Goal: Information Seeking & Learning: Learn about a topic

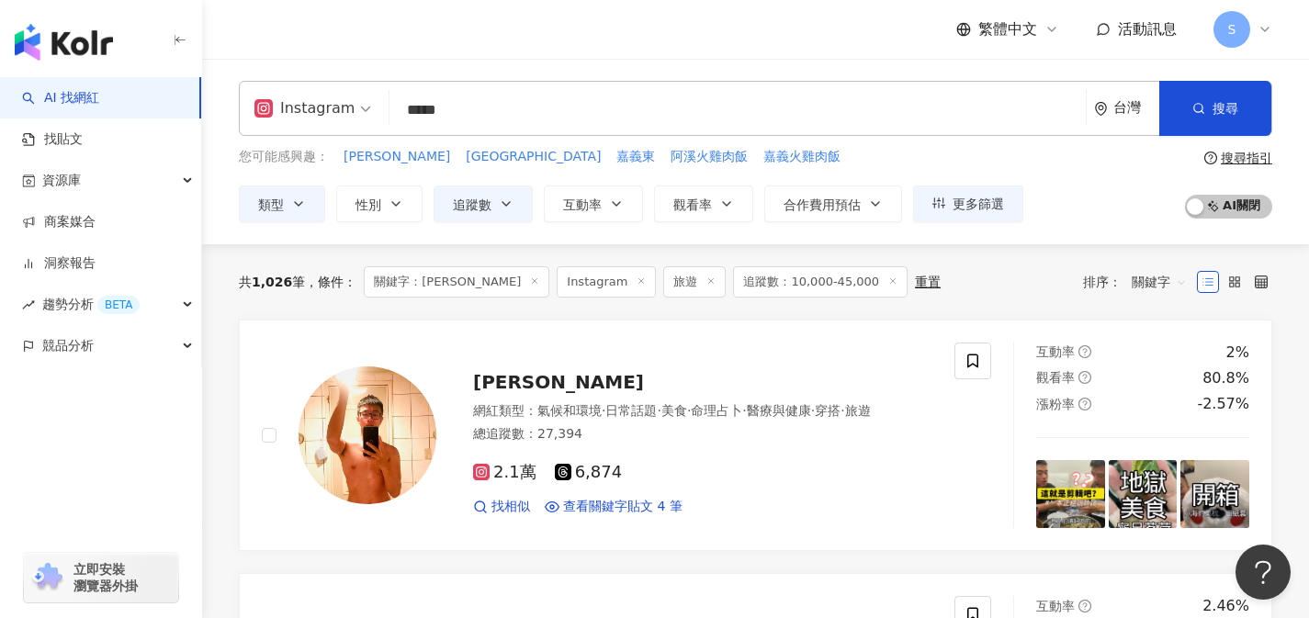
click at [1245, 37] on span "S" at bounding box center [1231, 29] width 37 height 37
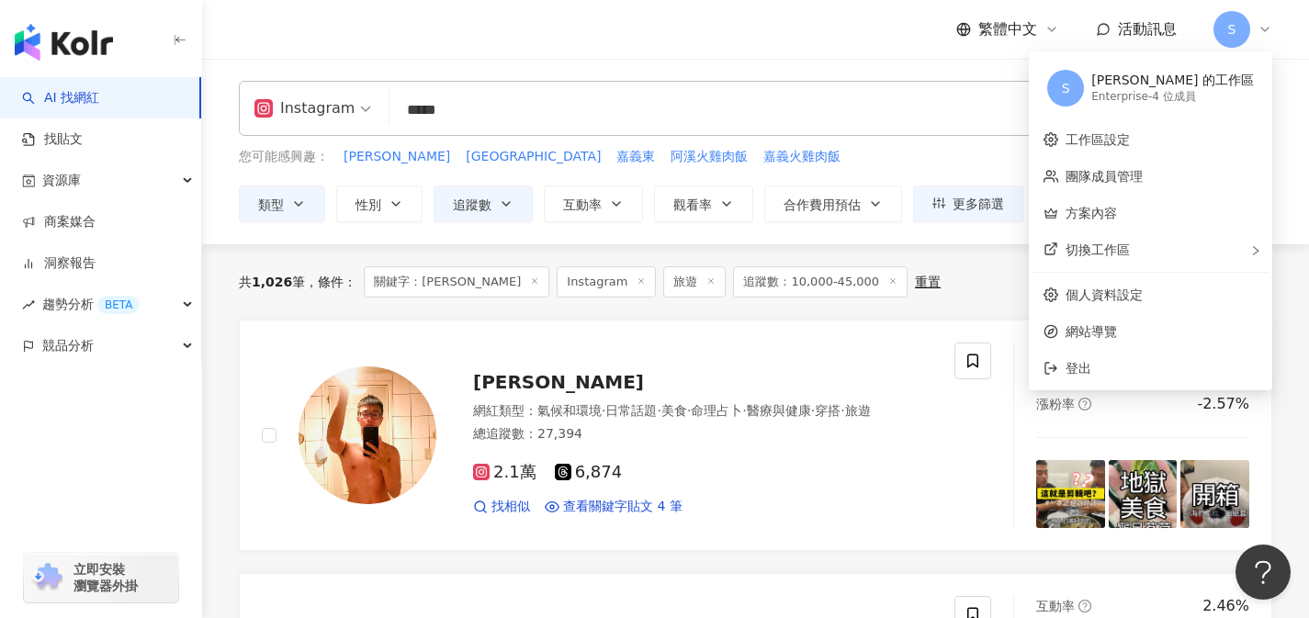
click at [1283, 77] on div "Instagram ***** 台灣 搜尋 keyword 搜尋名稱、敘述、貼文含有關鍵字 “ 嘉義 花磚 ” 的網紅 您可能感興趣： 嘉義美 嘉義站 嘉義東…" at bounding box center [755, 152] width 1107 height 186
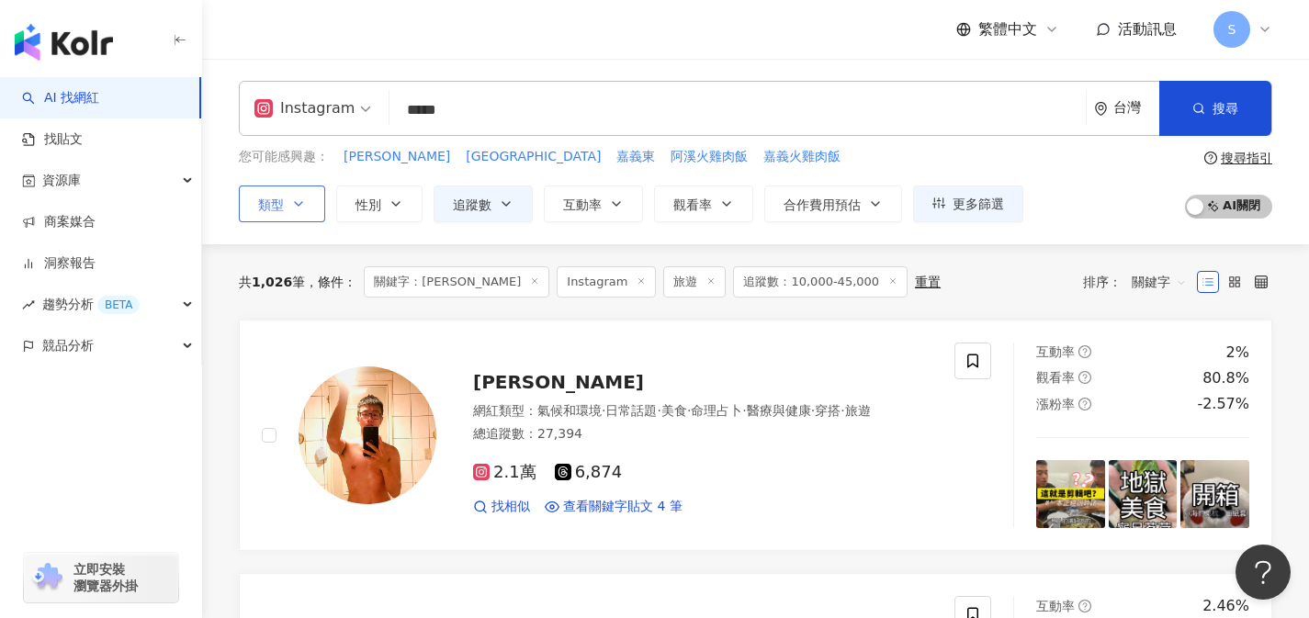
click at [291, 208] on icon "button" at bounding box center [298, 204] width 15 height 15
click at [303, 205] on icon "button" at bounding box center [298, 204] width 15 height 15
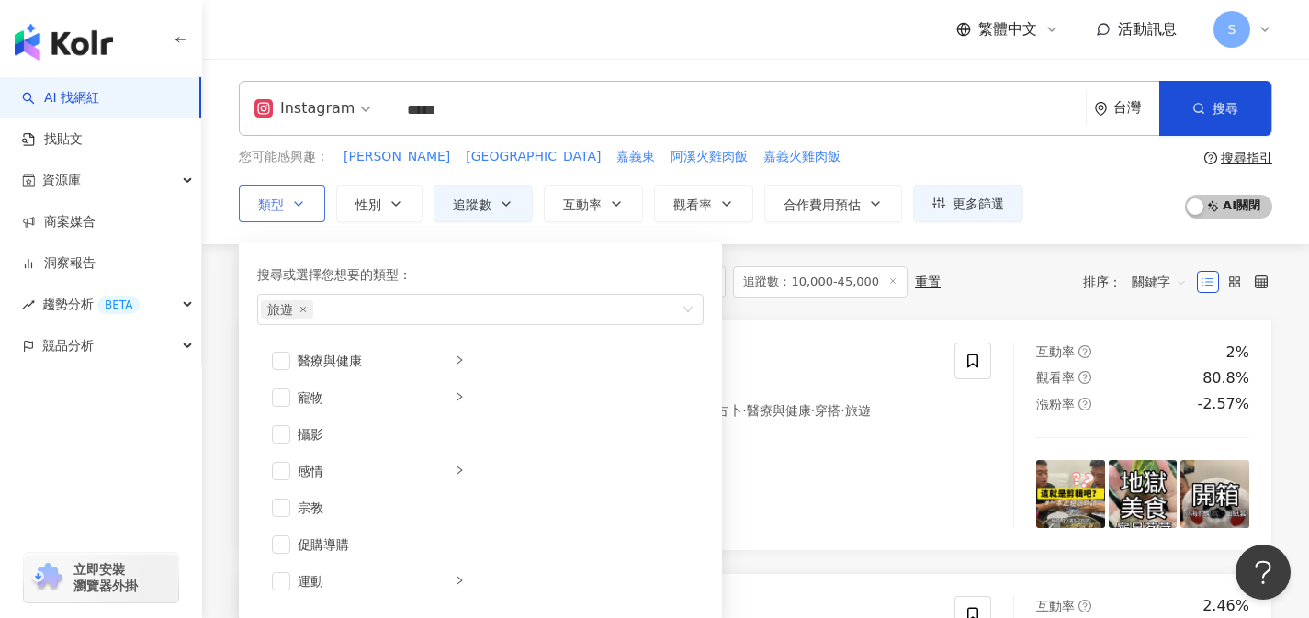
scroll to position [636, 0]
click at [280, 543] on span "button" at bounding box center [281, 539] width 18 height 18
click at [285, 580] on span "button" at bounding box center [281, 582] width 18 height 18
click at [496, 210] on button "追蹤數" at bounding box center [482, 204] width 99 height 37
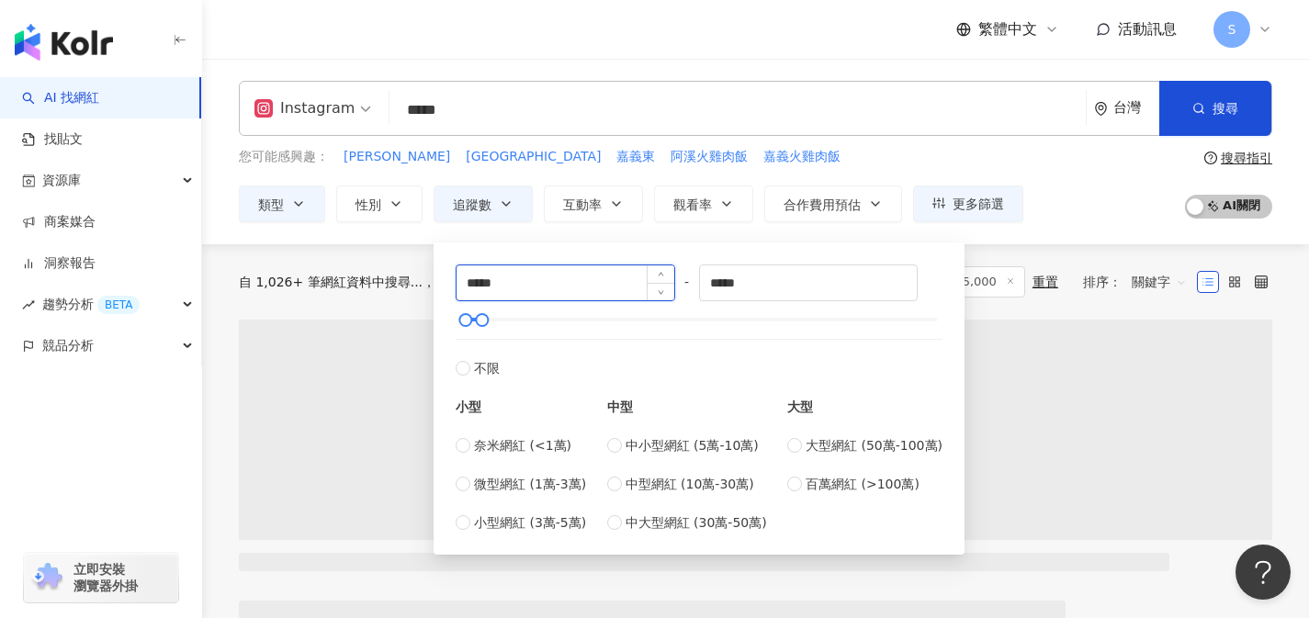
click at [478, 285] on input "*****" at bounding box center [565, 282] width 218 height 35
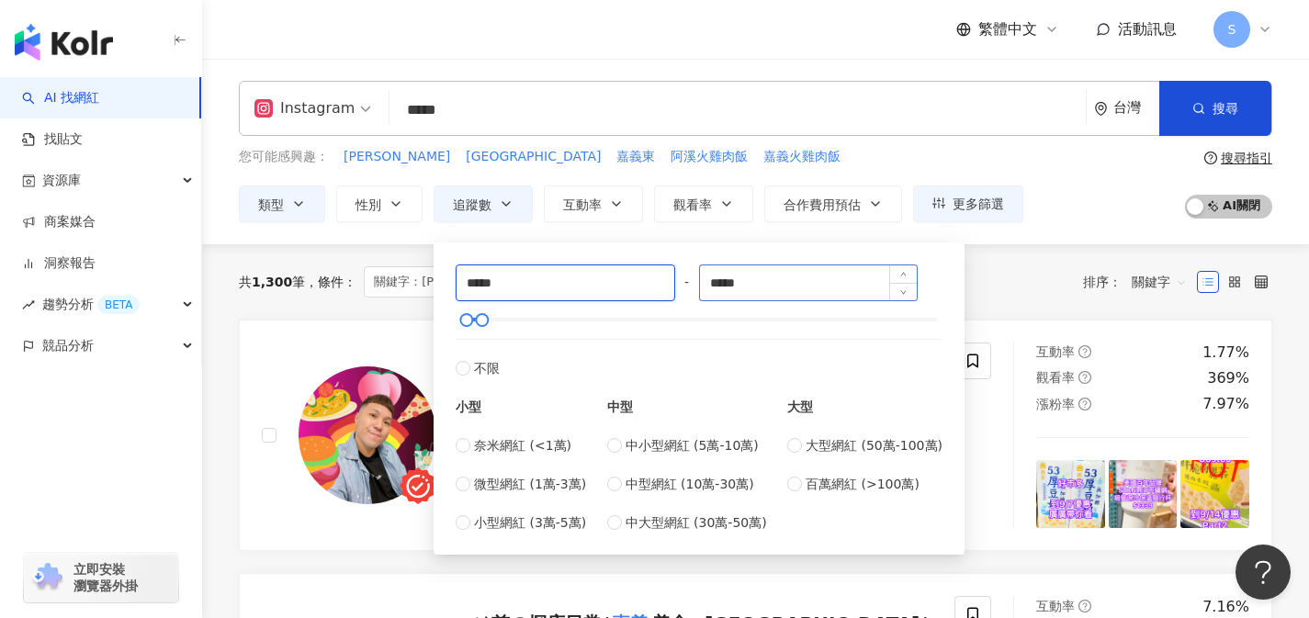
type input "*****"
drag, startPoint x: 764, startPoint y: 284, endPoint x: 680, endPoint y: 291, distance: 84.8
click at [680, 290] on div "***** - ***** 不限 小型 奈米網紅 (<1萬) 微型網紅 (1萬-3萬) 小型網紅 (3萬-5萬) 中型 中小型網紅 (5萬-10萬) 中型網紅…" at bounding box center [699, 398] width 487 height 268
type input "*****"
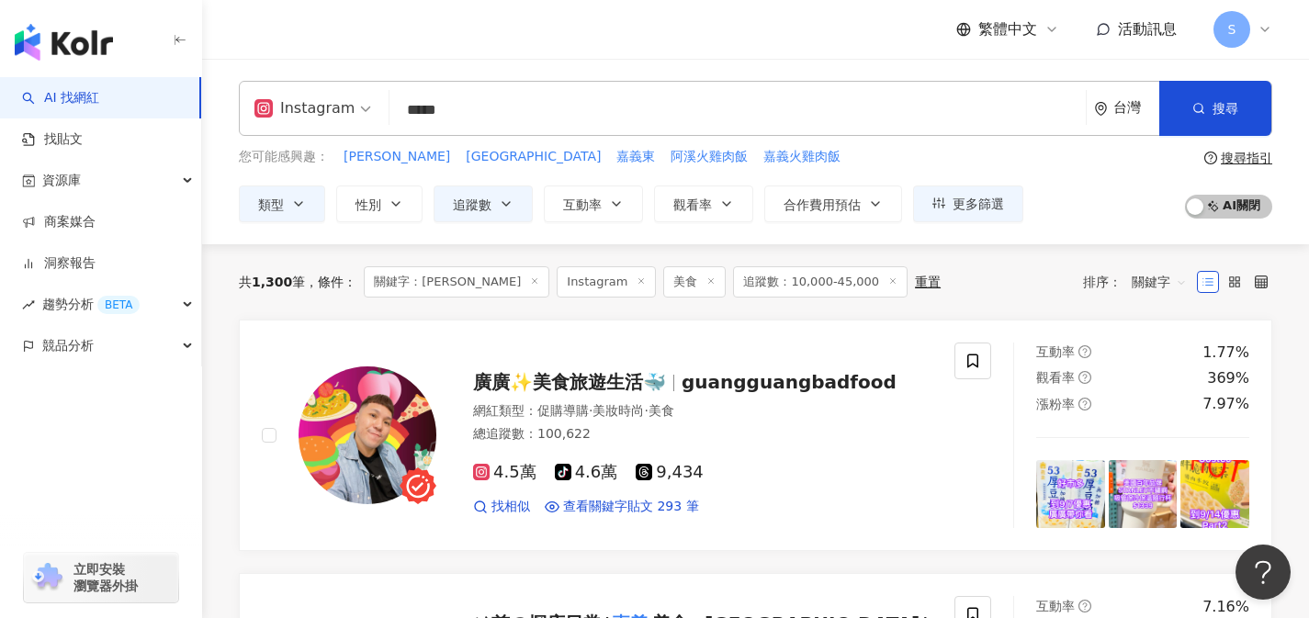
click at [849, 164] on div "您可能感興趣： 嘉義美 嘉義站 嘉義東 阿溪火雞肉飯 嘉義火雞肉飯" at bounding box center [631, 157] width 784 height 20
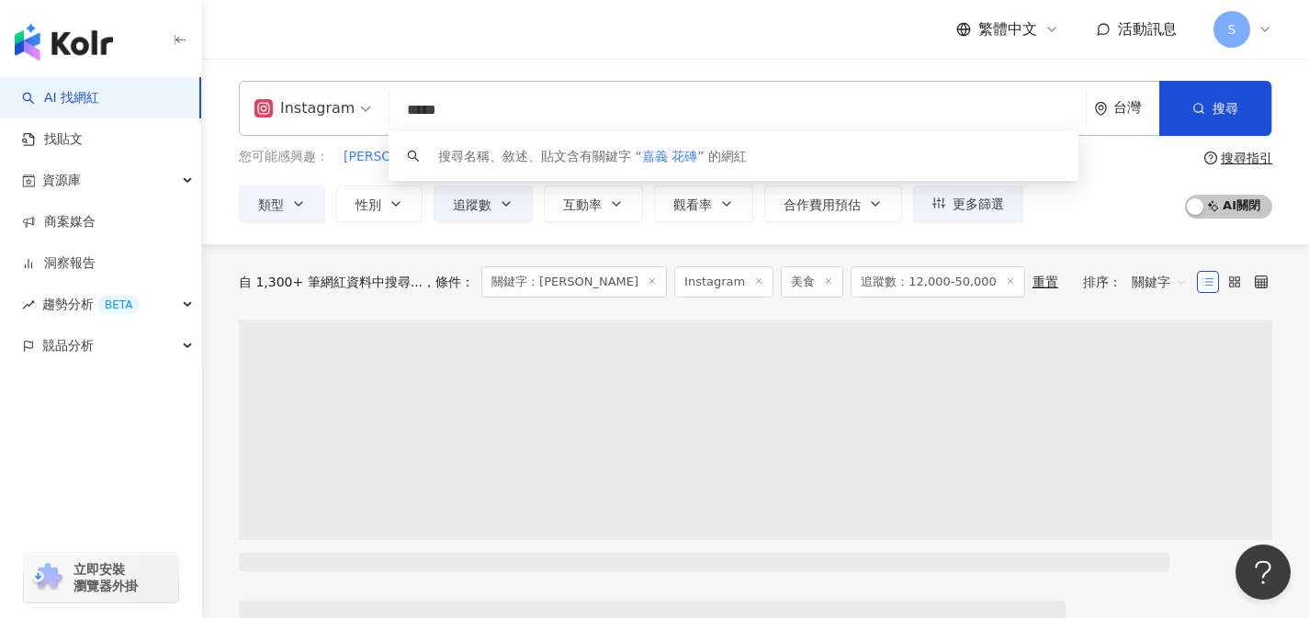
drag, startPoint x: 740, startPoint y: 116, endPoint x: 376, endPoint y: 112, distance: 364.6
click at [376, 112] on div "Instagram ***** 台灣 搜尋 keyword 搜尋名稱、敘述、貼文含有關鍵字 “ 嘉義 花磚 ” 的網紅" at bounding box center [755, 108] width 1033 height 55
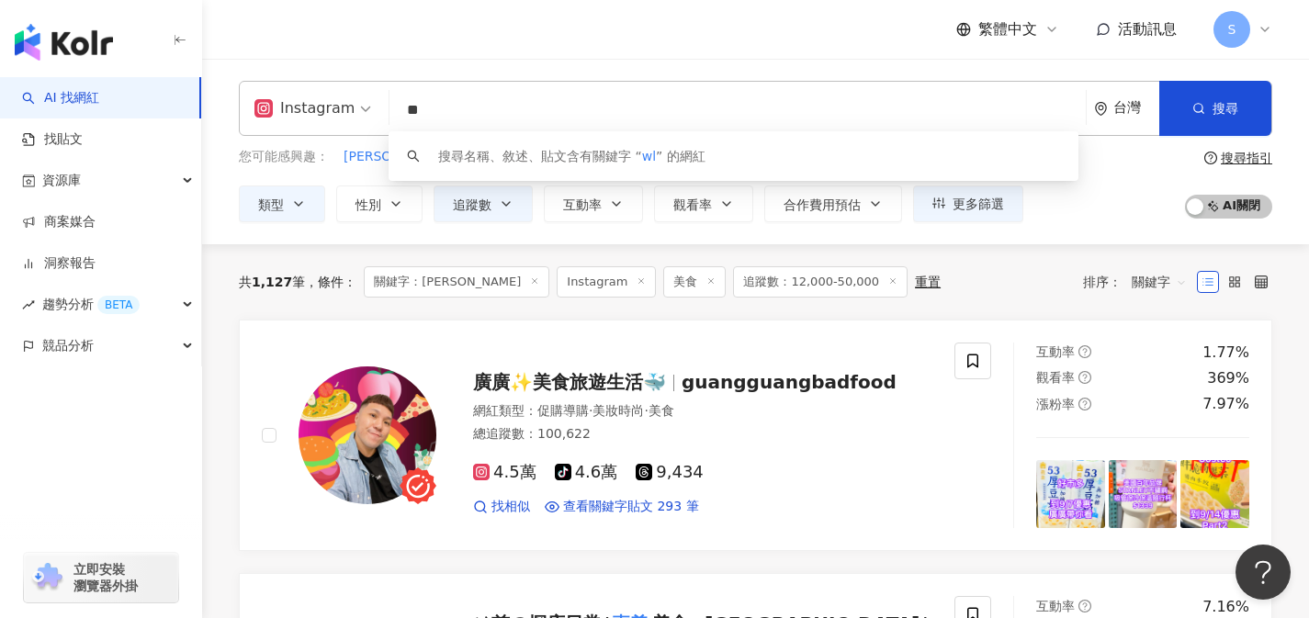
type input "*"
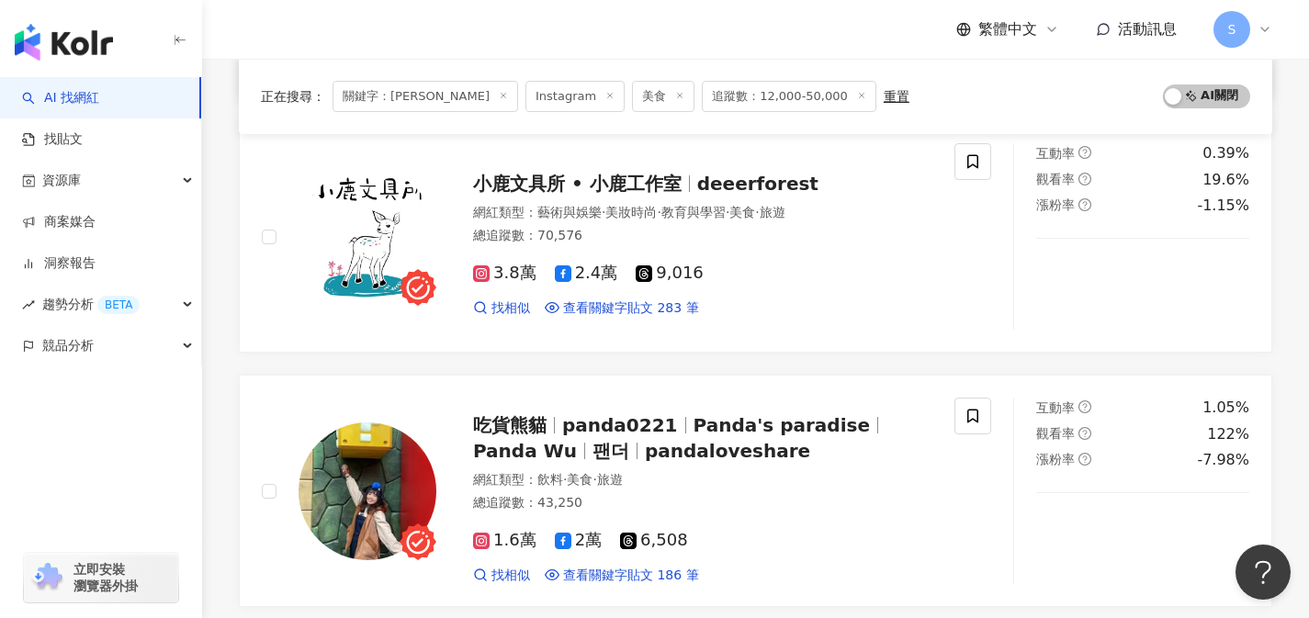
scroll to position [900, 0]
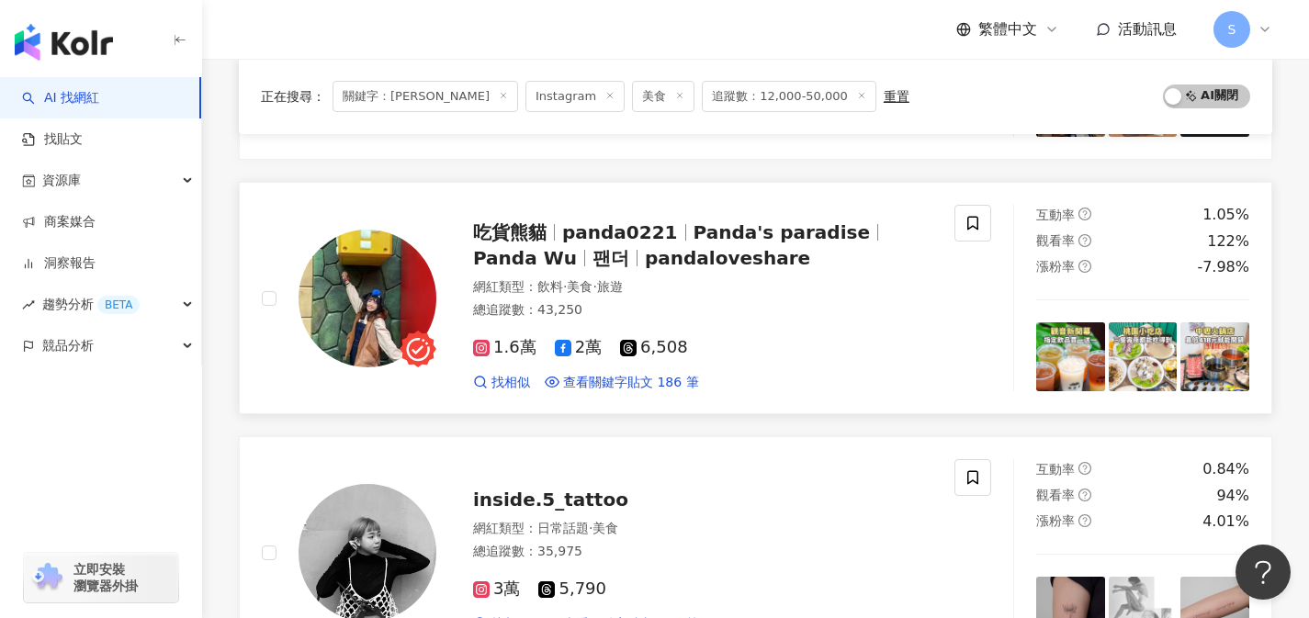
type input "*****"
click at [711, 310] on div "總追蹤數 ： 43,250" at bounding box center [702, 310] width 459 height 18
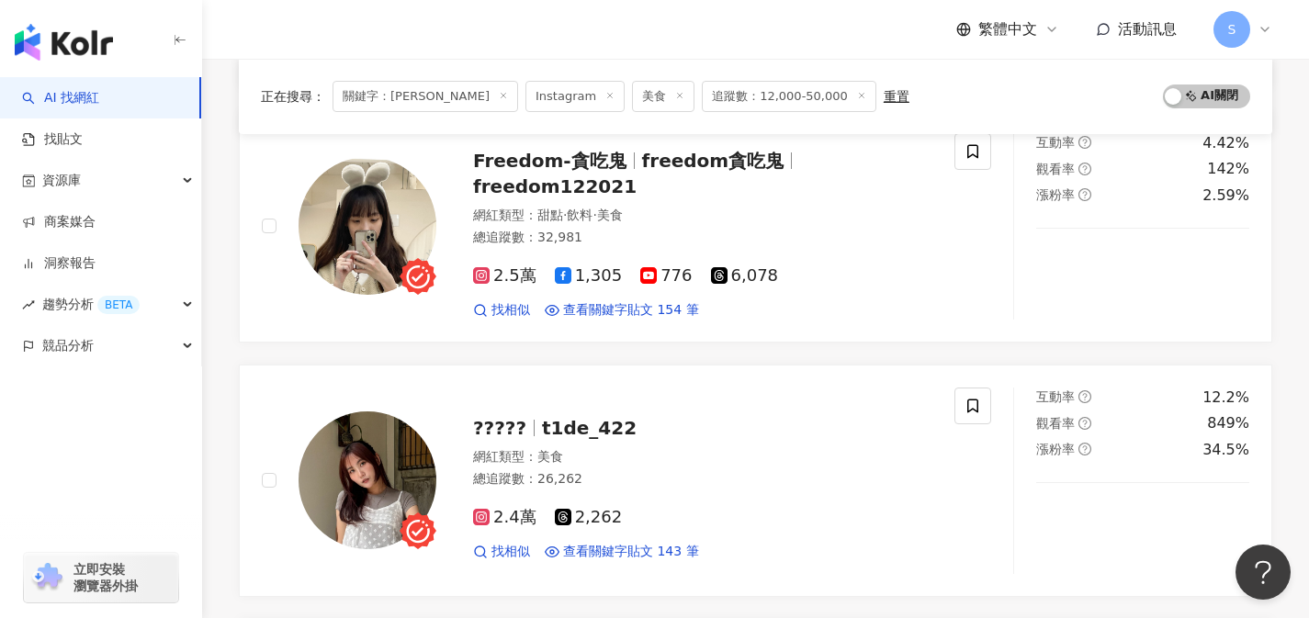
scroll to position [1778, 0]
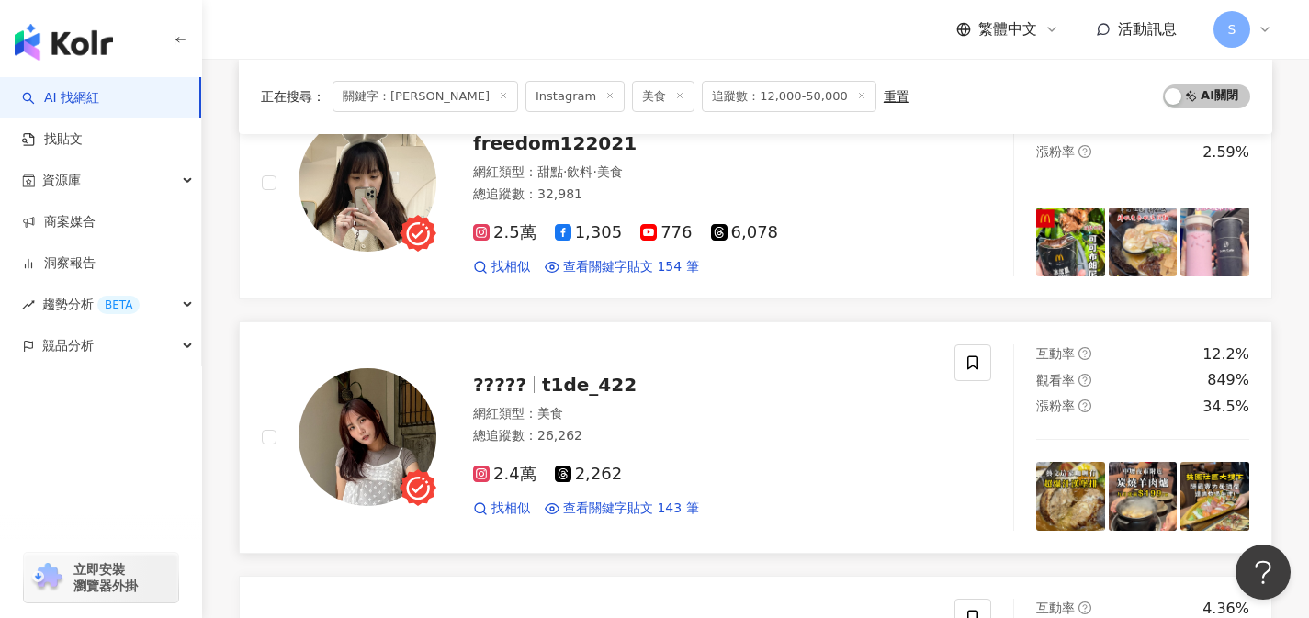
click at [655, 465] on div "2.4萬 2,262" at bounding box center [702, 475] width 459 height 20
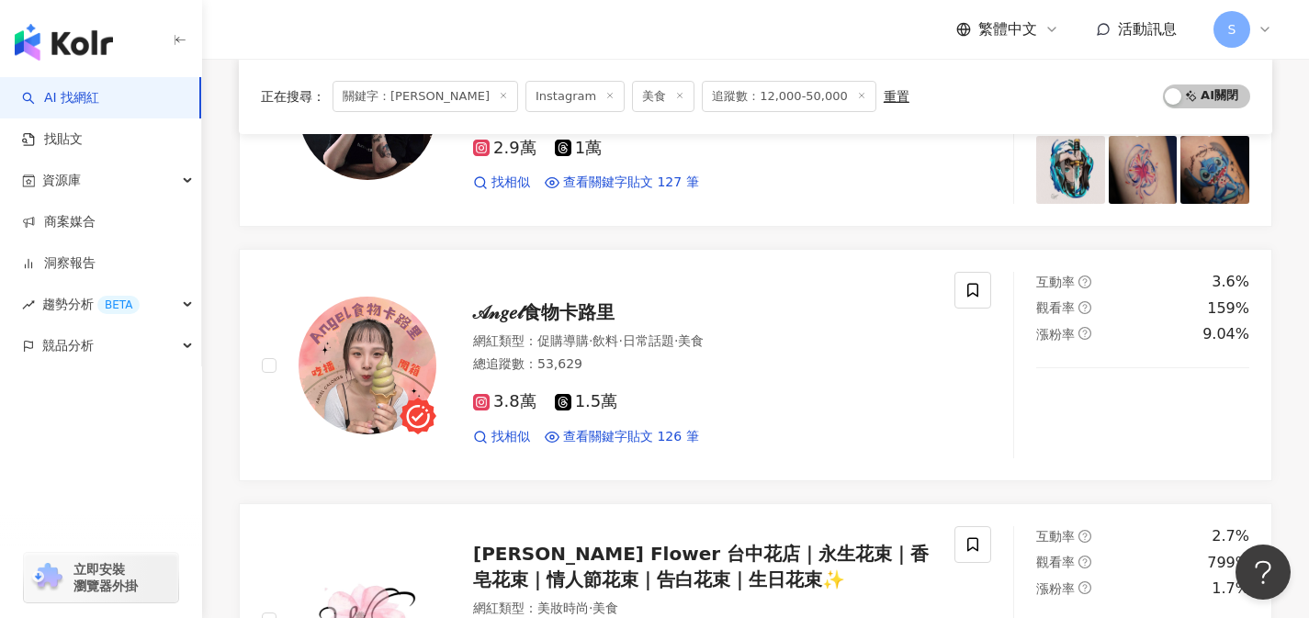
scroll to position [2616, 0]
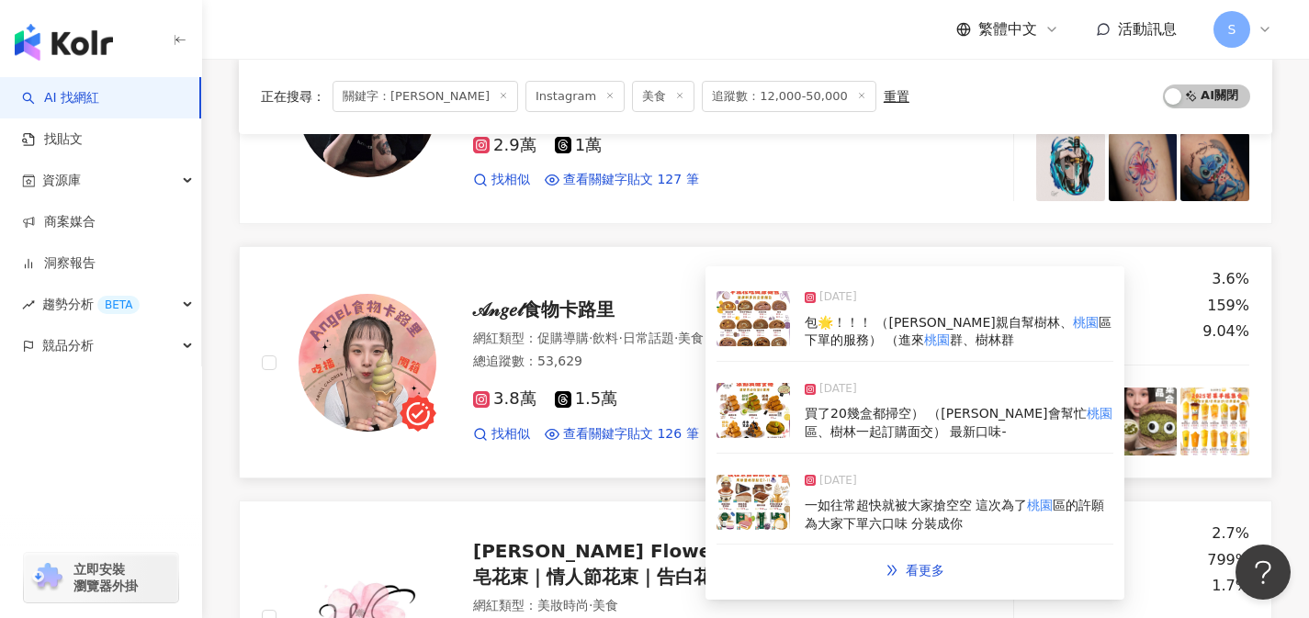
click at [681, 400] on div "3.8萬 1.5萬" at bounding box center [702, 399] width 459 height 20
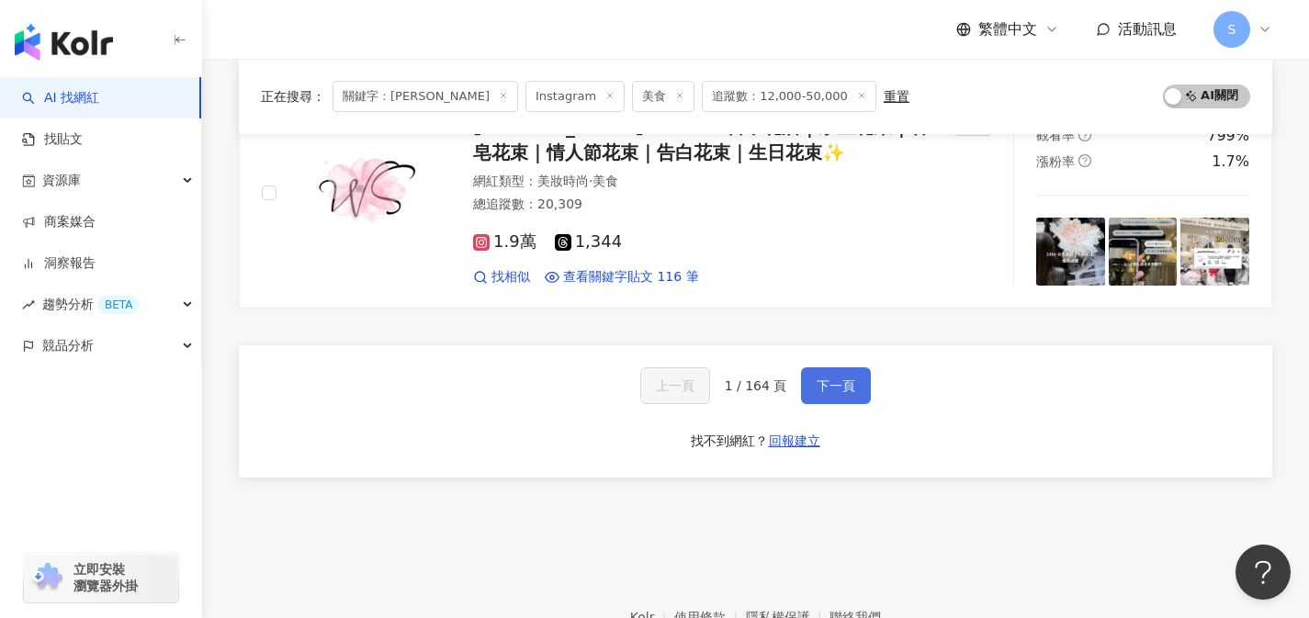
scroll to position [3041, 0]
click at [861, 398] on button "下一頁" at bounding box center [836, 384] width 70 height 37
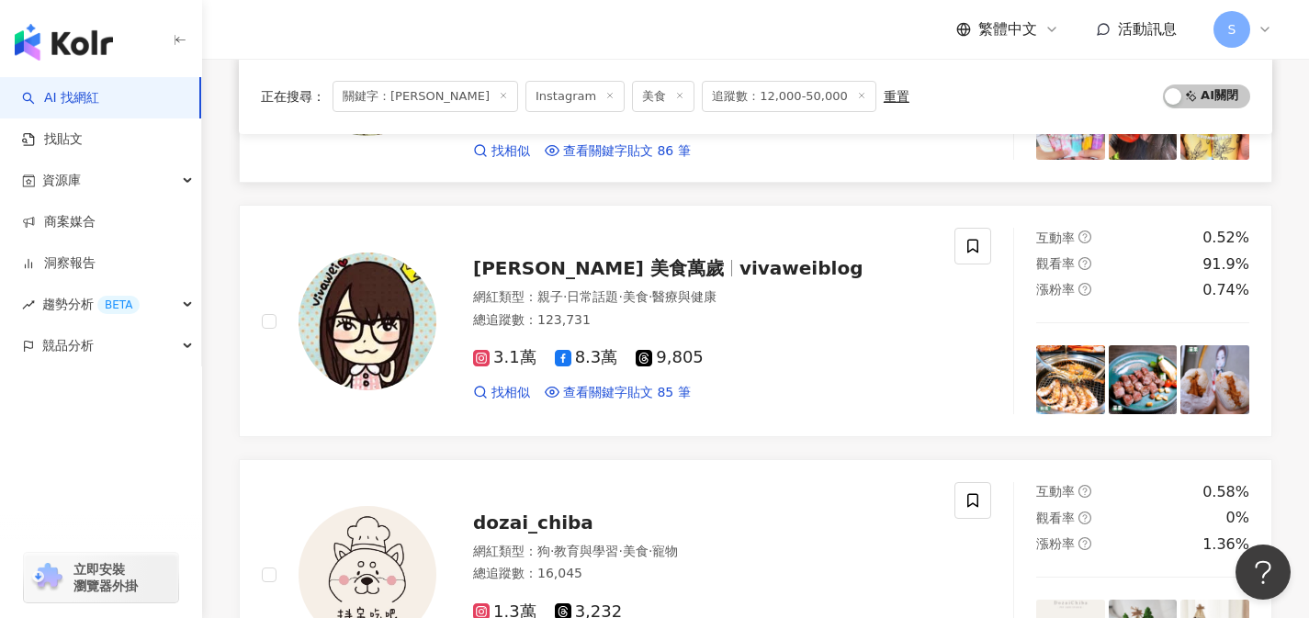
scroll to position [3055, 0]
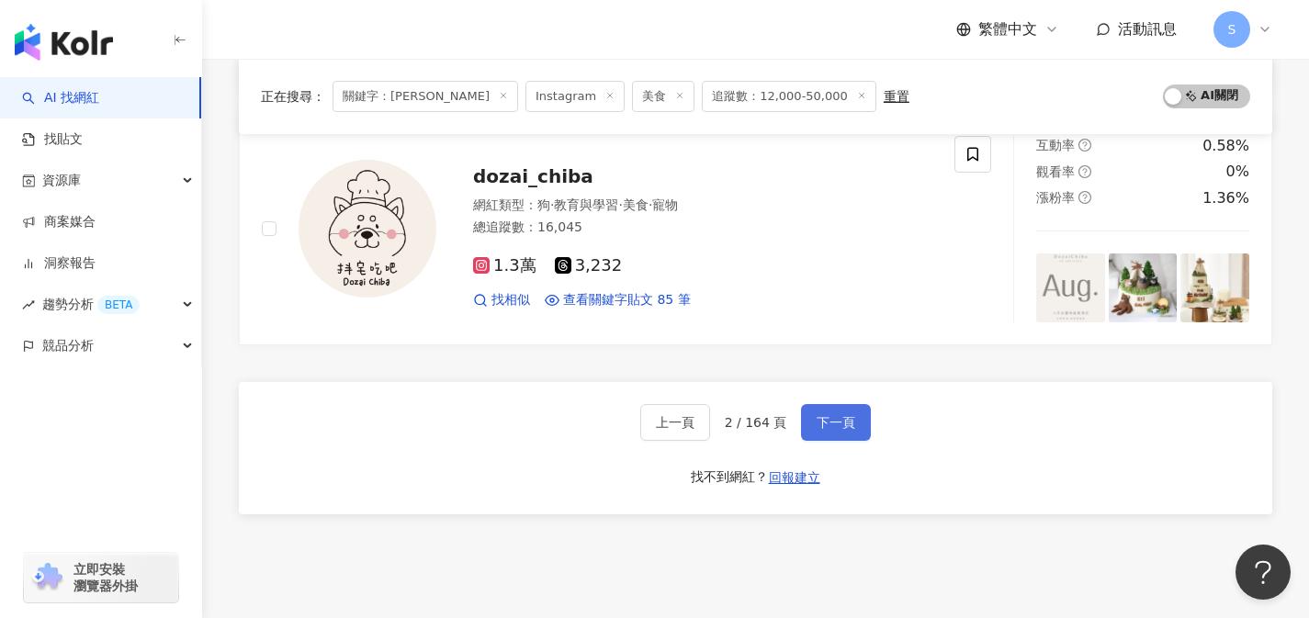
click at [838, 415] on span "下一頁" at bounding box center [835, 422] width 39 height 15
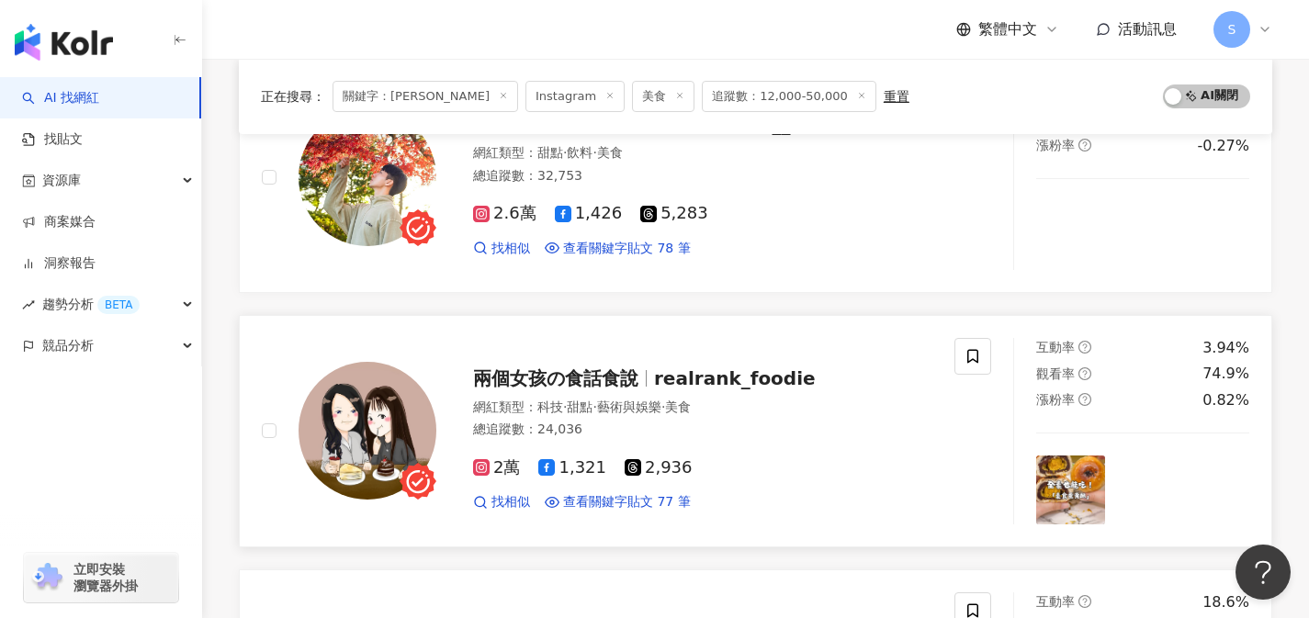
scroll to position [794, 0]
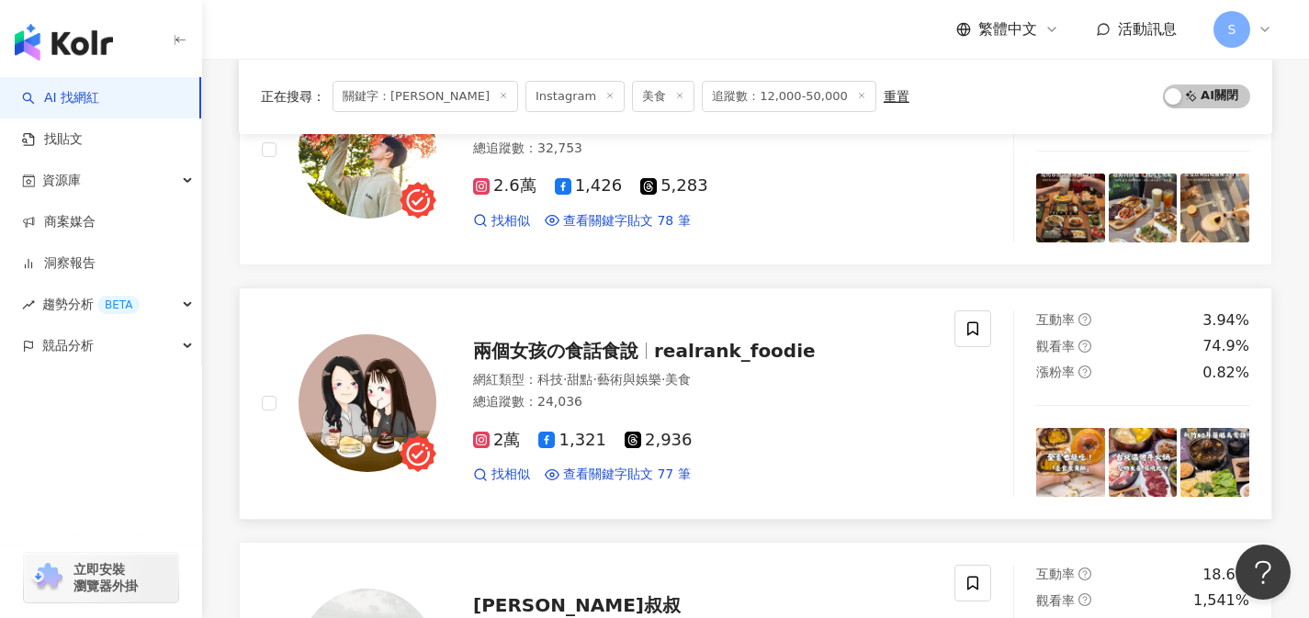
click at [620, 407] on div "總追蹤數 ： 24,036" at bounding box center [702, 402] width 459 height 18
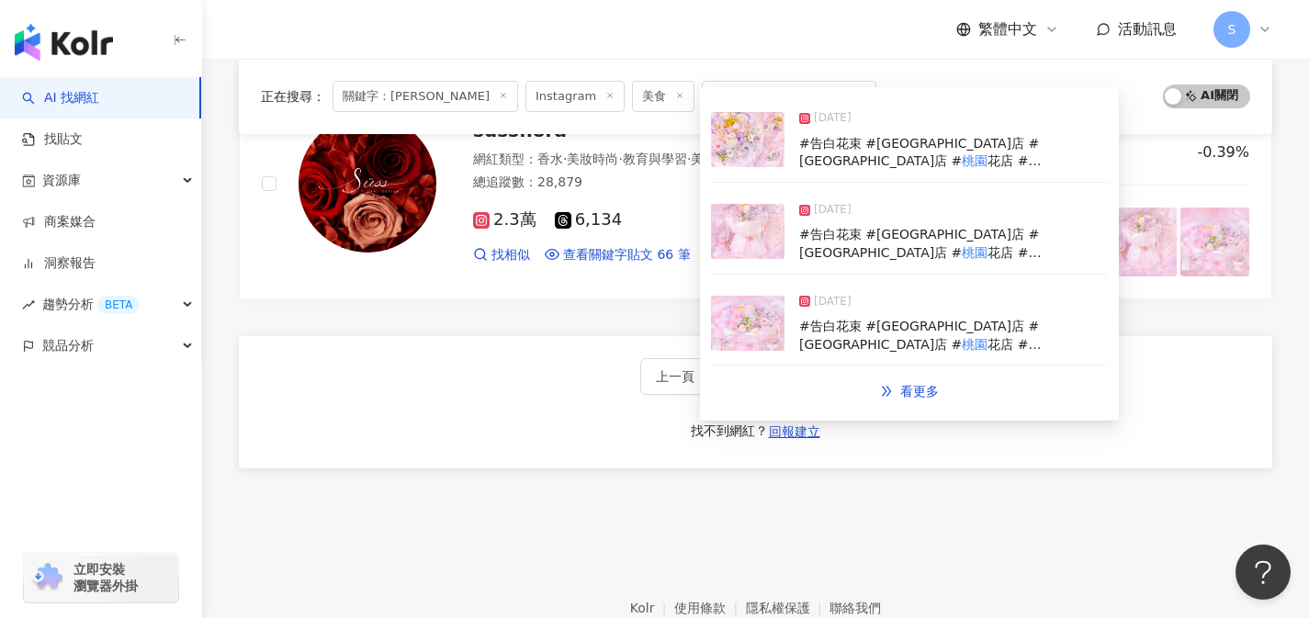
scroll to position [3055, 0]
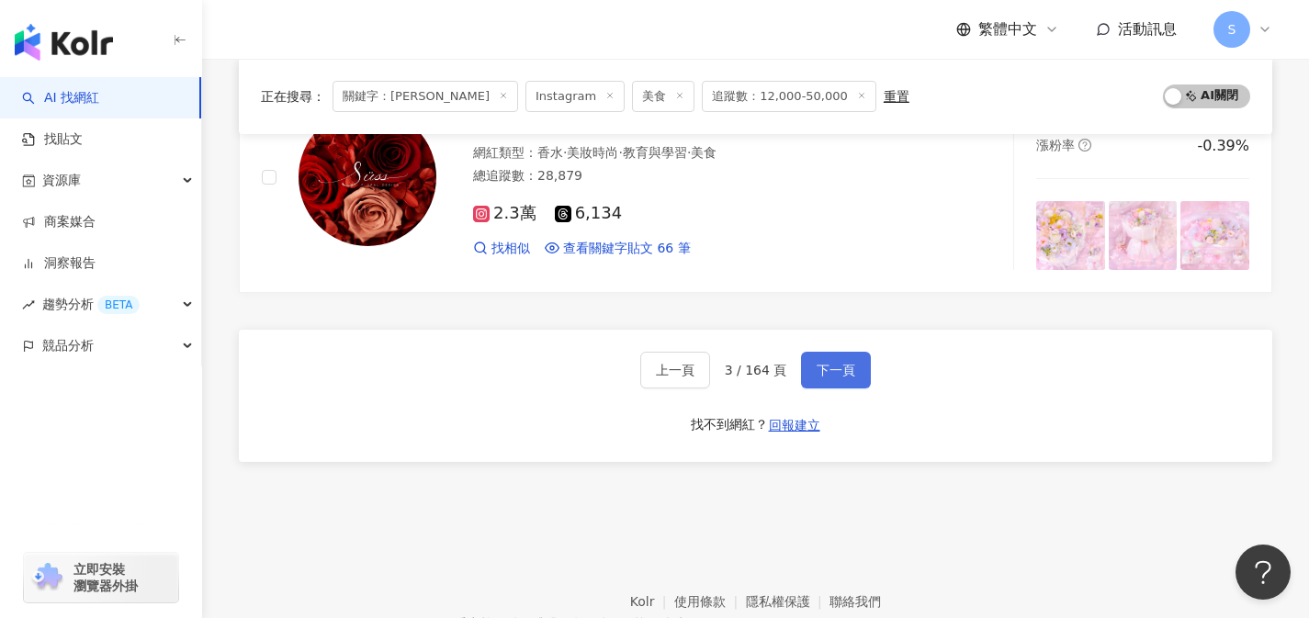
click at [817, 377] on button "下一頁" at bounding box center [836, 370] width 70 height 37
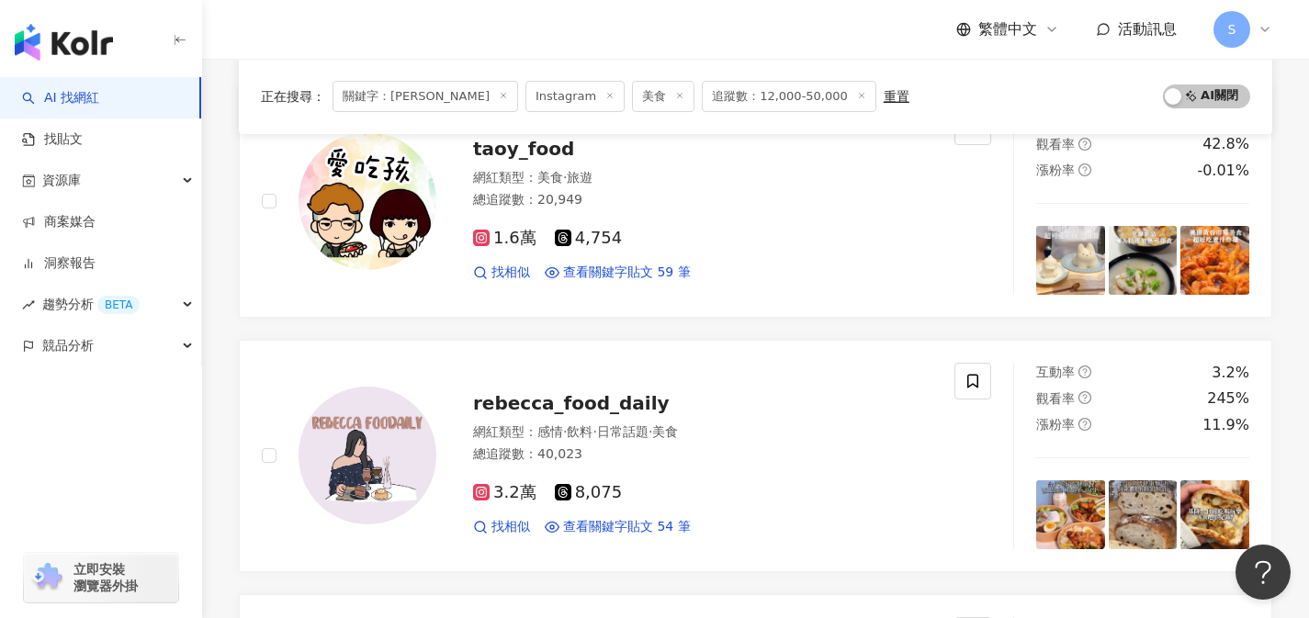
scroll to position [1072, 0]
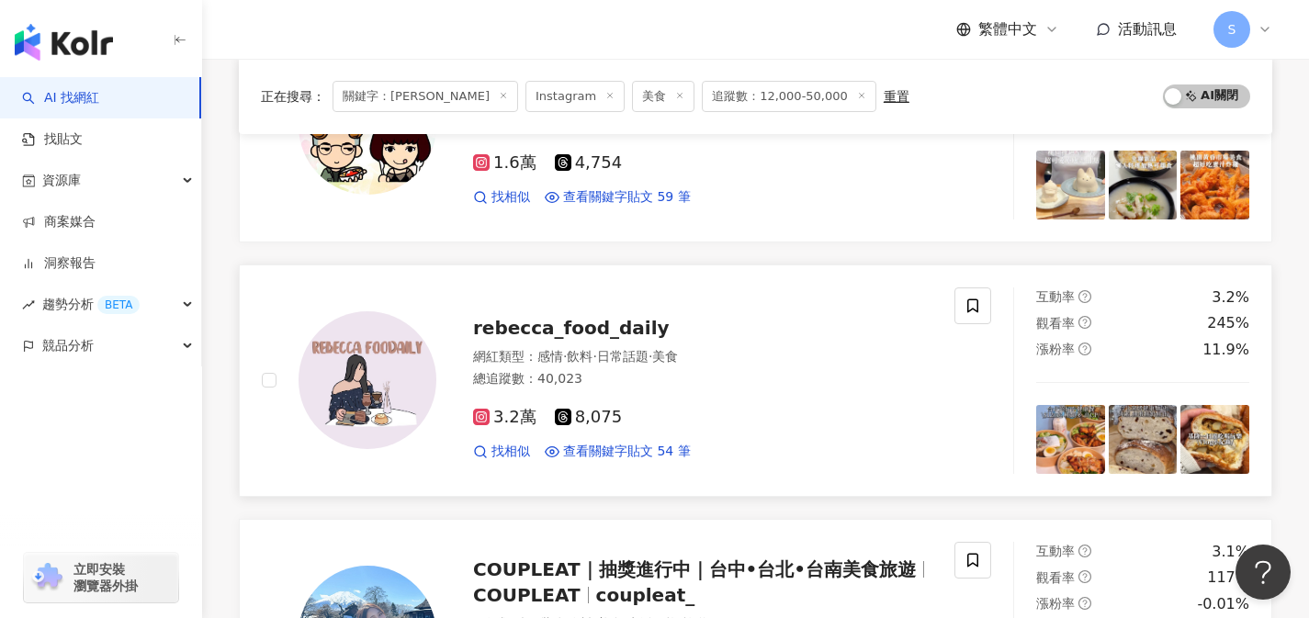
click at [692, 420] on div "3.2萬 8,075" at bounding box center [702, 418] width 459 height 20
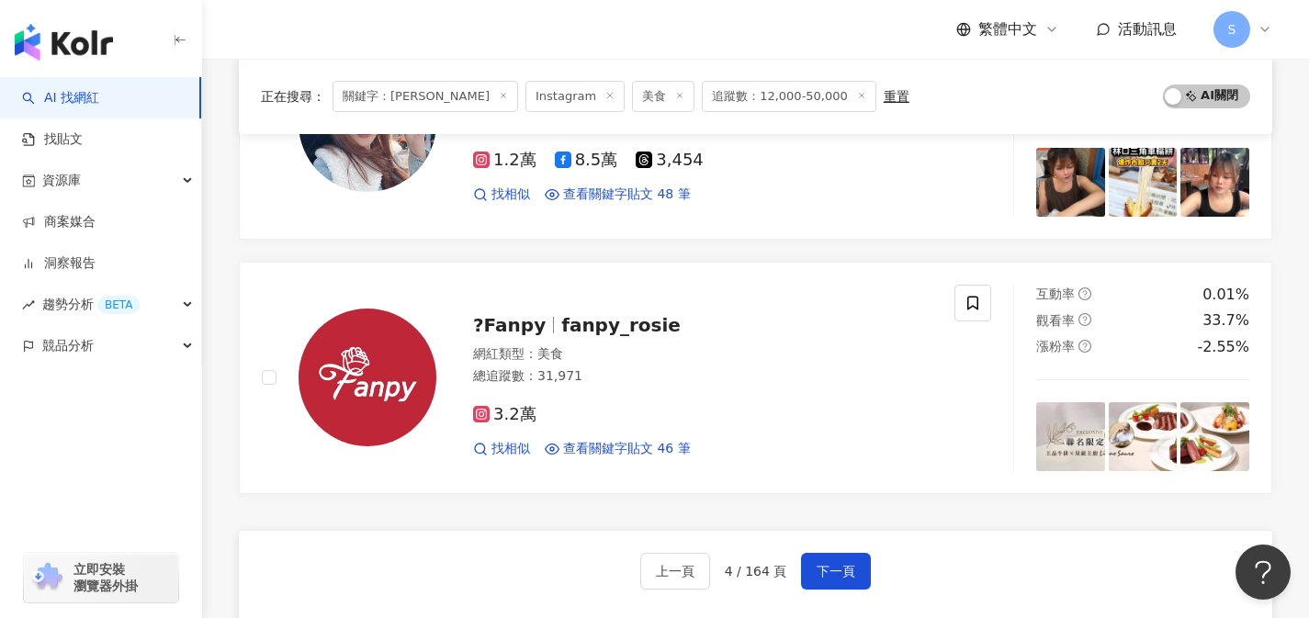
scroll to position [3027, 0]
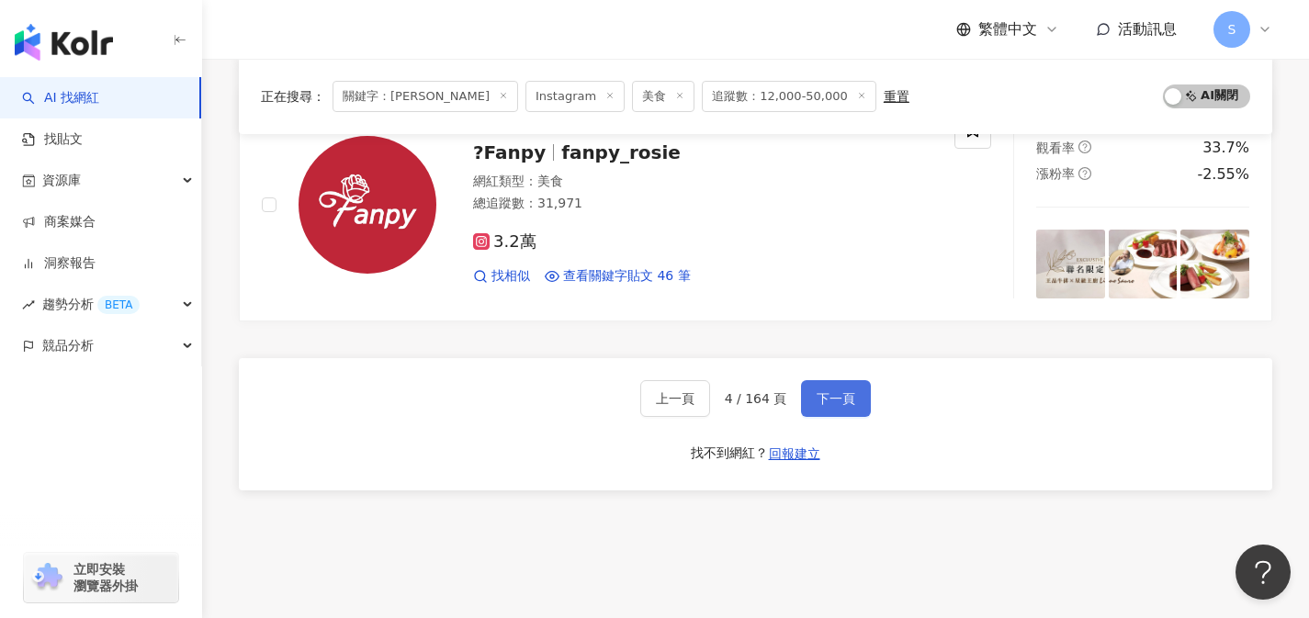
click at [824, 392] on span "下一頁" at bounding box center [835, 398] width 39 height 15
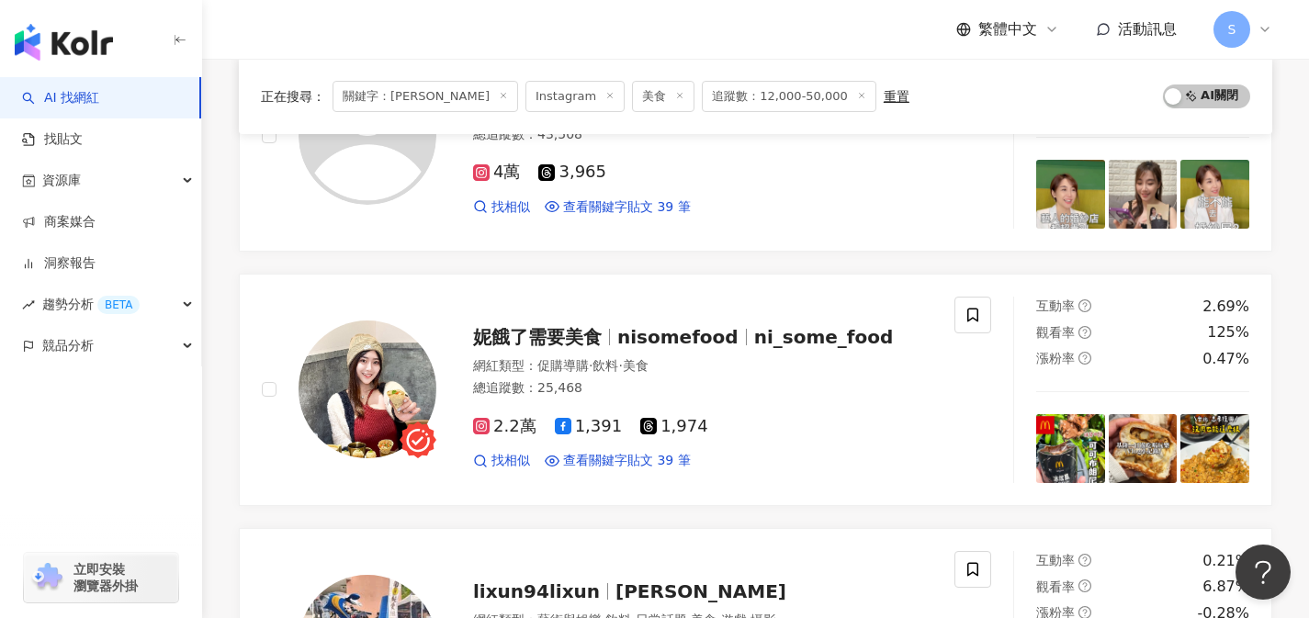
scroll to position [2686, 0]
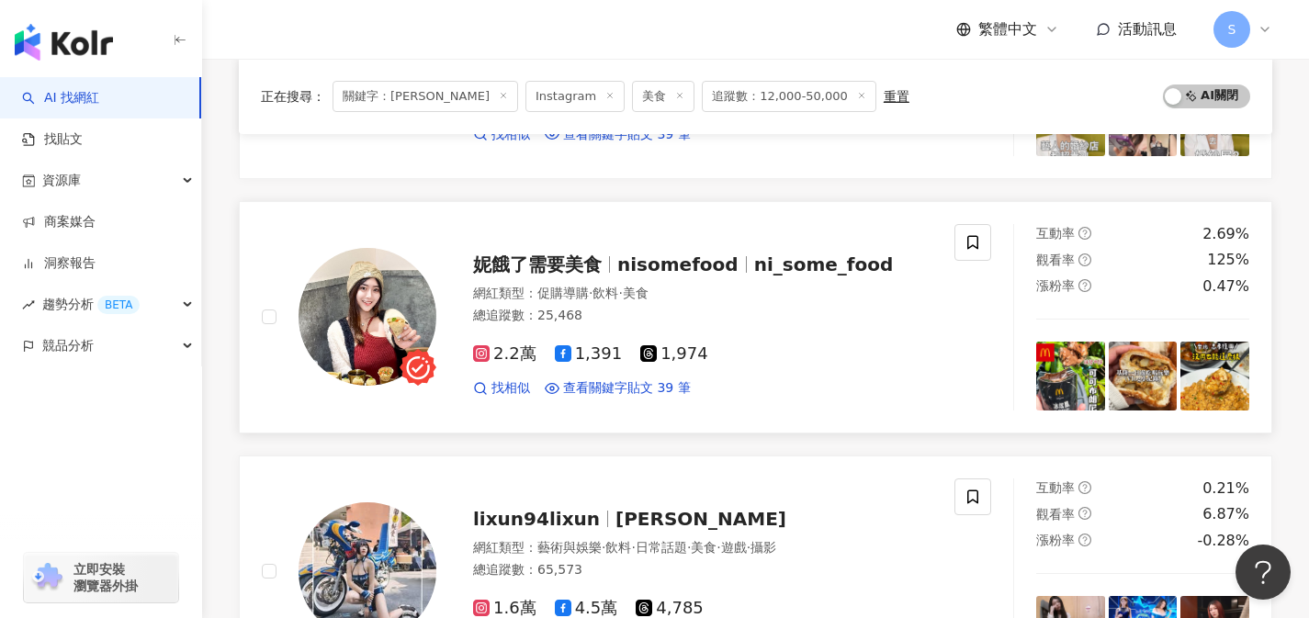
click at [637, 404] on div "妮餓了需要美食 nisomefood ni_some_food 網紅類型 ： 促購導購 · 飲料 · 美食 總追蹤數 ： 25,468 2.2萬 1,391 …" at bounding box center [608, 317] width 692 height 186
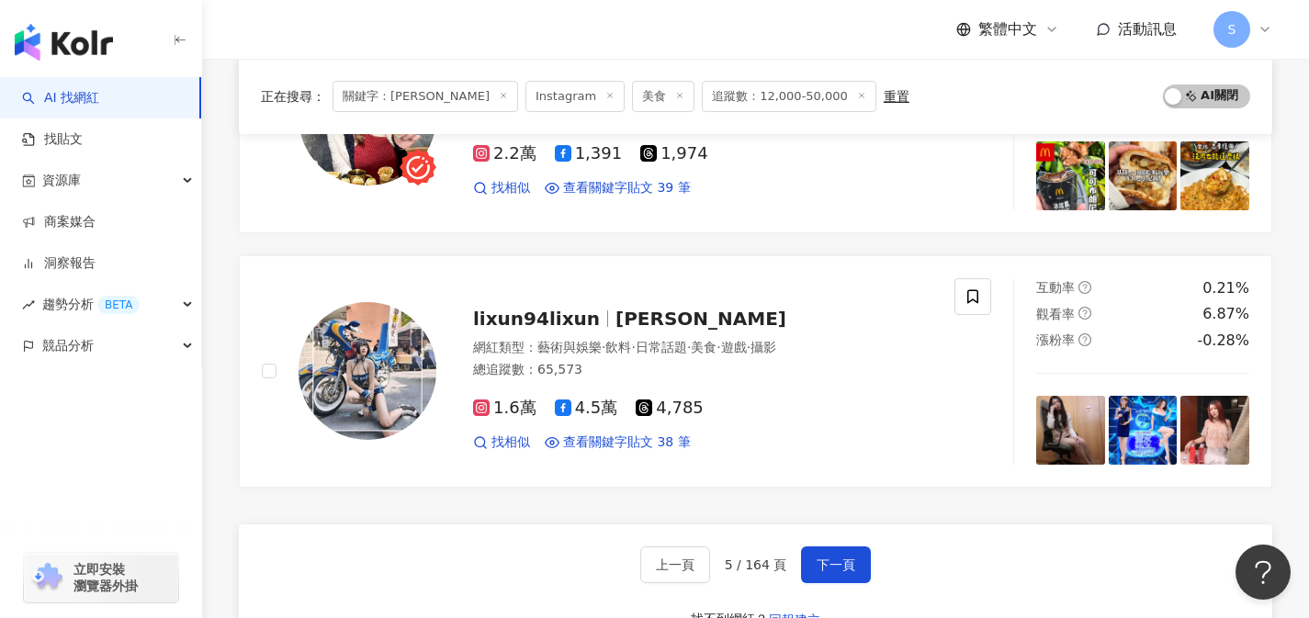
scroll to position [2894, 0]
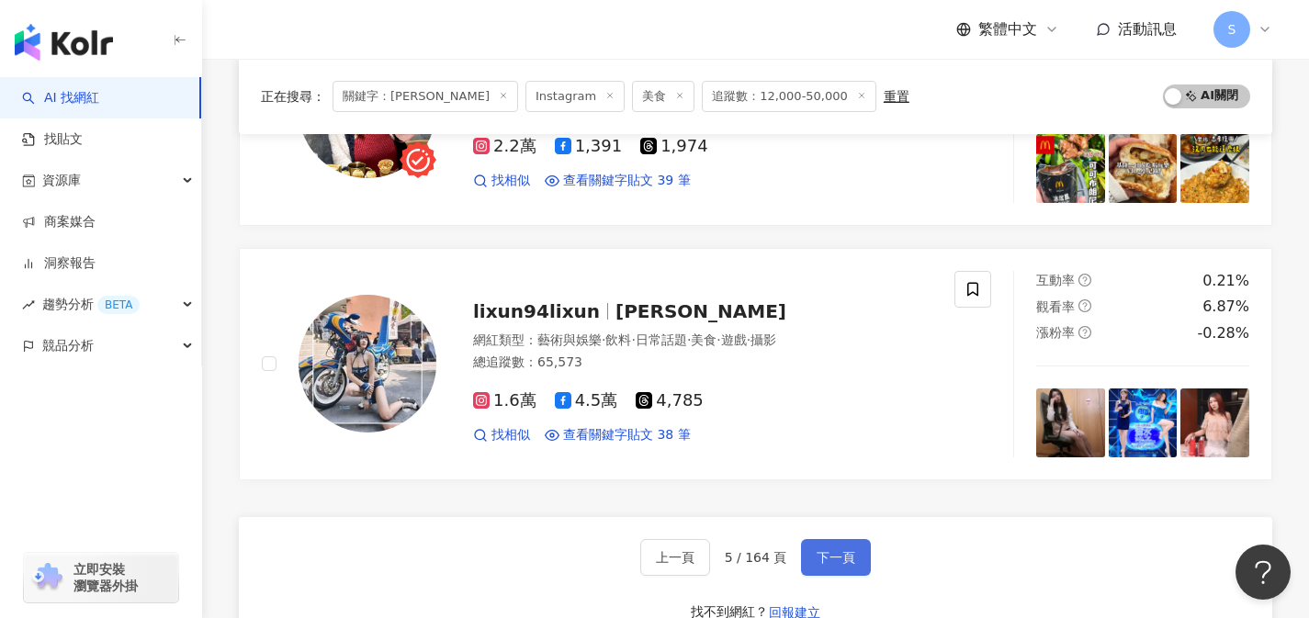
click at [839, 541] on button "下一頁" at bounding box center [836, 557] width 70 height 37
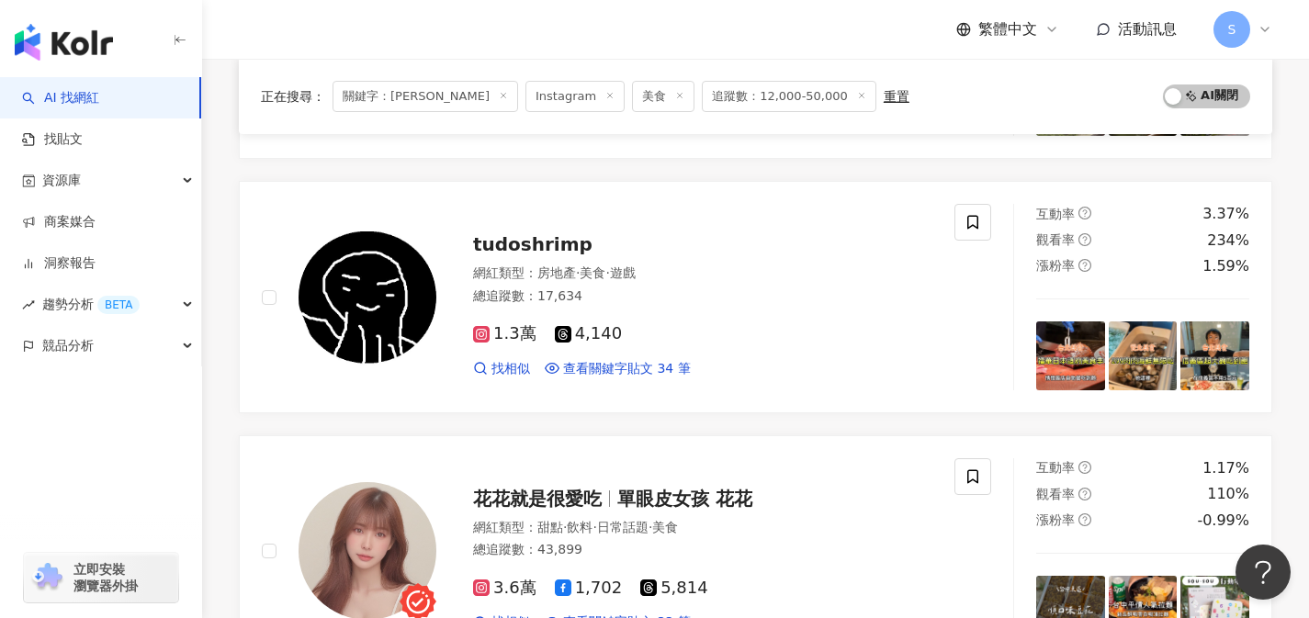
scroll to position [2197, 0]
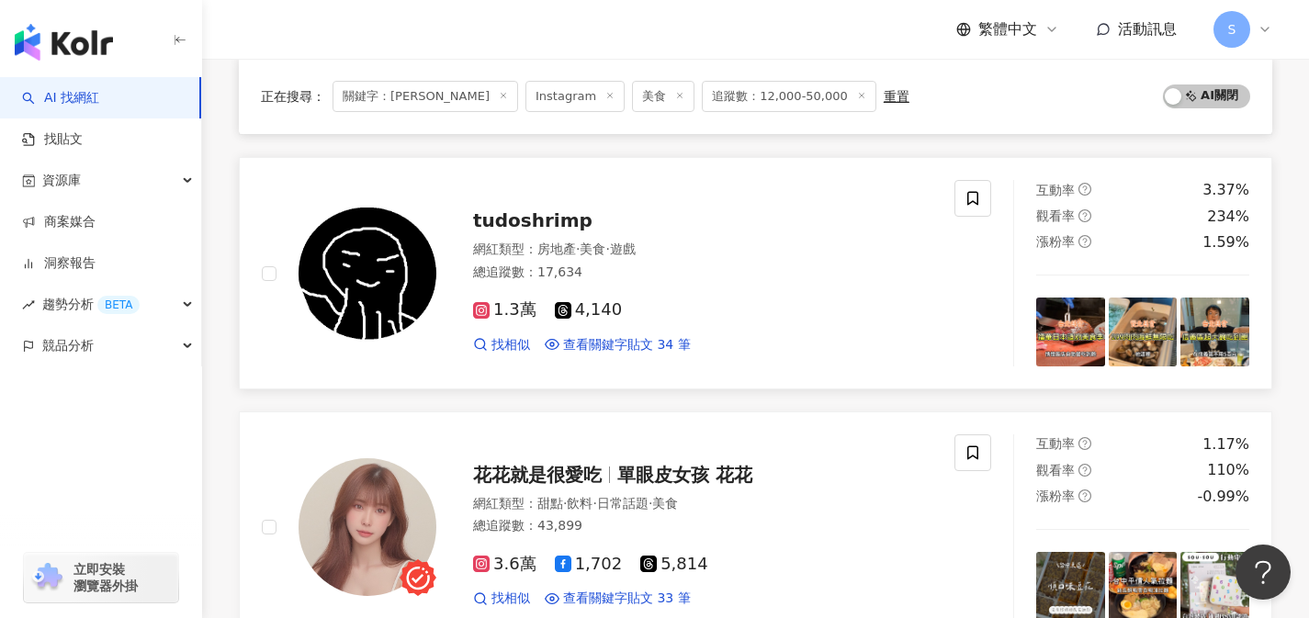
click at [659, 284] on div "網紅類型 ： 房地產 · 美食 · 遊戲 總追蹤數 ： 17,634" at bounding box center [702, 263] width 459 height 45
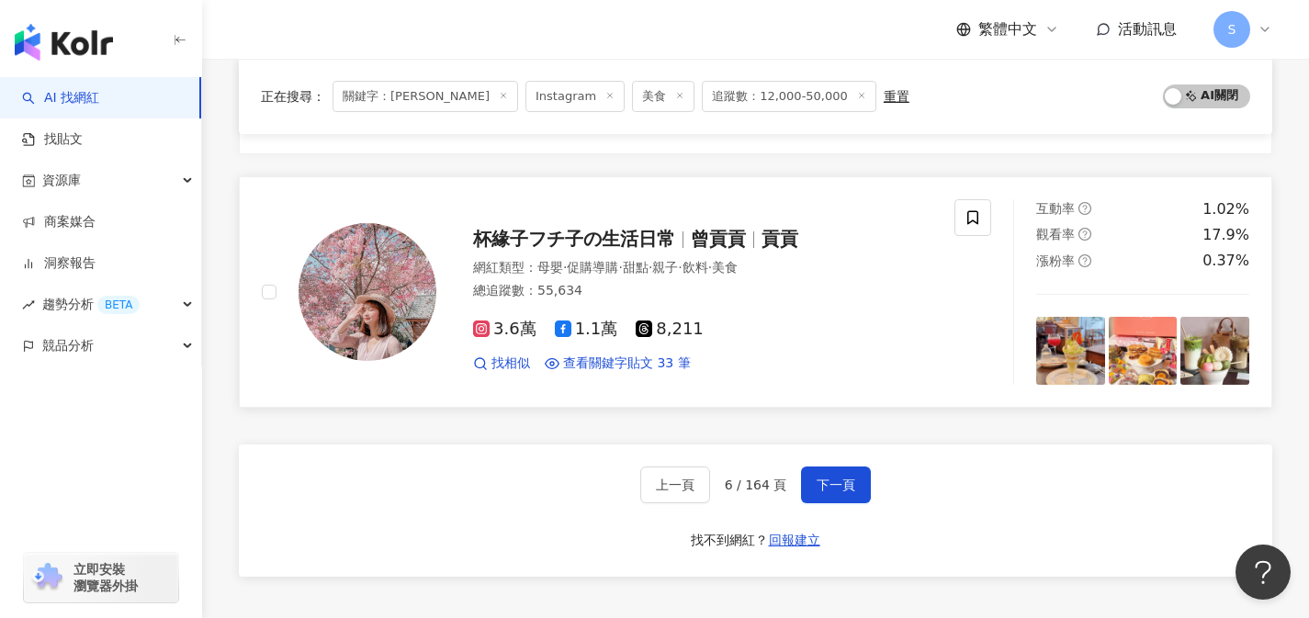
scroll to position [2945, 0]
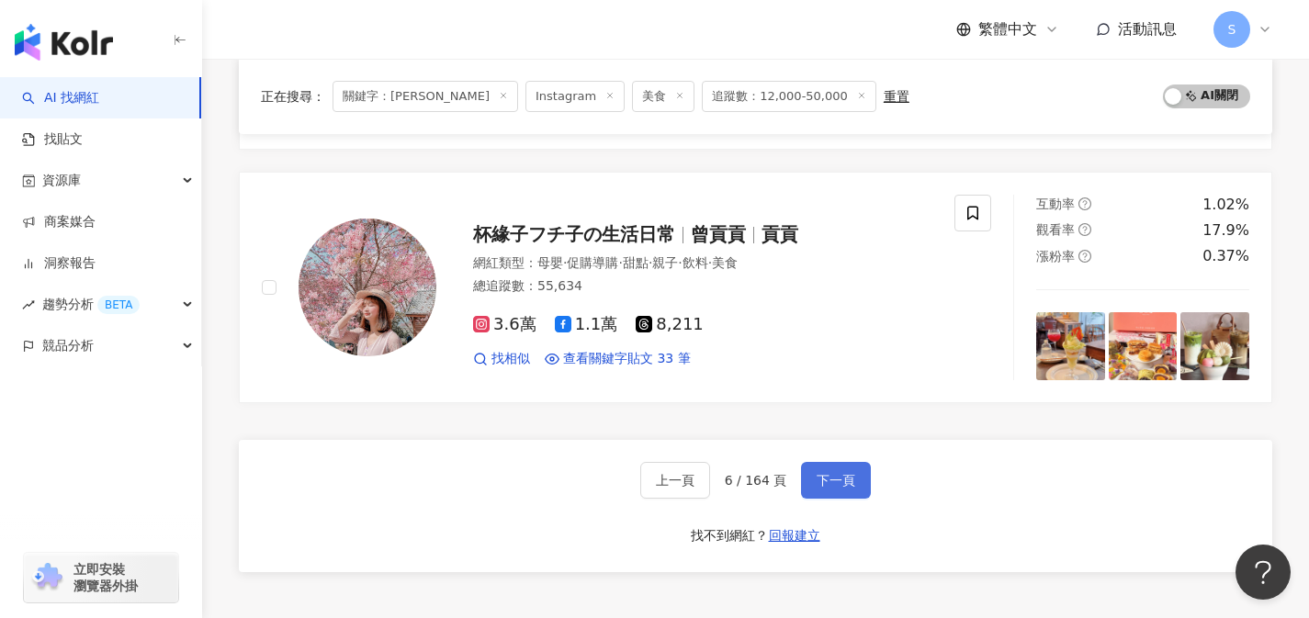
click at [849, 490] on button "下一頁" at bounding box center [836, 480] width 70 height 37
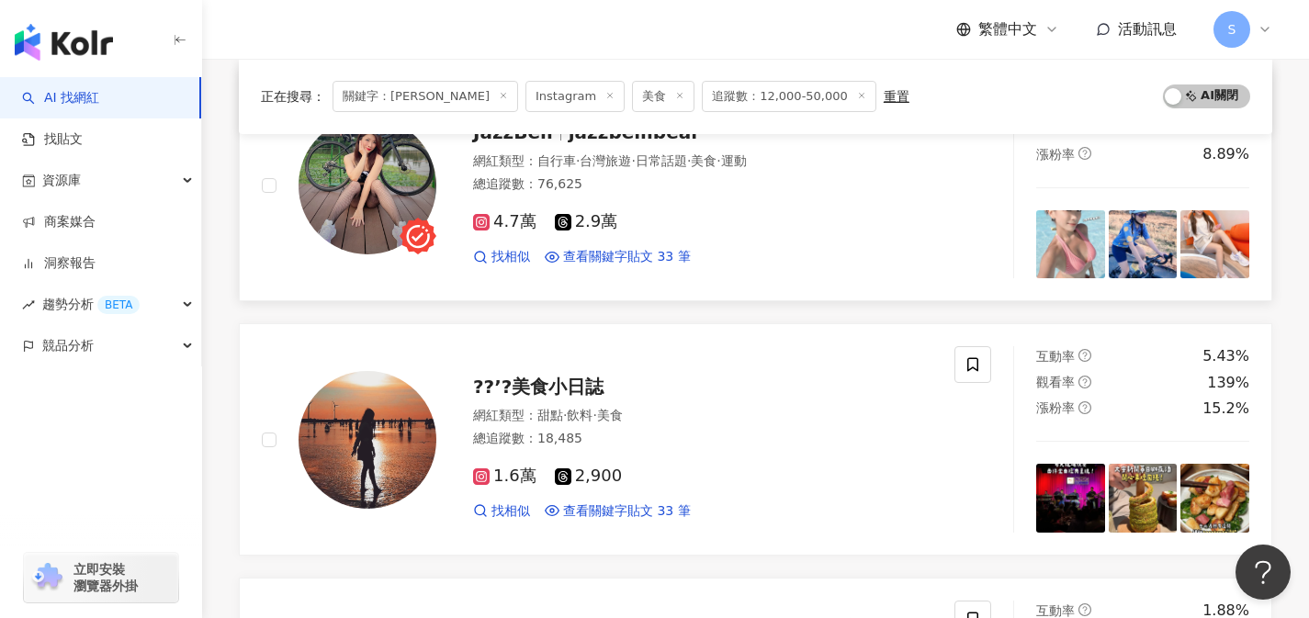
scroll to position [600, 0]
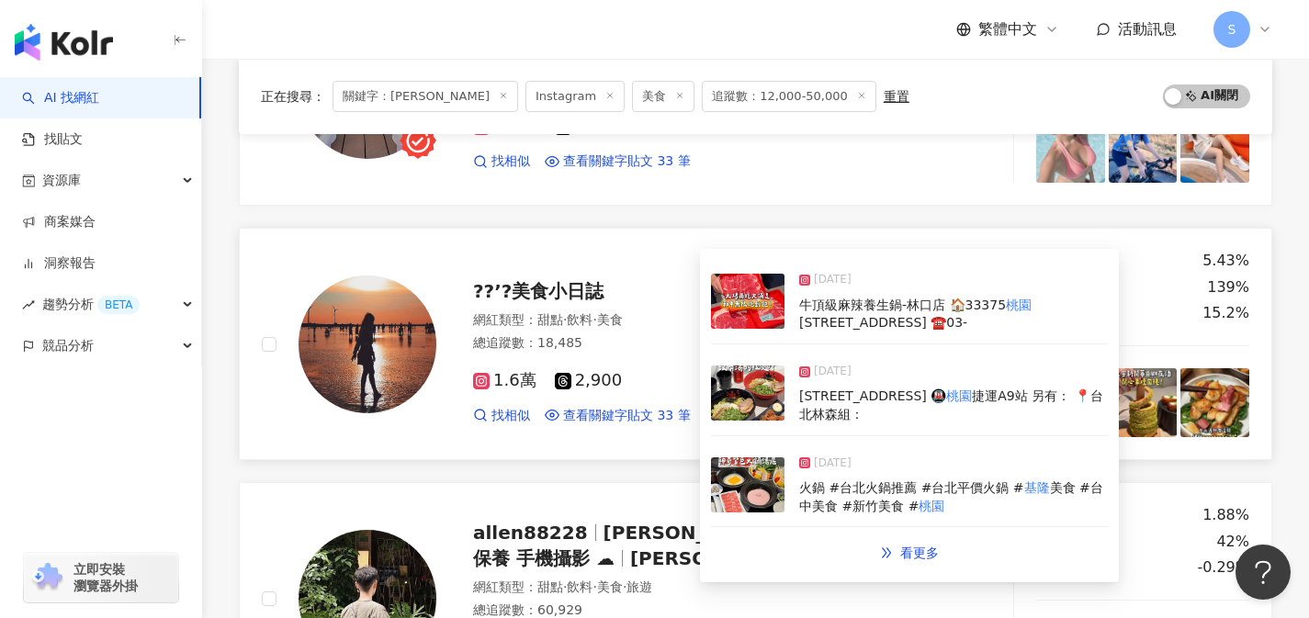
click at [665, 380] on div "1.6萬 2,900" at bounding box center [702, 381] width 459 height 20
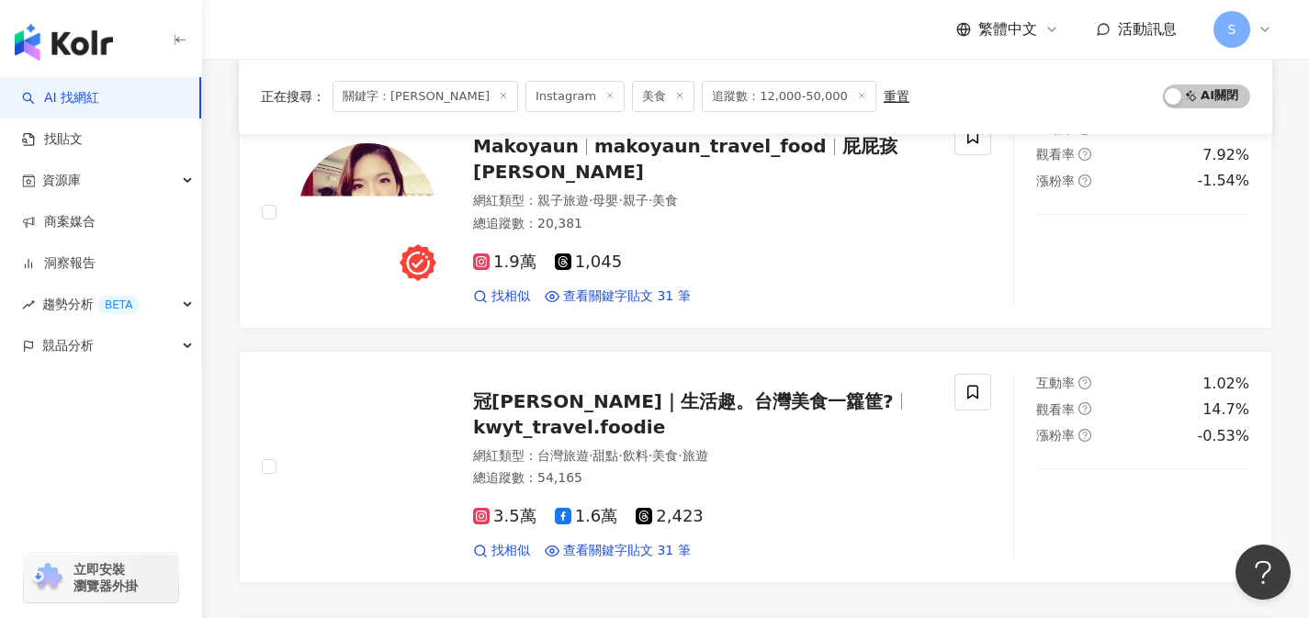
scroll to position [2932, 0]
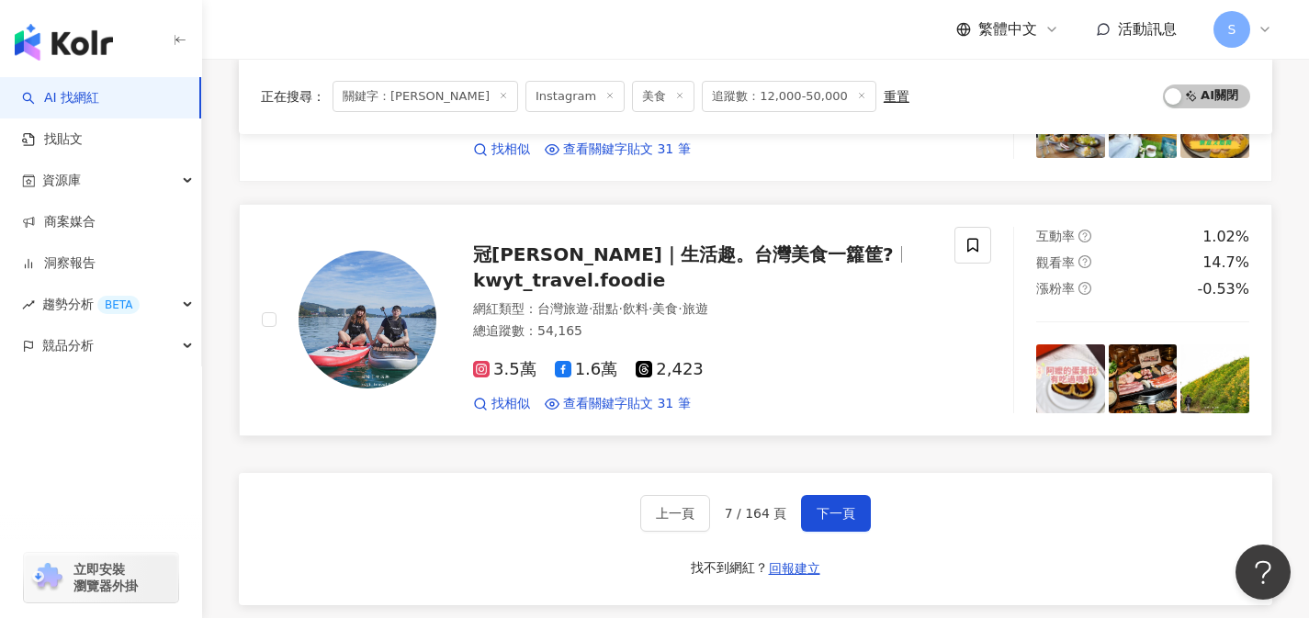
click at [677, 388] on div "冠婷｜生活趣。台灣美食一籮筐? kwyt_travel.foodie 網紅類型 ： 台灣旅遊 · 甜點 · 飲料 · 美食 · 旅遊 總追蹤數 ： 54,16…" at bounding box center [608, 320] width 692 height 186
click at [856, 495] on button "下一頁" at bounding box center [836, 513] width 70 height 37
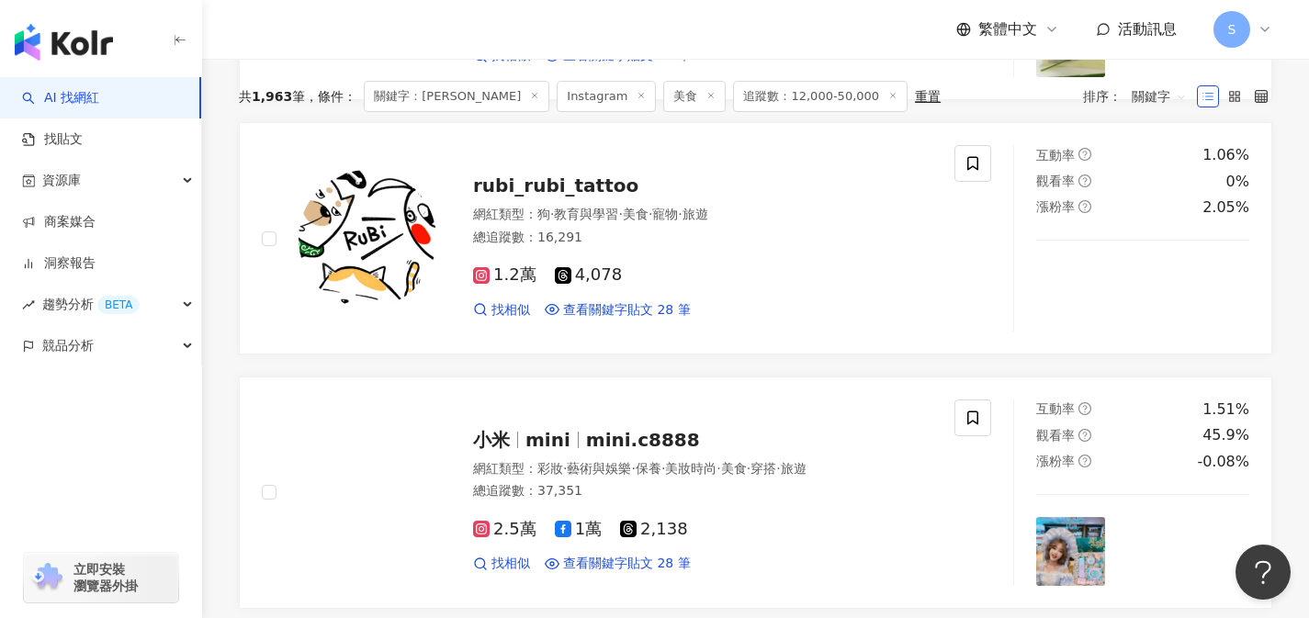
scroll to position [0, 0]
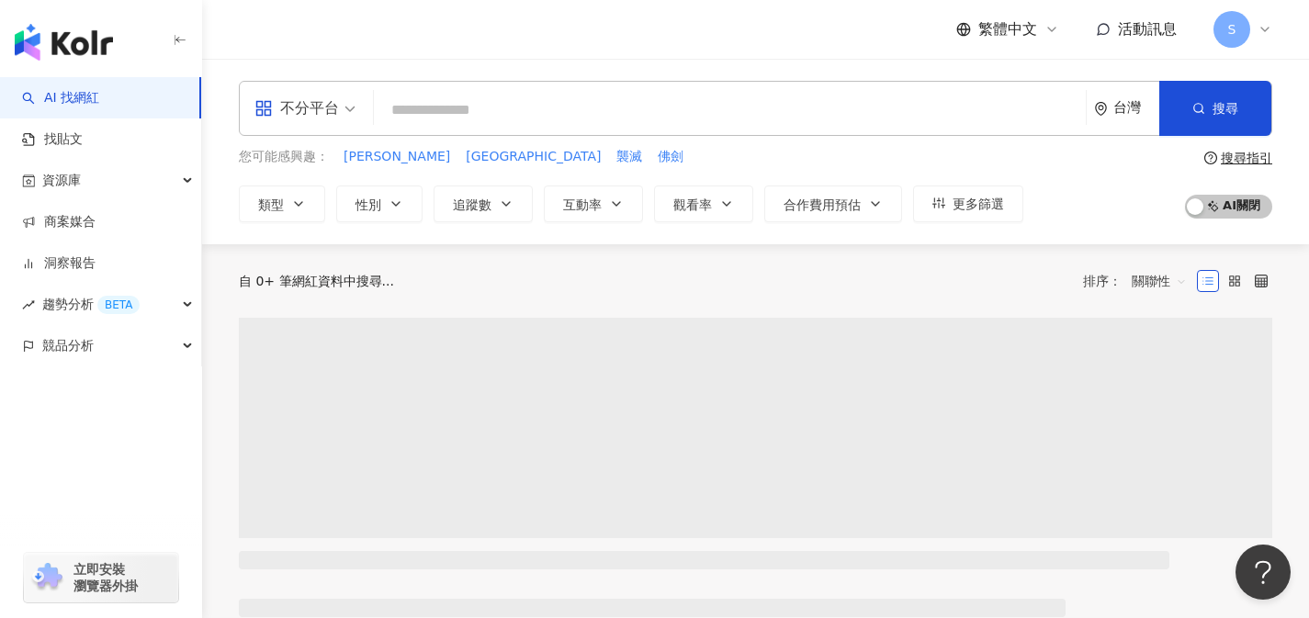
click at [603, 114] on input "search" at bounding box center [729, 110] width 697 height 35
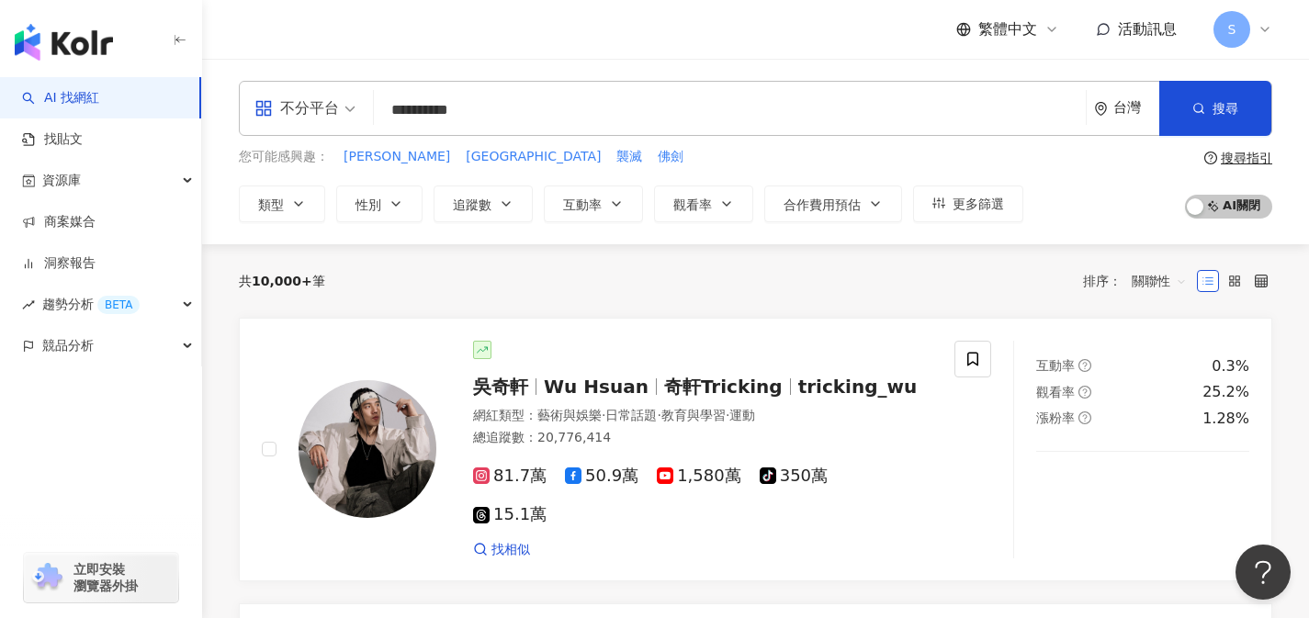
type input "**********"
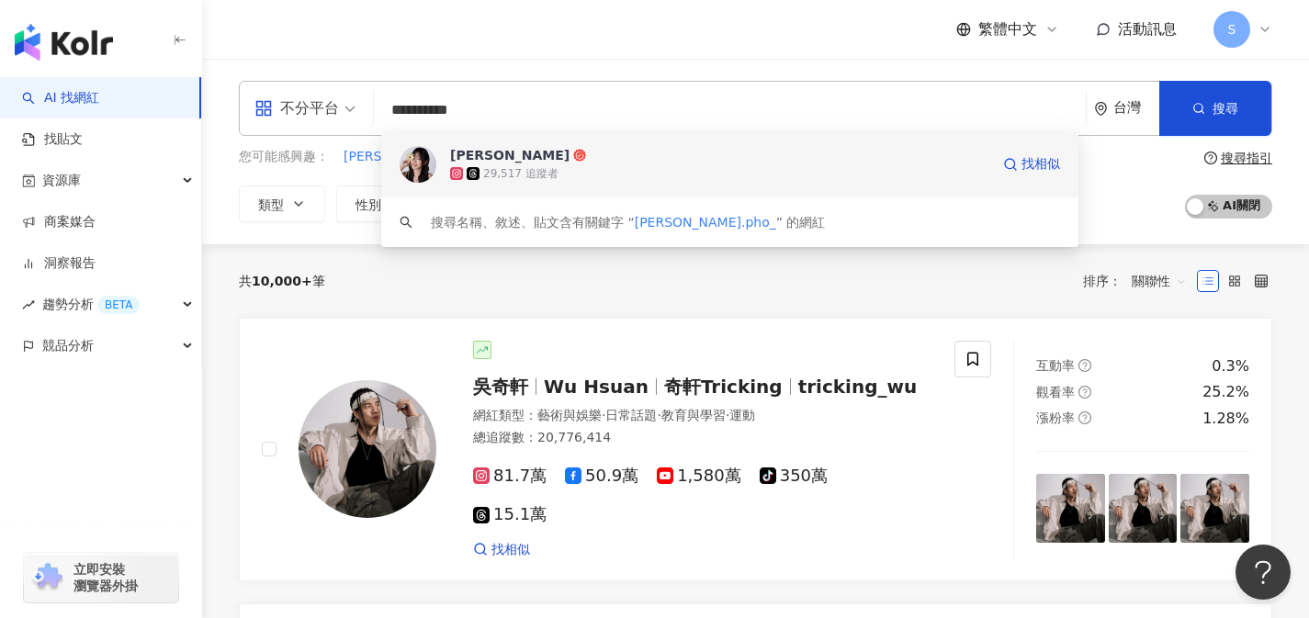
click at [601, 161] on span "[PERSON_NAME]" at bounding box center [719, 155] width 539 height 18
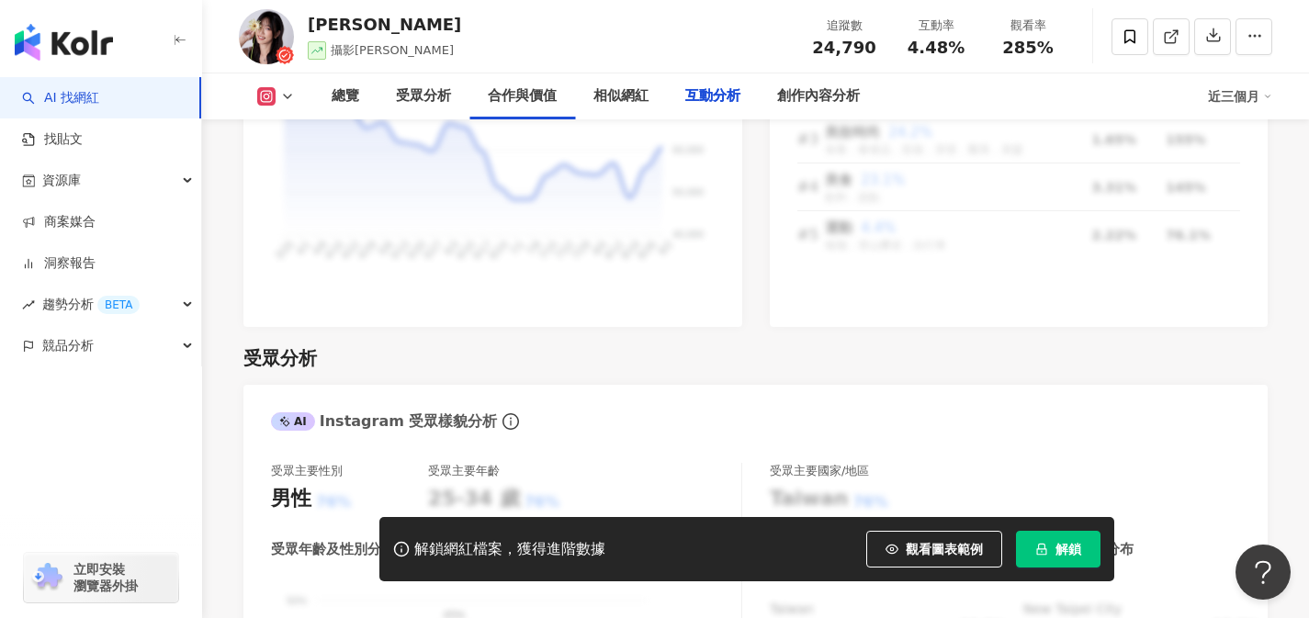
scroll to position [5916, 0]
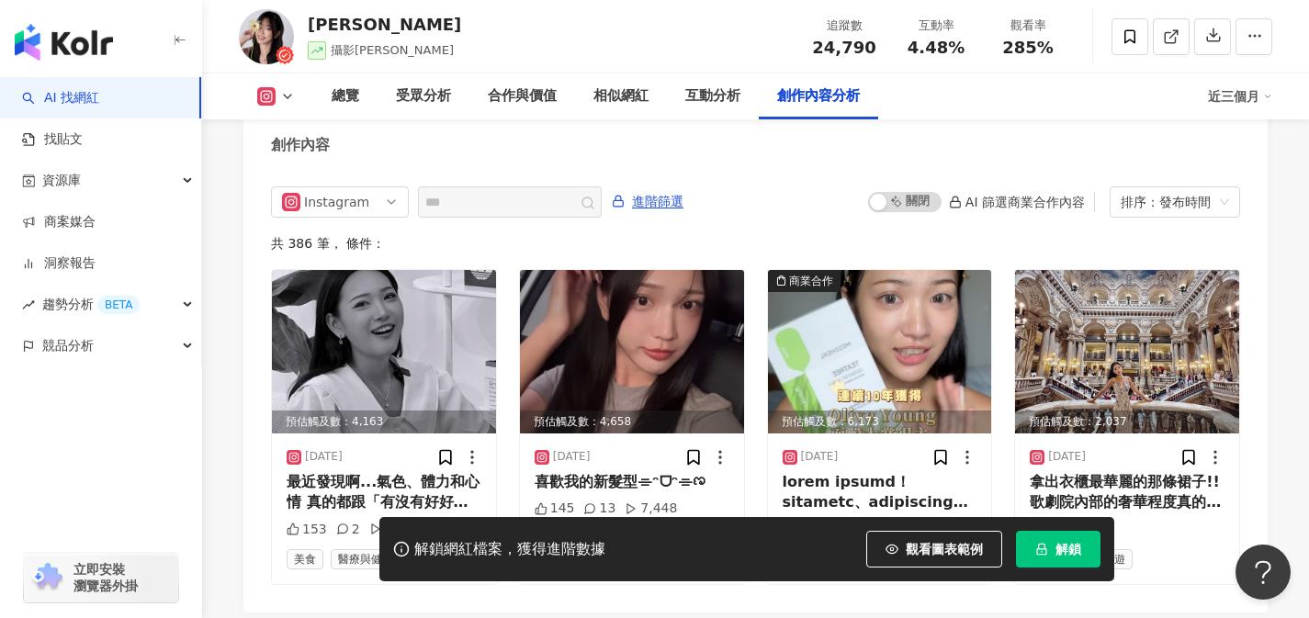
click at [1063, 552] on span "解鎖" at bounding box center [1068, 549] width 26 height 15
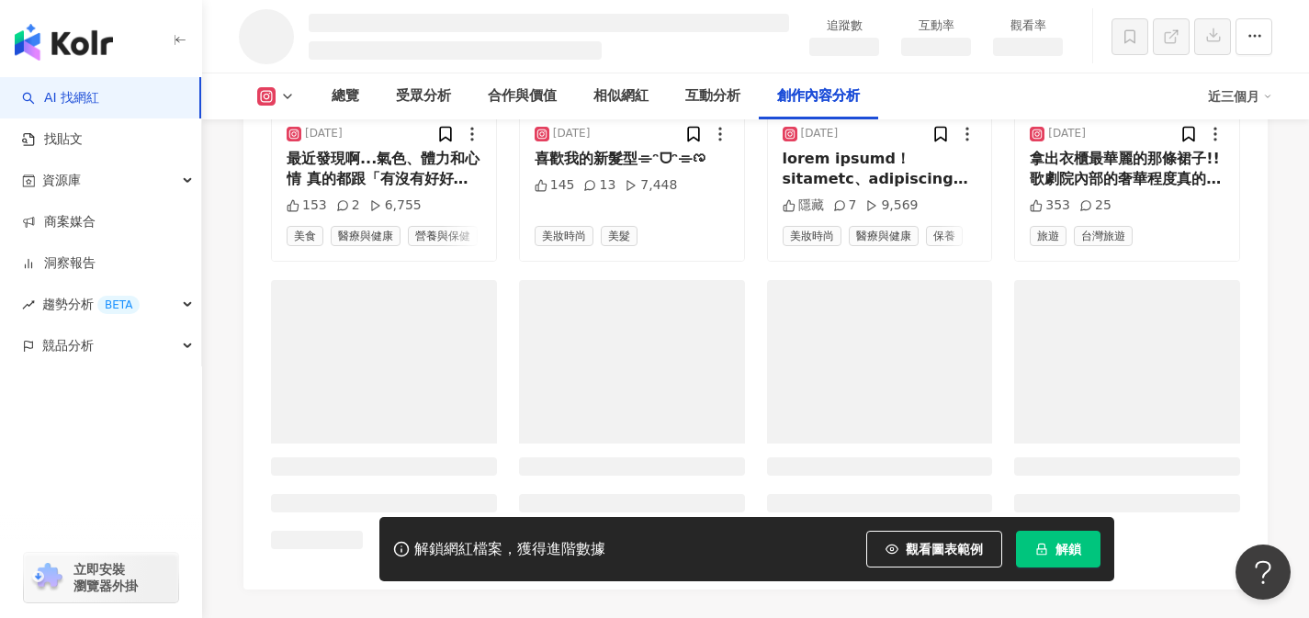
scroll to position [4848, 0]
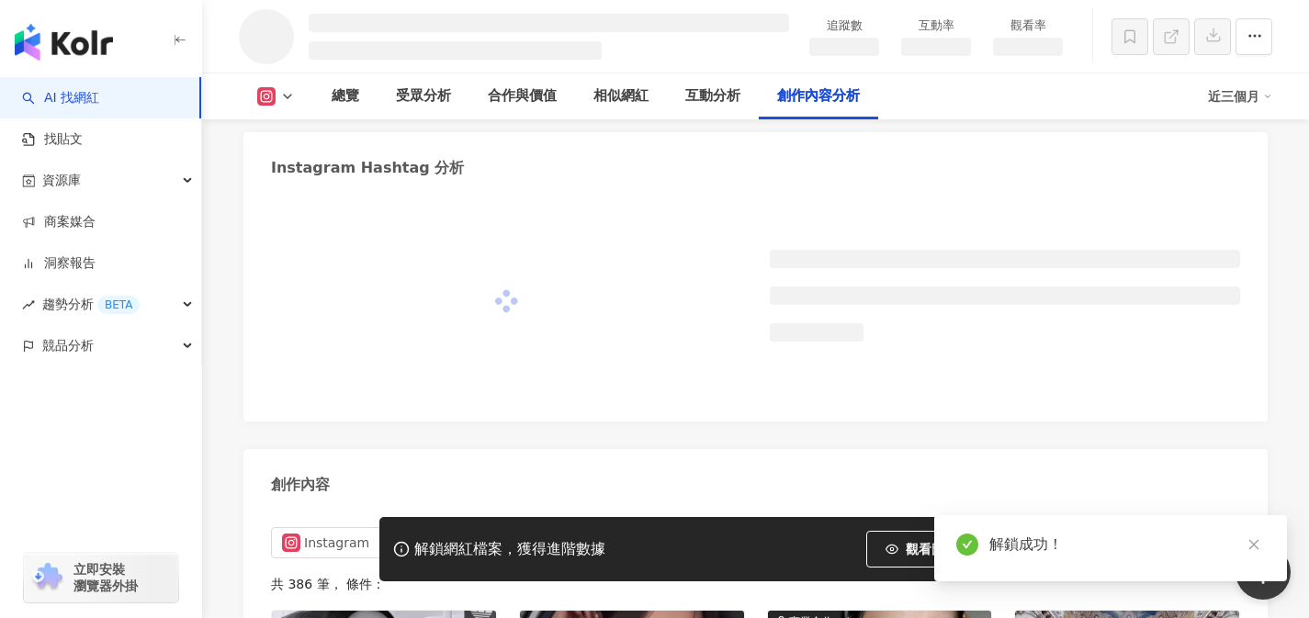
click at [535, 532] on input "text" at bounding box center [489, 543] width 129 height 22
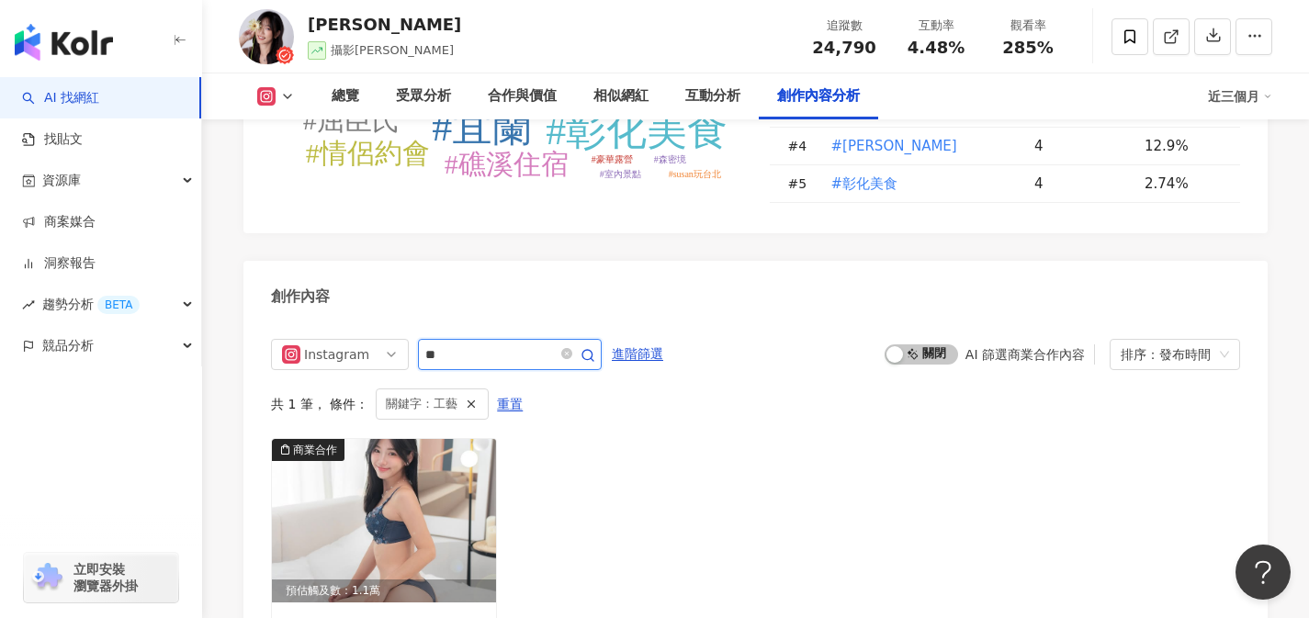
scroll to position [5751, 0]
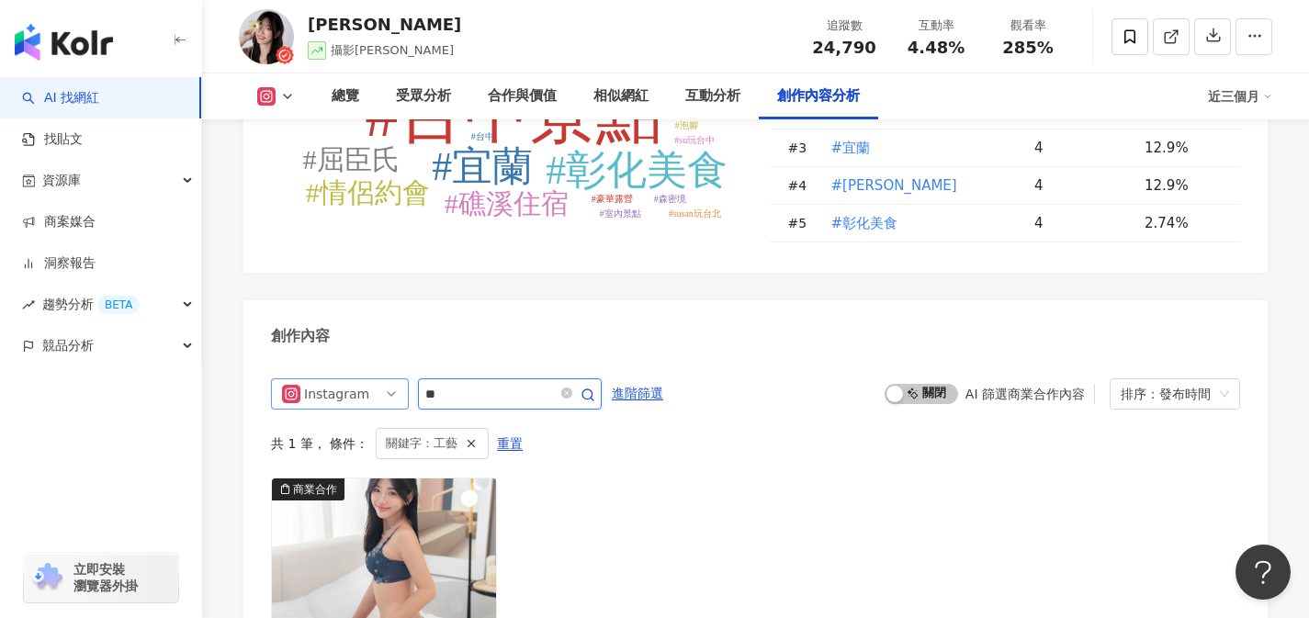
drag, startPoint x: 524, startPoint y: 190, endPoint x: 335, endPoint y: 203, distance: 189.6
click at [335, 378] on div "Instagram **" at bounding box center [436, 393] width 331 height 31
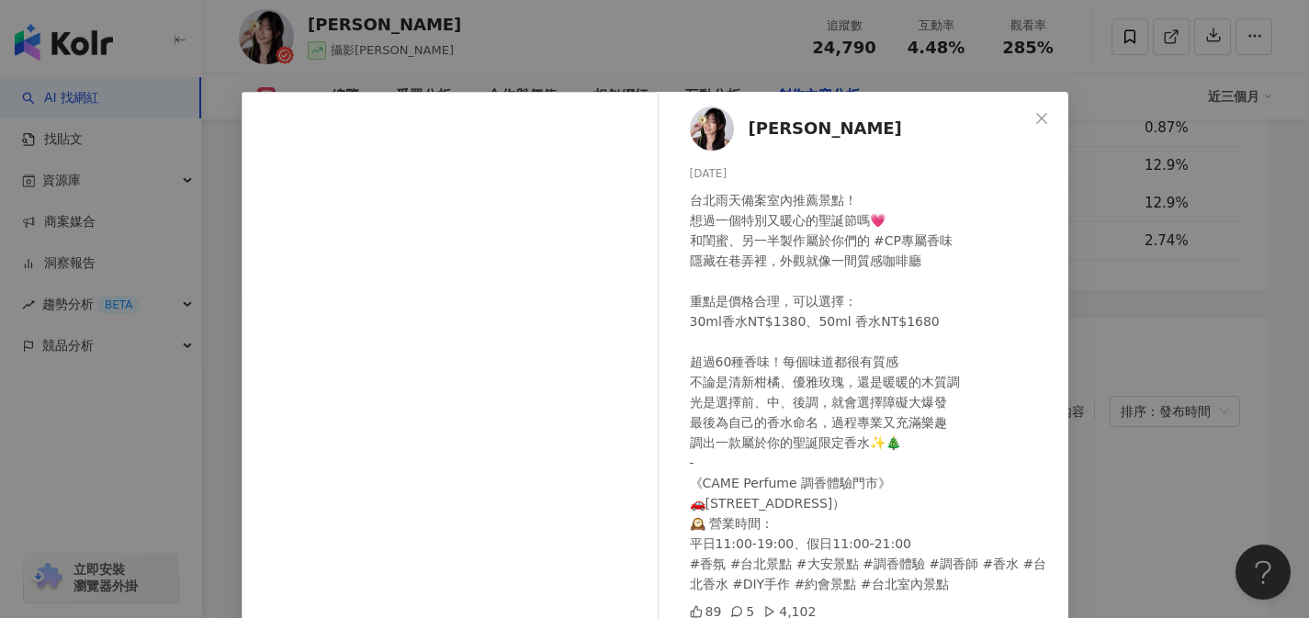
click at [874, 408] on div "台北雨天備案室內推薦景點！ 想過一個特別又暖心的聖誕節嗎💗 和閨蜜、另一半製作屬於你們的 #CP專屬香味 隱藏在巷弄裡，外觀就像一間質感咖啡廳 重點是價格合理…" at bounding box center [872, 392] width 364 height 404
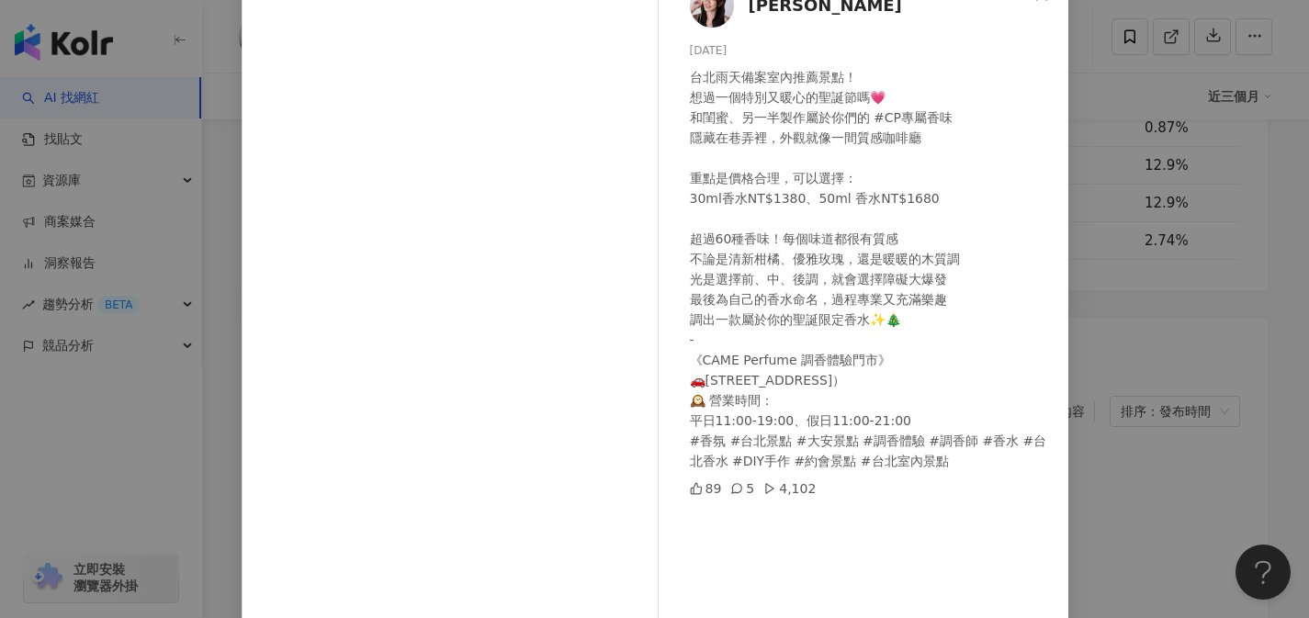
scroll to position [206, 0]
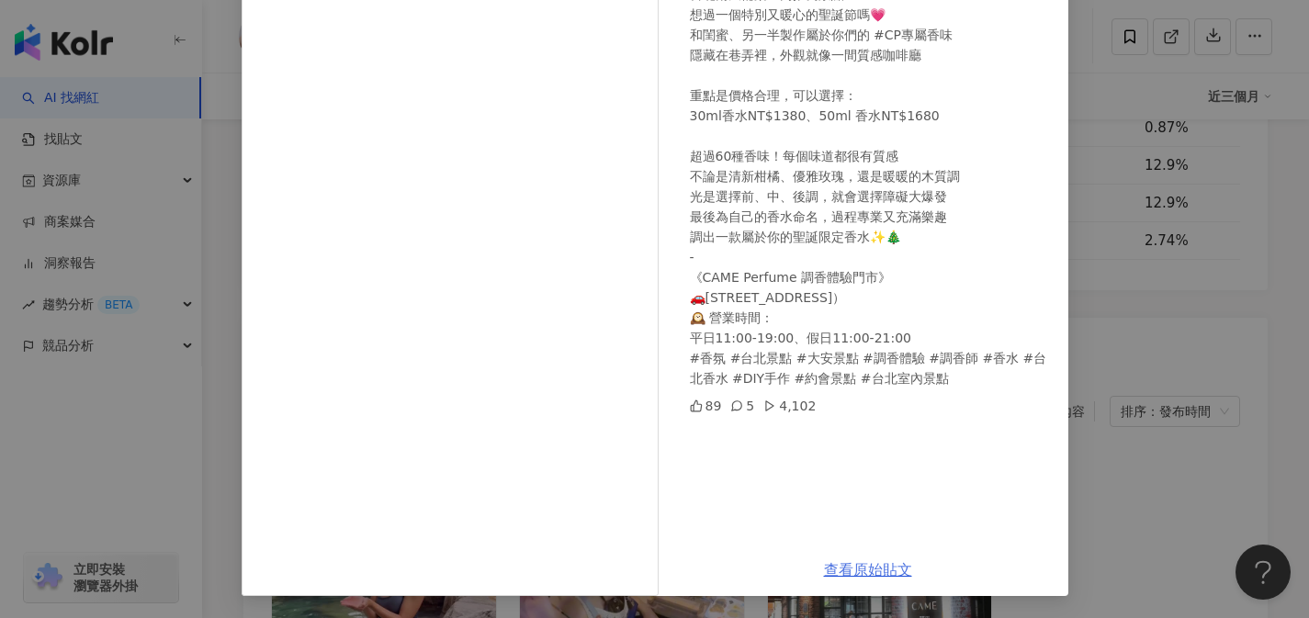
click at [872, 568] on link "查看原始貼文" at bounding box center [868, 569] width 88 height 17
click at [1155, 296] on div "Susan 2024/11/23 台北雨天備案室內推薦景點！ 想過一個特別又暖心的聖誕節嗎💗 和閨蜜、另一半製作屬於你們的 #CP專屬香味 隱藏在巷弄裡，外觀…" at bounding box center [654, 309] width 1309 height 618
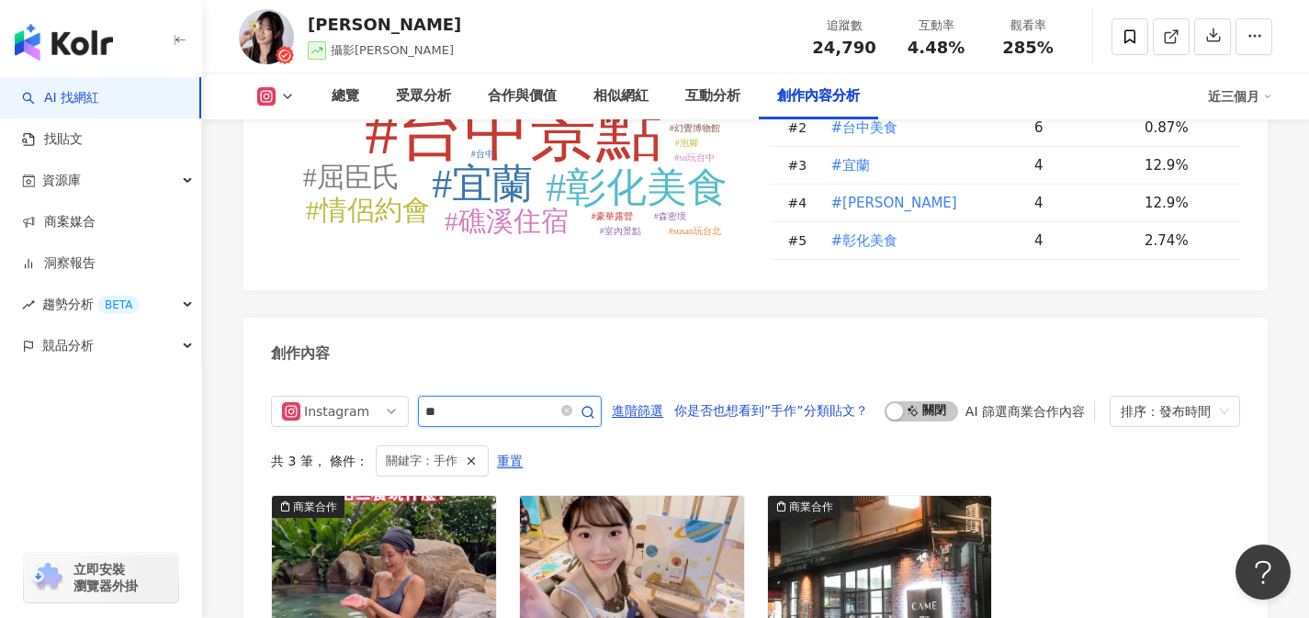
drag, startPoint x: 478, startPoint y: 219, endPoint x: 429, endPoint y: 214, distance: 49.0
click at [426, 400] on input "**" at bounding box center [489, 411] width 129 height 22
type input "*"
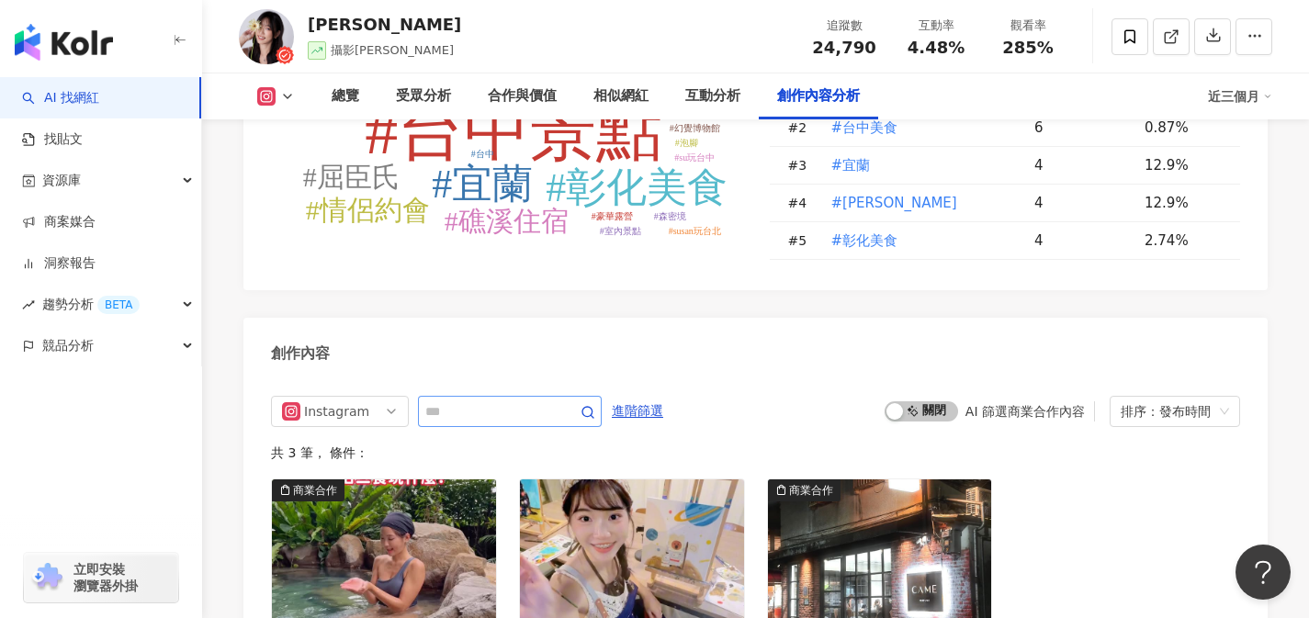
click at [479, 396] on span at bounding box center [510, 411] width 184 height 31
click at [477, 400] on input "text" at bounding box center [489, 411] width 129 height 22
click at [472, 400] on input "text" at bounding box center [489, 411] width 129 height 22
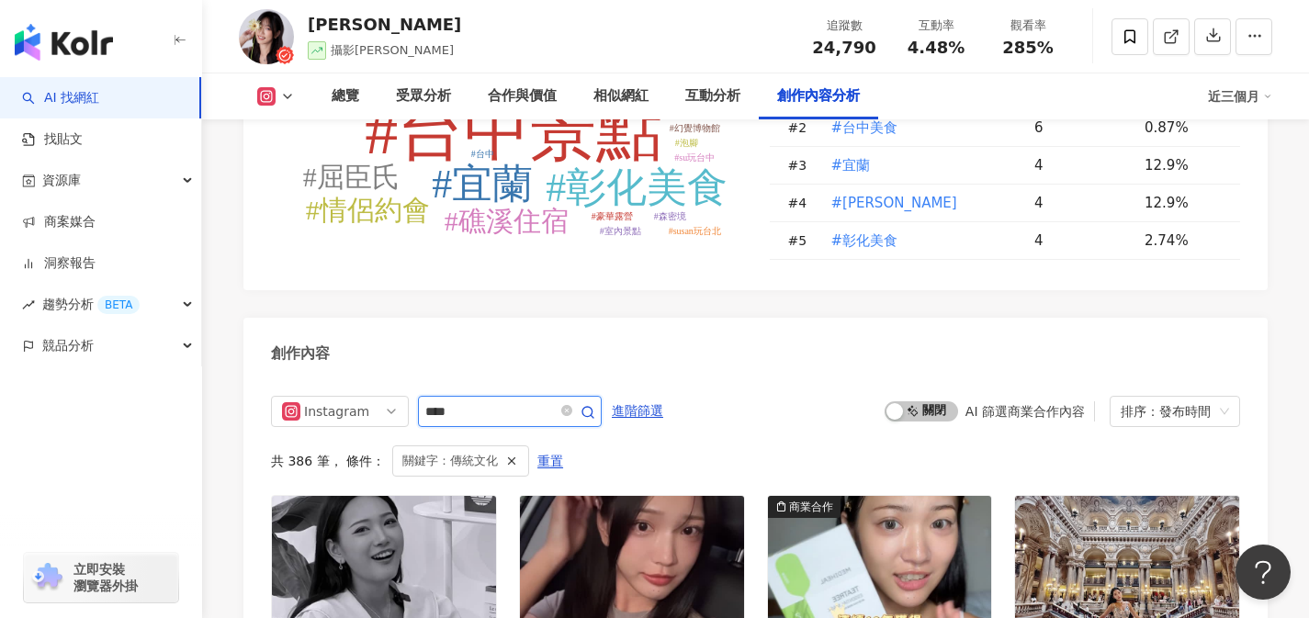
click at [592, 407] on circle "button" at bounding box center [587, 412] width 10 height 10
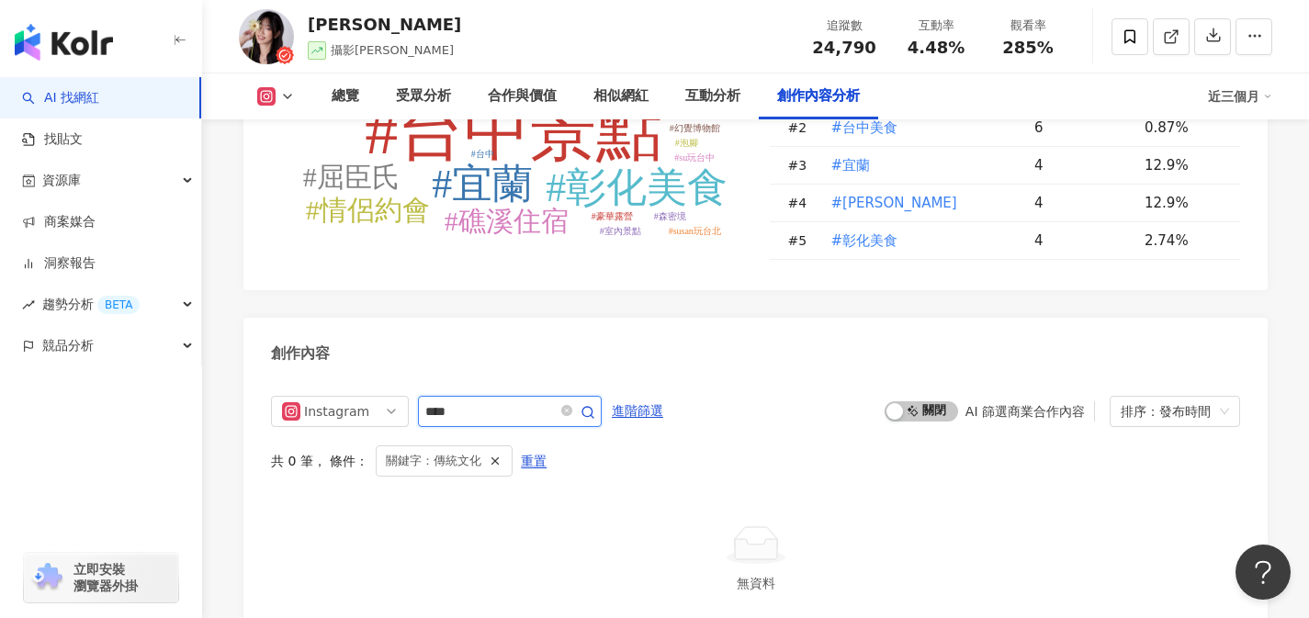
click at [511, 400] on input "****" at bounding box center [489, 411] width 129 height 22
click at [390, 396] on div "Instagram ****" at bounding box center [436, 411] width 331 height 31
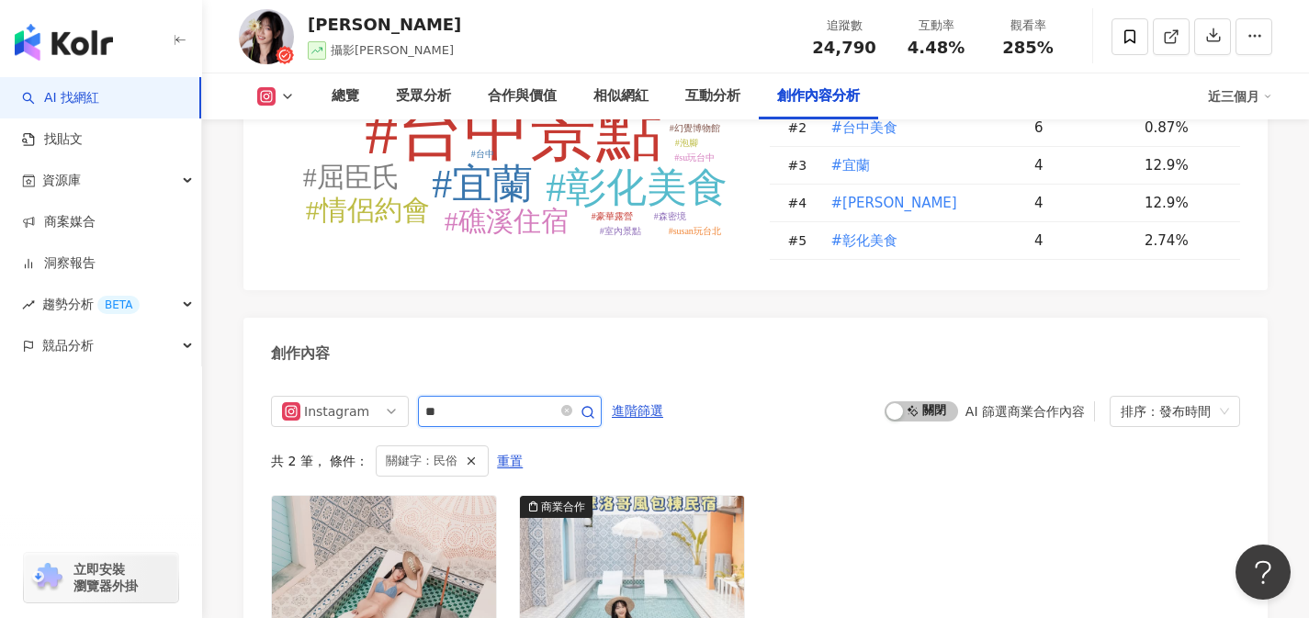
drag, startPoint x: 490, startPoint y: 218, endPoint x: 424, endPoint y: 219, distance: 66.1
click at [425, 400] on input "**" at bounding box center [489, 411] width 129 height 22
click at [534, 400] on input "**" at bounding box center [489, 411] width 129 height 22
click at [509, 400] on input "**" at bounding box center [489, 411] width 129 height 22
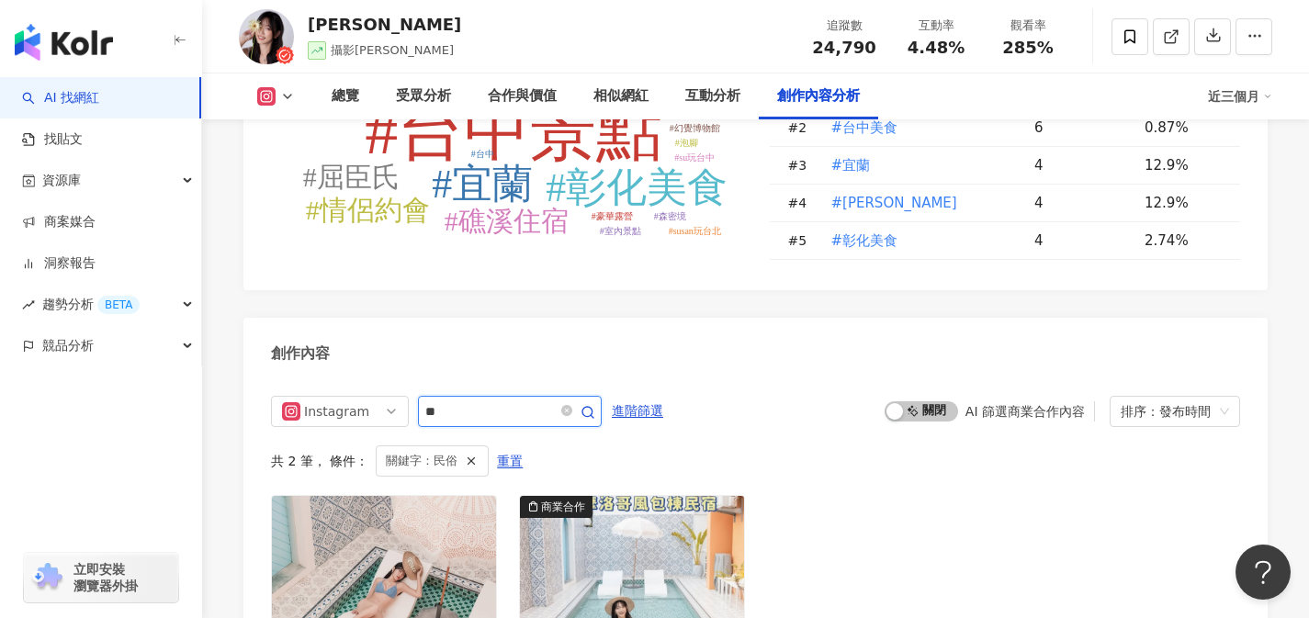
click at [509, 400] on input "**" at bounding box center [489, 411] width 129 height 22
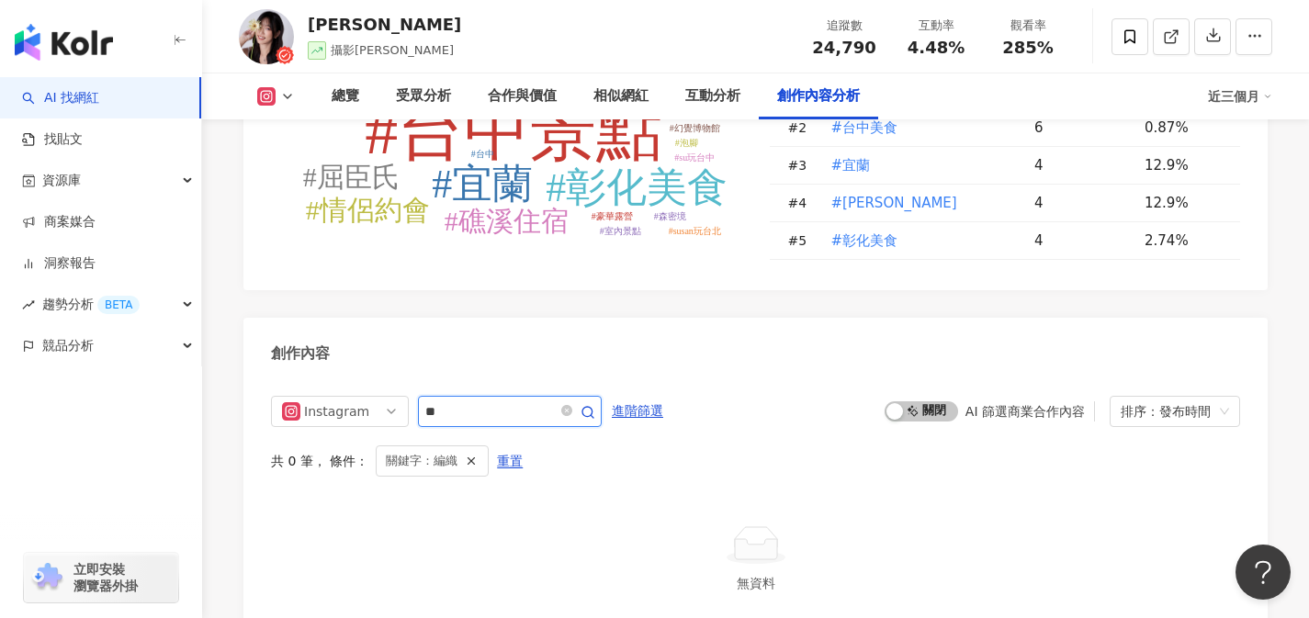
click at [554, 400] on input "**" at bounding box center [489, 411] width 129 height 22
click at [520, 400] on input "**" at bounding box center [489, 411] width 129 height 22
drag, startPoint x: 520, startPoint y: 213, endPoint x: 408, endPoint y: 217, distance: 112.1
click at [408, 396] on div "Instagram **" at bounding box center [436, 411] width 331 height 31
type input "***"
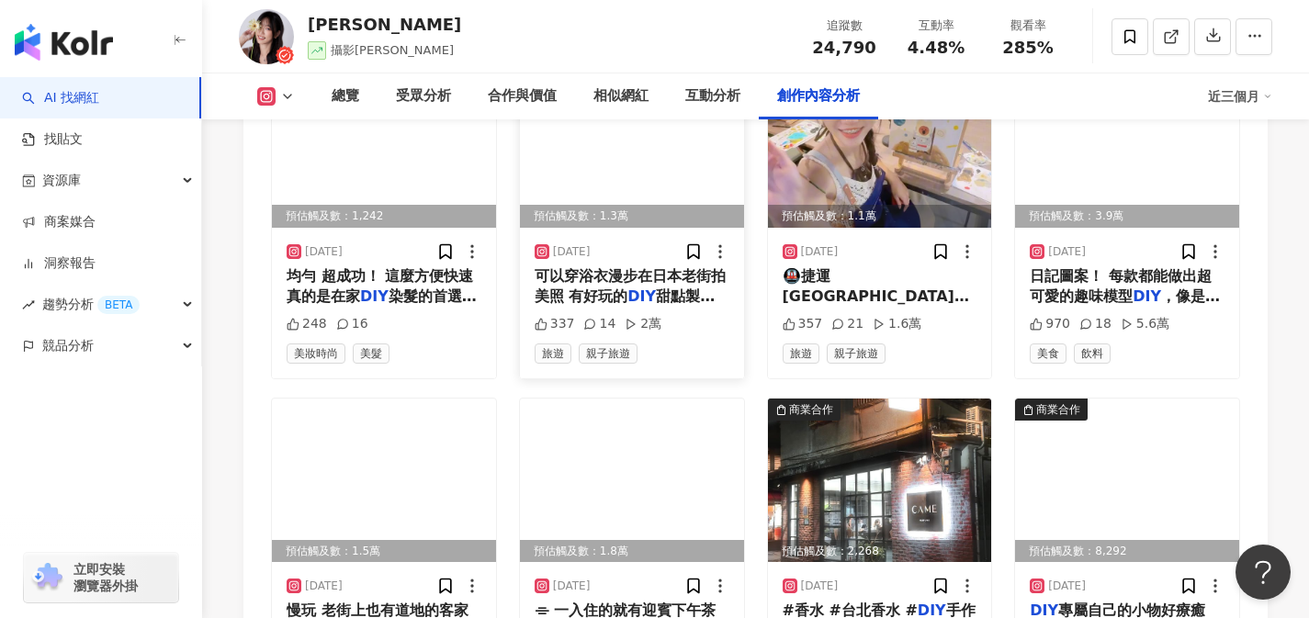
scroll to position [6508, 0]
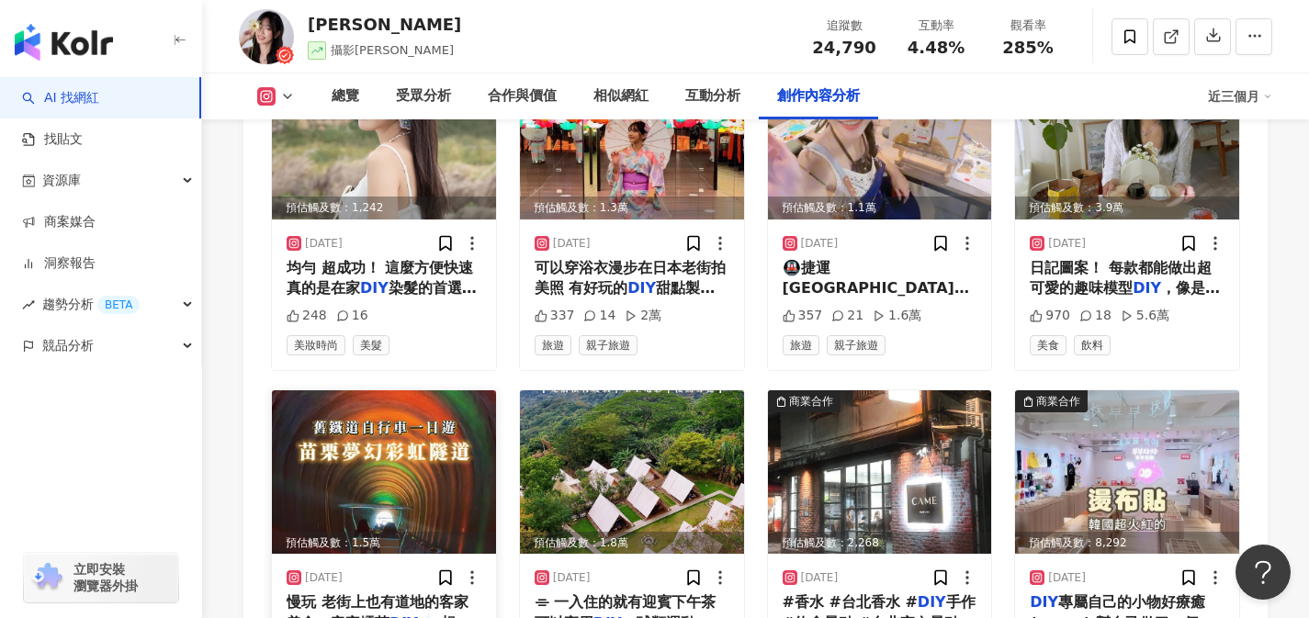
click at [415, 593] on span "慢玩 老街上也有道地的客家美食、客家擂茶" at bounding box center [378, 612] width 182 height 38
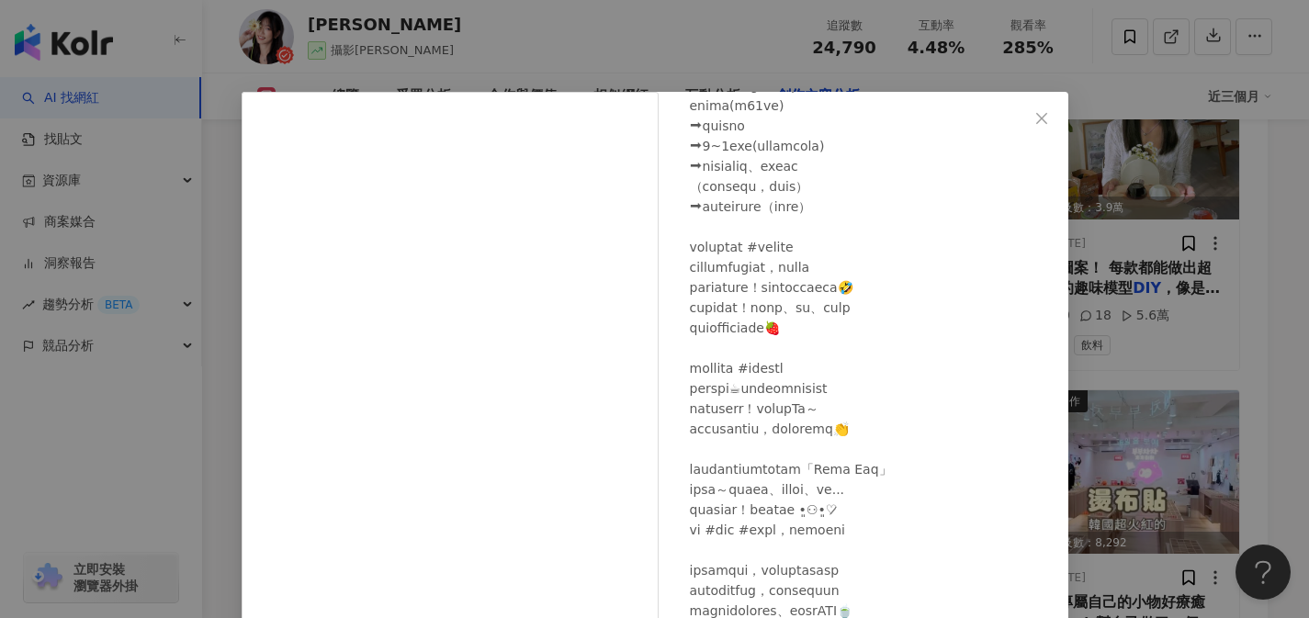
scroll to position [206, 0]
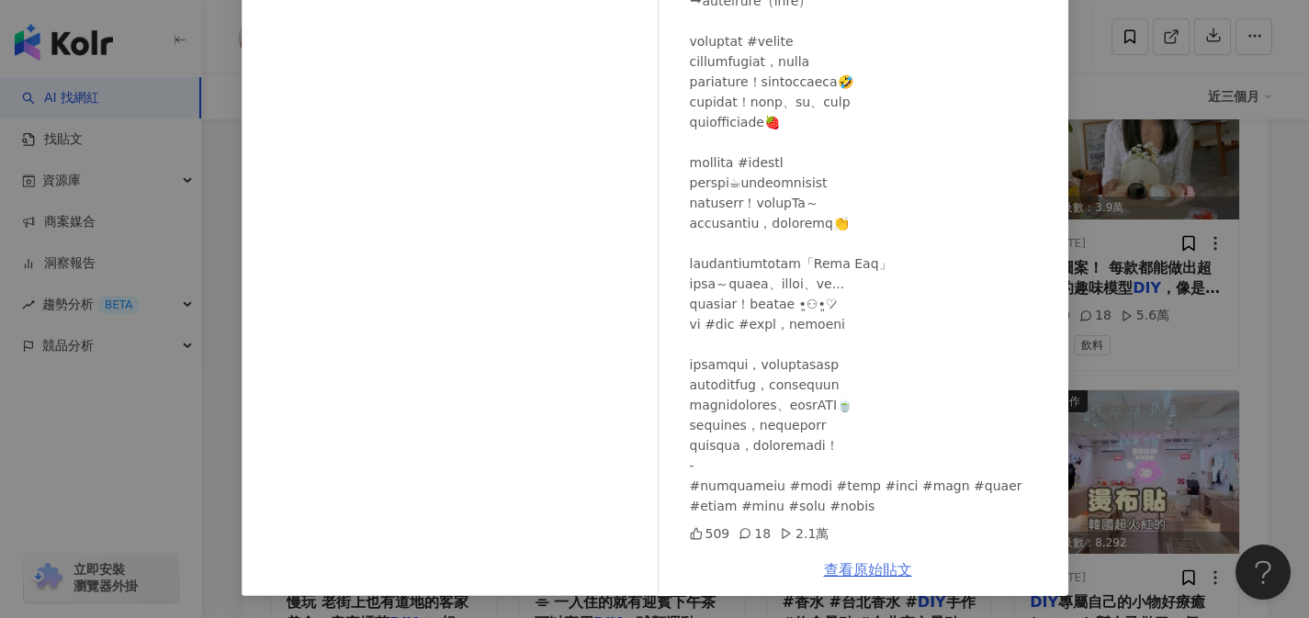
click at [874, 563] on link "查看原始貼文" at bounding box center [868, 569] width 88 height 17
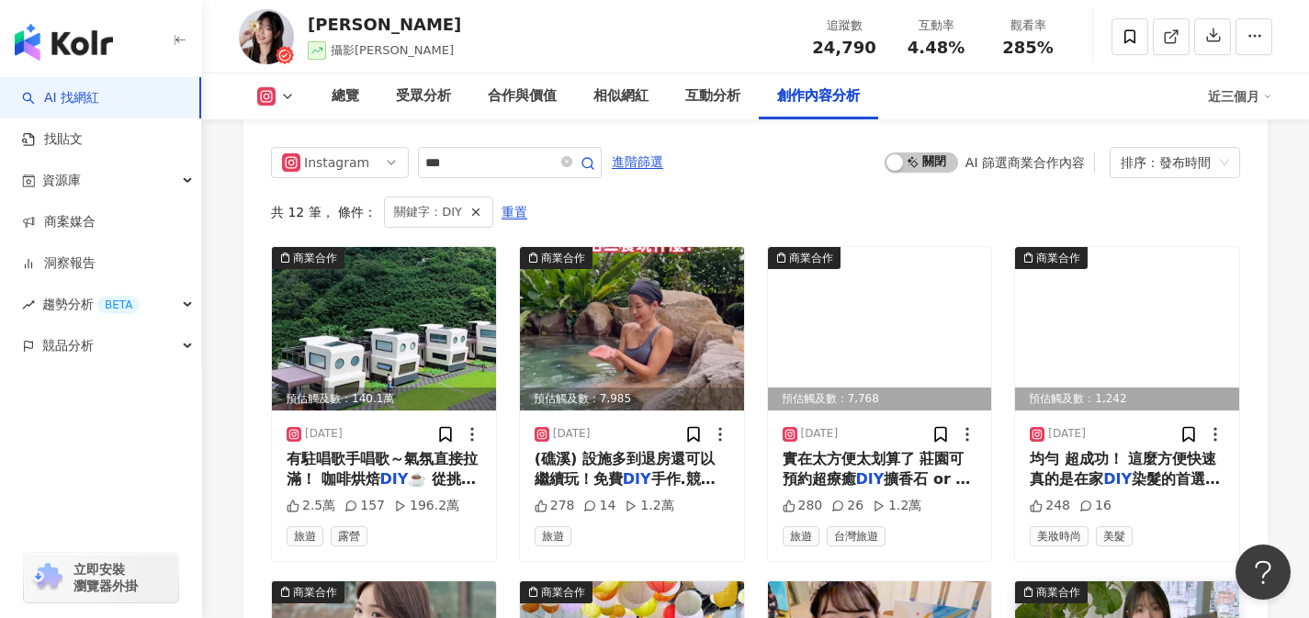
scroll to position [5959, 0]
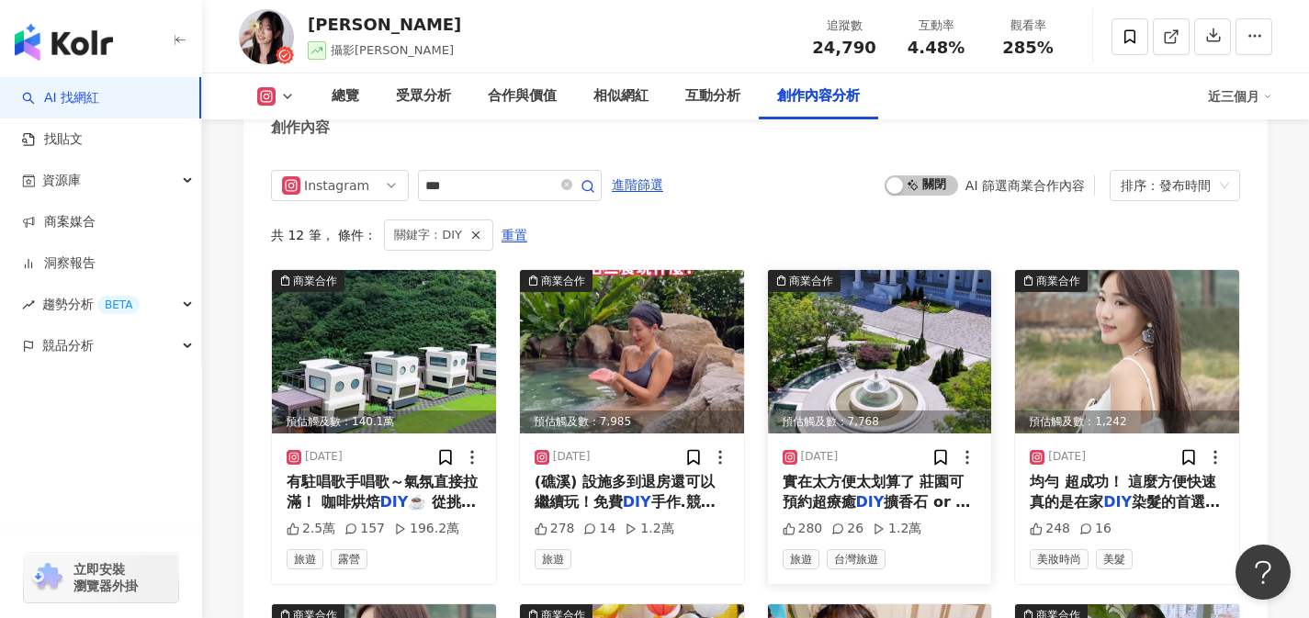
click at [906, 472] on div "實在太方便太划算了 莊園可預約超療癒 DIY 擴香石 or 絹布包 現在還有F" at bounding box center [879, 492] width 195 height 41
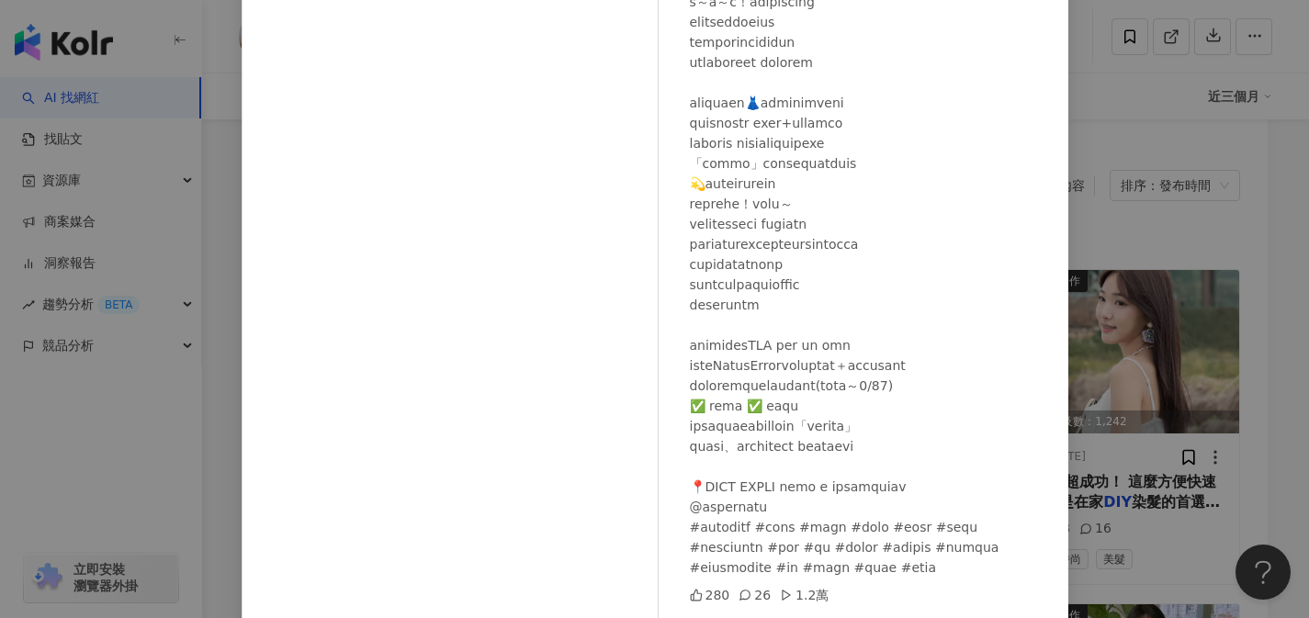
scroll to position [206, 0]
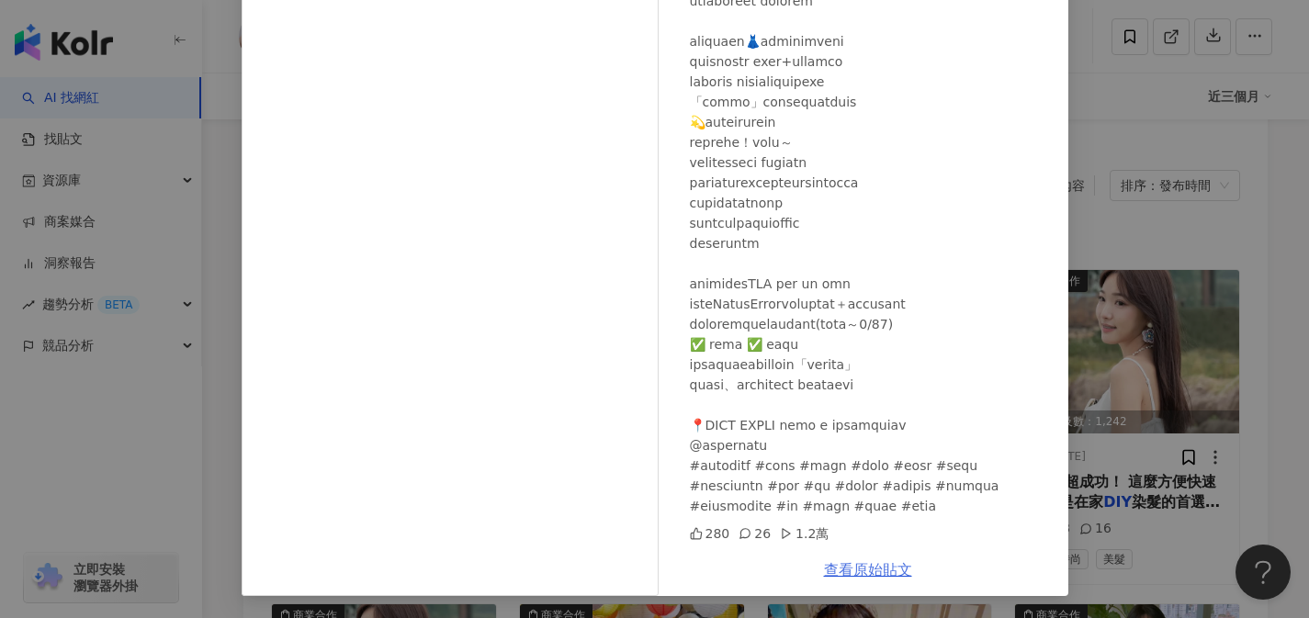
click at [873, 574] on link "查看原始貼文" at bounding box center [868, 569] width 88 height 17
click at [1171, 228] on div "Susan 2025/6/2 280 26 1.2萬 查看原始貼文" at bounding box center [654, 309] width 1309 height 618
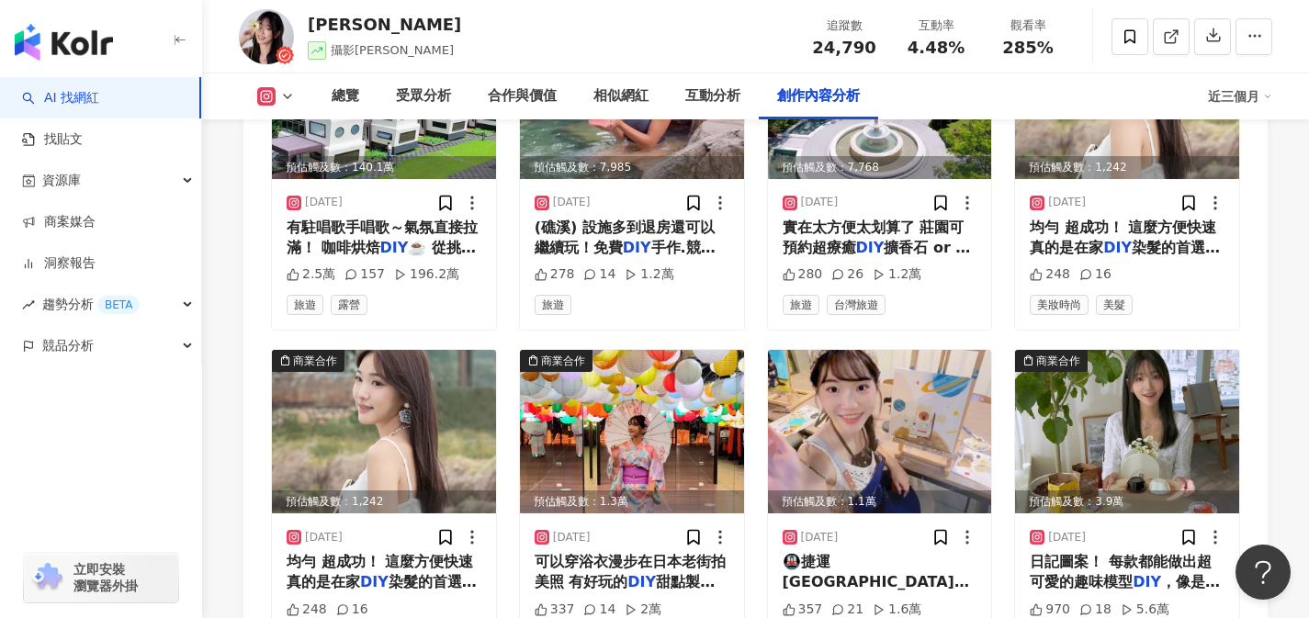
scroll to position [6127, 0]
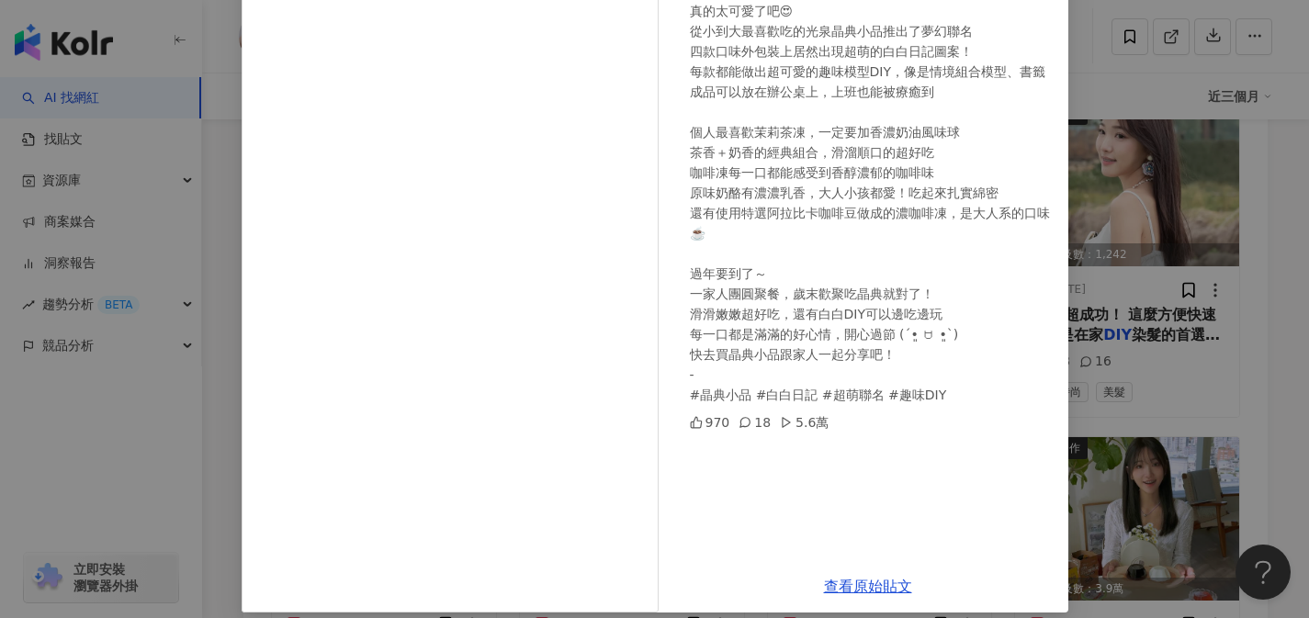
scroll to position [206, 0]
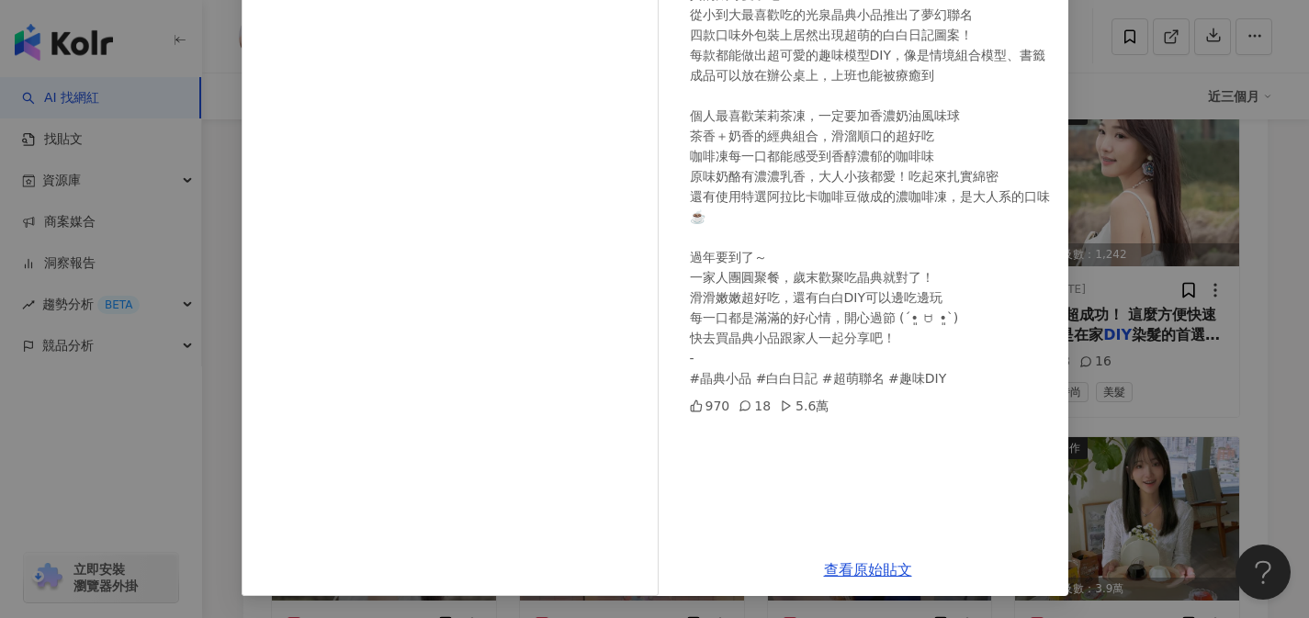
click at [1179, 309] on div "Susan 2025/1/23 真的太可愛了吧😍 從小到大最喜歡吃的光泉晶典小品推出了夢幻聯名 四款口味外包裝上居然出現超萌的白白日記圖案！ 每款都能做出超可…" at bounding box center [654, 309] width 1309 height 618
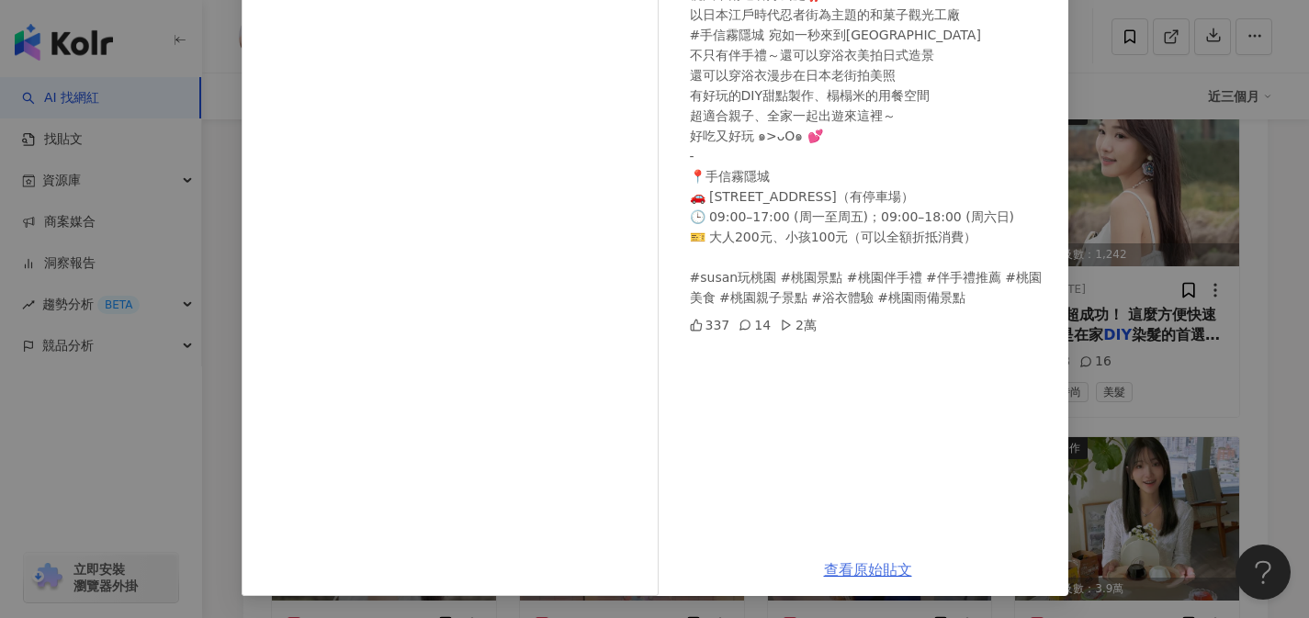
click at [850, 575] on link "查看原始貼文" at bounding box center [868, 569] width 88 height 17
click at [1214, 253] on div "Susan 2025/4/2 桃園下雨避暑好去處‼️ 以日本江戶時代忍者街為主題的和菓子觀光工廠 #手信霧隱城 宛如一秒來到日本城下町老街 不只有伴手禮～還可…" at bounding box center [654, 309] width 1309 height 618
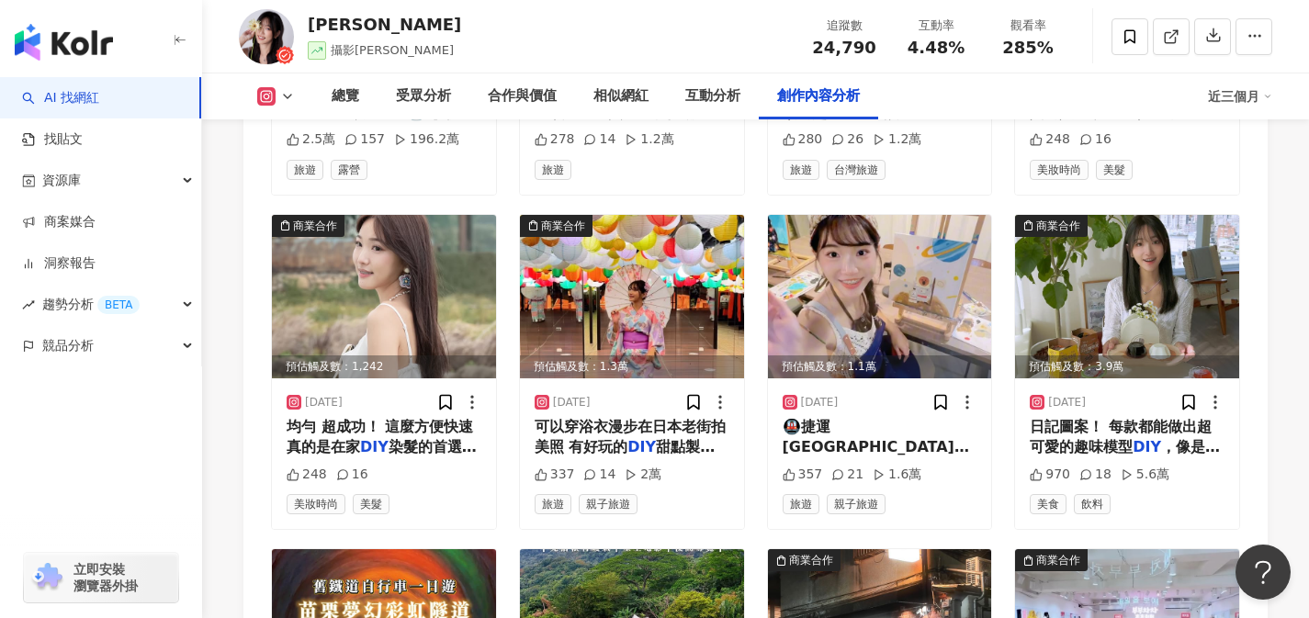
scroll to position [6366, 0]
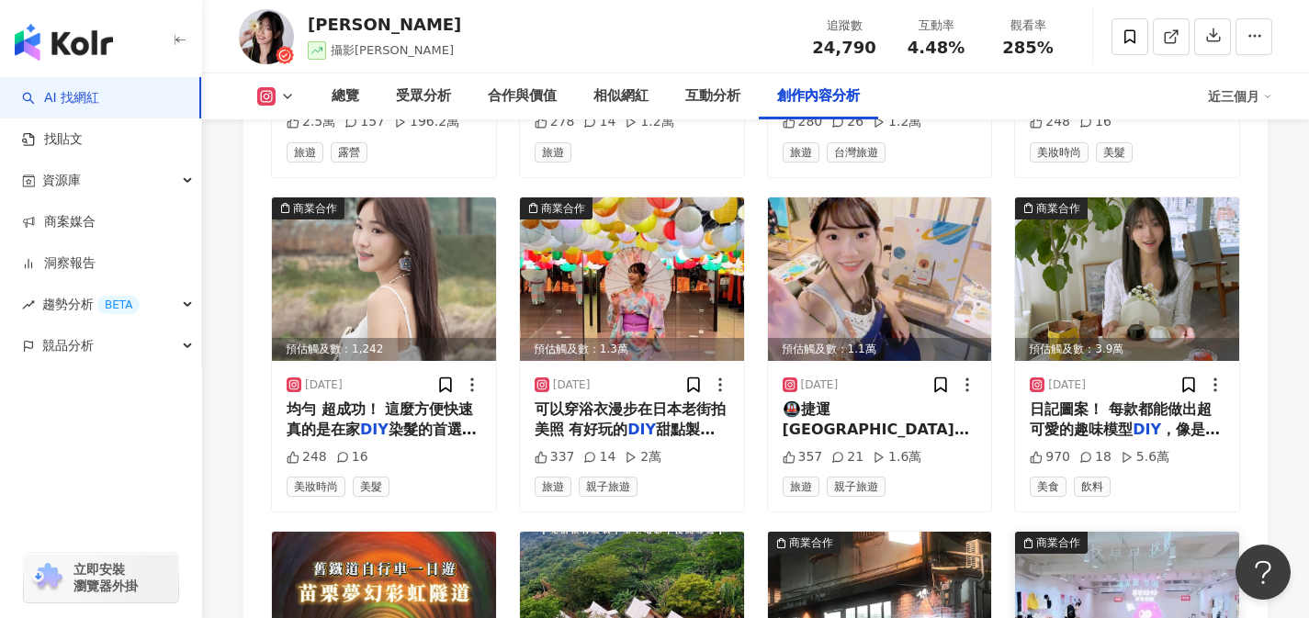
click at [1112, 532] on img at bounding box center [1127, 613] width 224 height 163
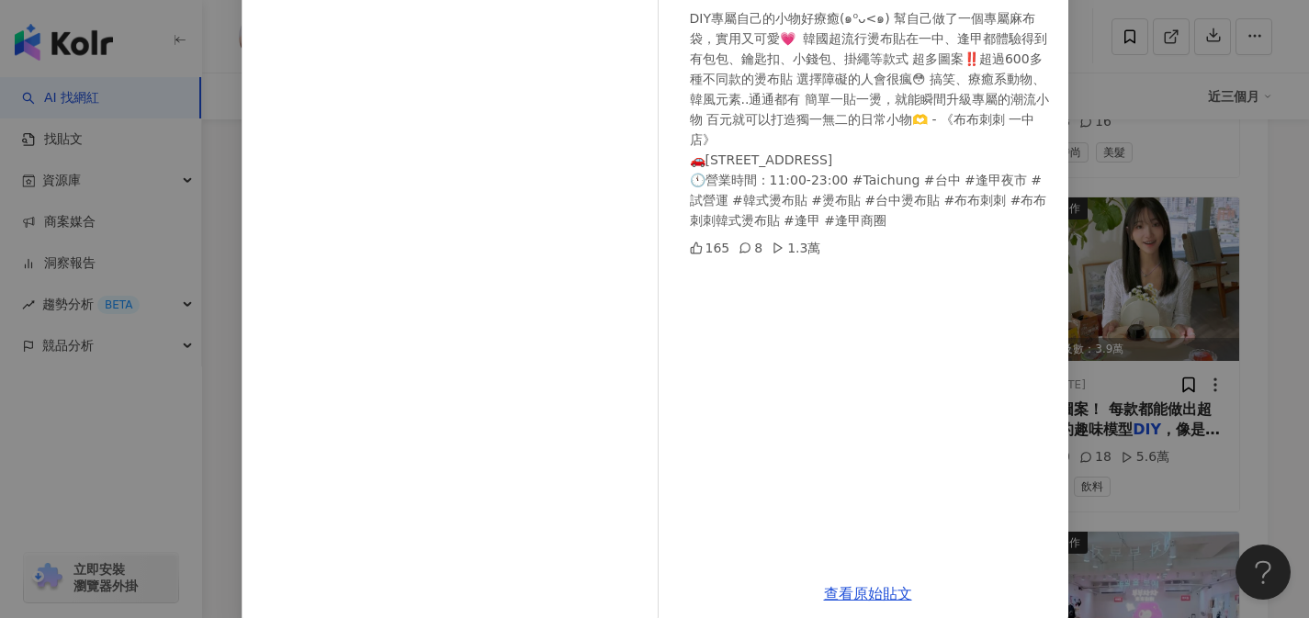
scroll to position [206, 0]
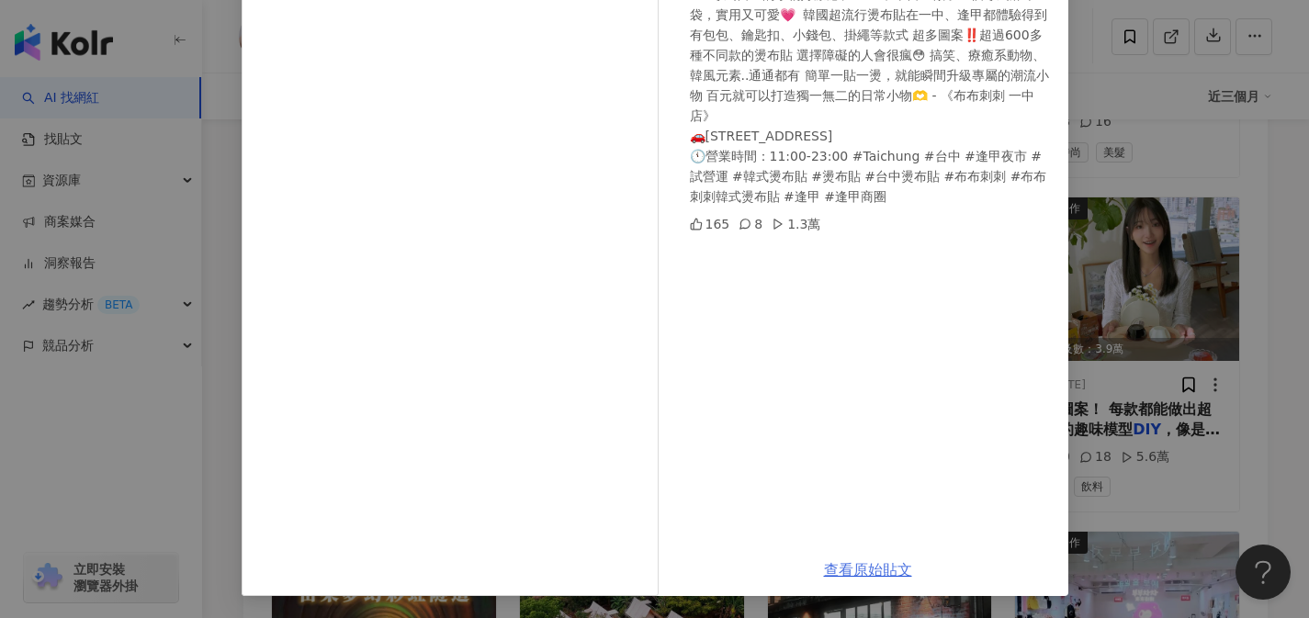
click at [868, 567] on link "查看原始貼文" at bounding box center [868, 569] width 88 height 17
click at [1160, 173] on div "Susan 2024/11/8 DIY專屬自己的小物好療癒(๑⁰ᴗ<๑) 幫自己做了一個專屬麻布袋，實用又可愛💗  韓國超流行燙布貼在一中、逢甲都體驗得到 有…" at bounding box center [654, 309] width 1309 height 618
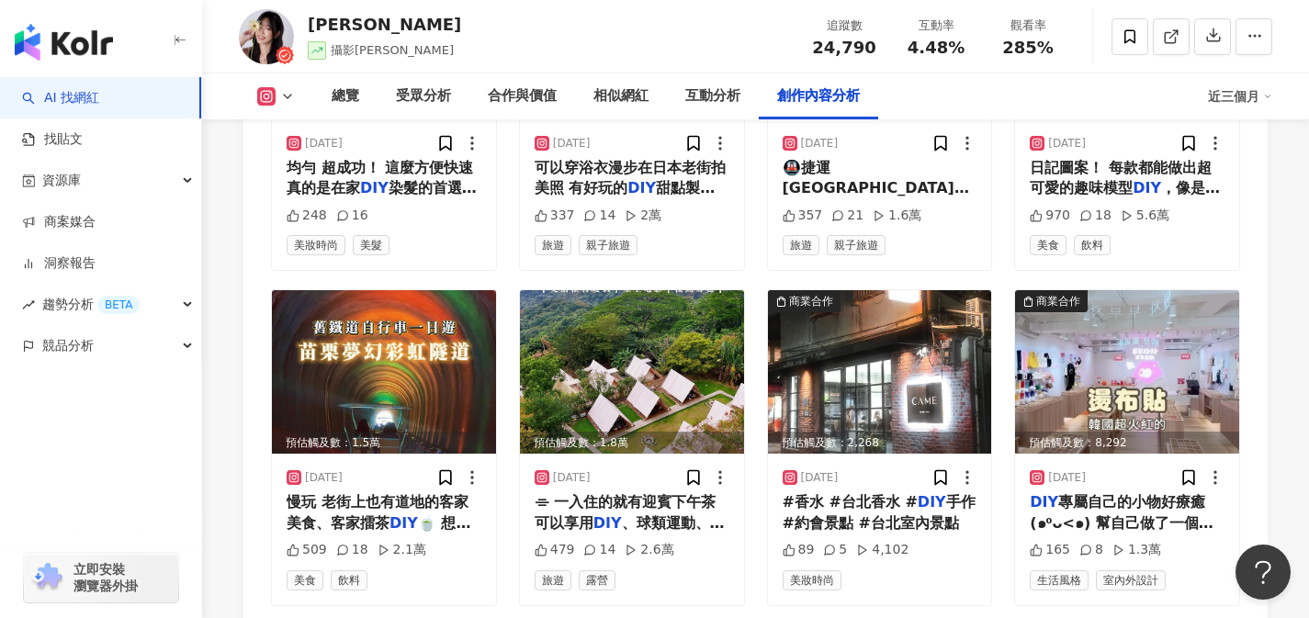
scroll to position [6603, 0]
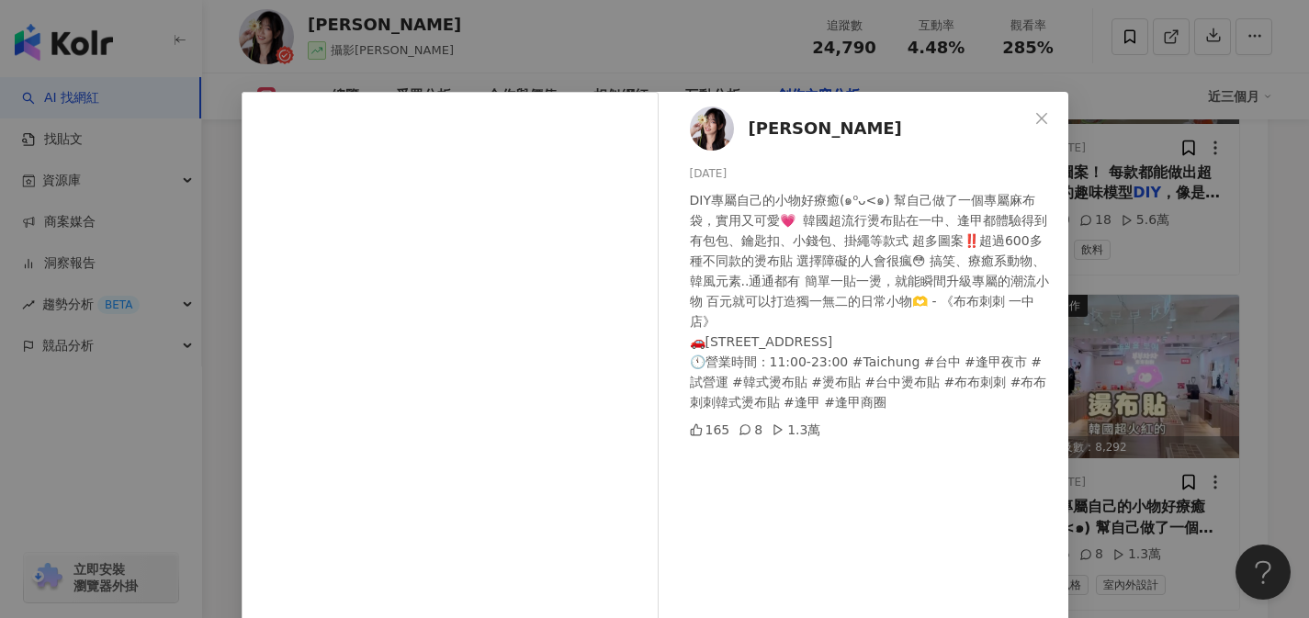
scroll to position [206, 0]
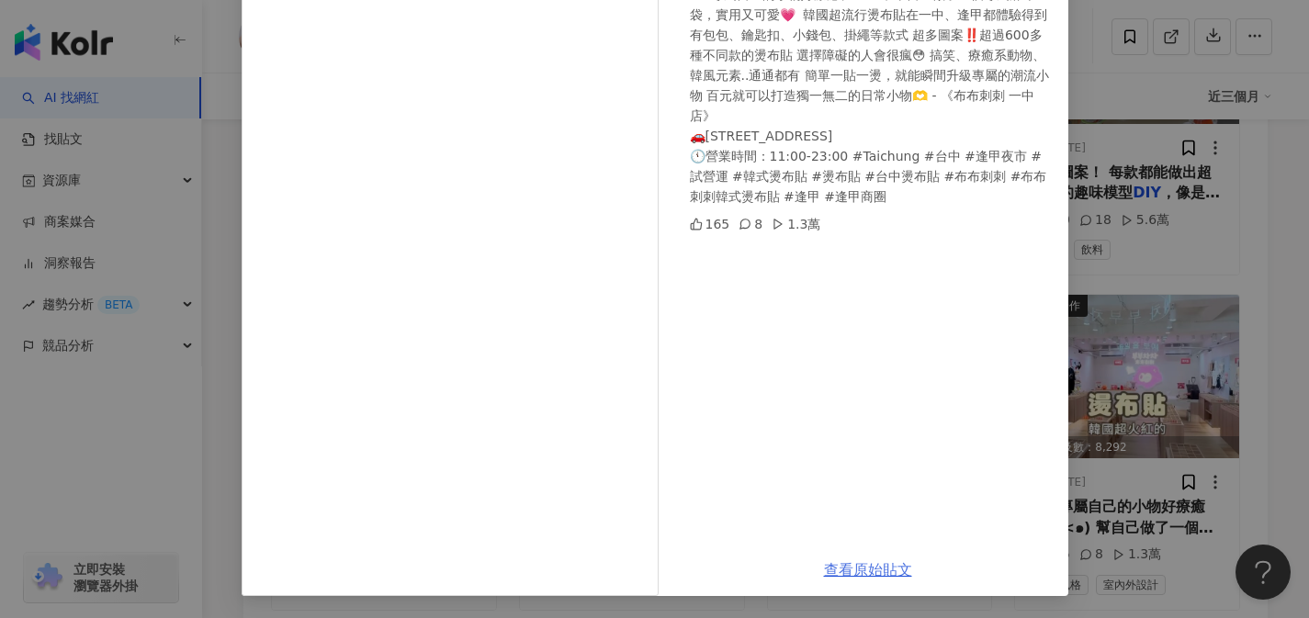
click at [842, 572] on link "查看原始貼文" at bounding box center [868, 569] width 88 height 17
click at [1152, 74] on div "Susan 2024/11/8 DIY專屬自己的小物好療癒(๑⁰ᴗ<๑) 幫自己做了一個專屬麻布袋，實用又可愛💗  韓國超流行燙布貼在一中、逢甲都體驗得到 有…" at bounding box center [654, 309] width 1309 height 618
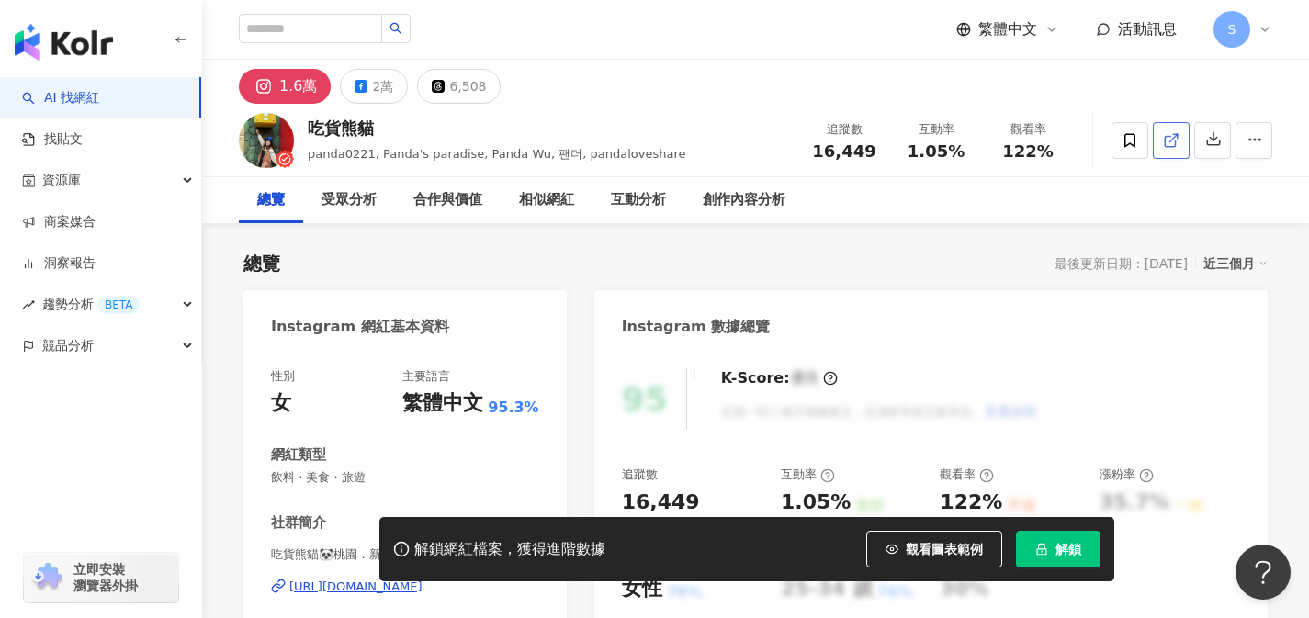
click at [1165, 142] on icon at bounding box center [1170, 141] width 10 height 10
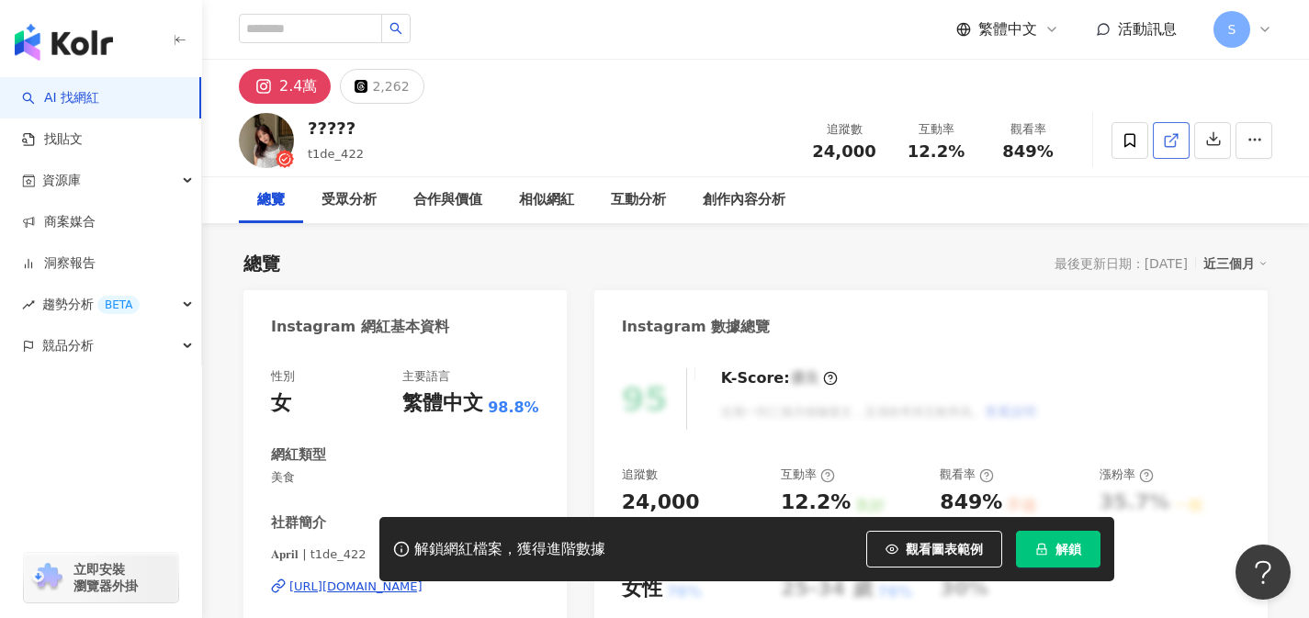
click at [1167, 143] on icon at bounding box center [1171, 140] width 17 height 17
click at [1167, 149] on span at bounding box center [1171, 139] width 17 height 19
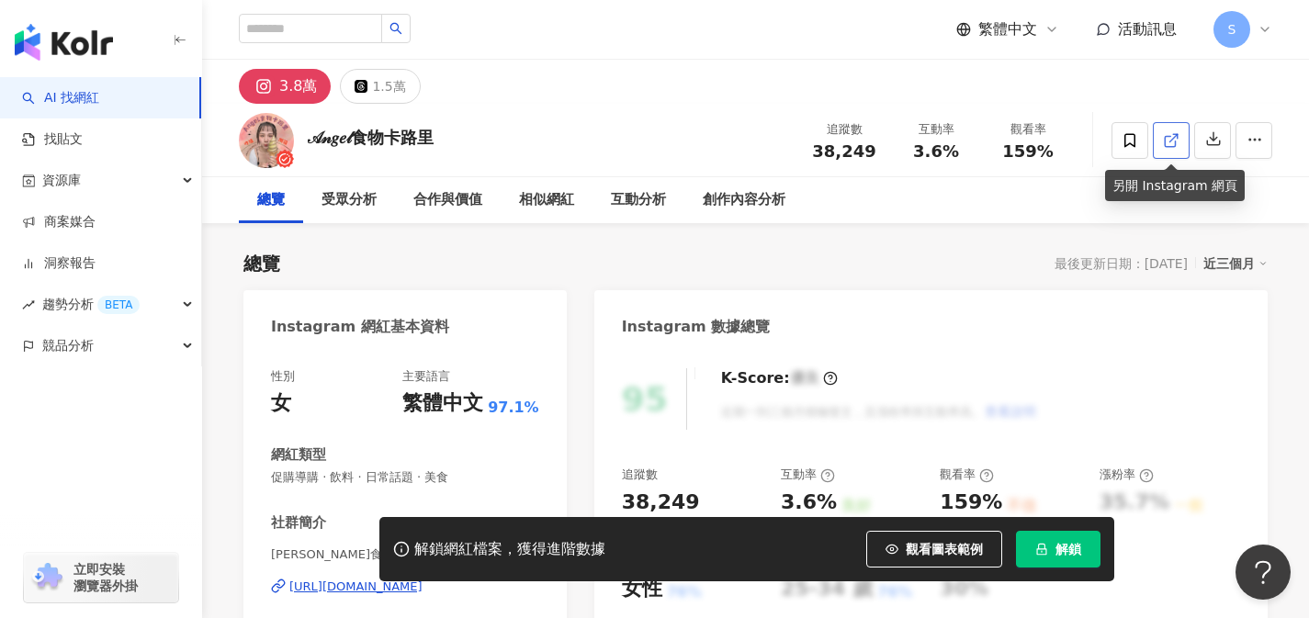
click at [1179, 126] on link at bounding box center [1171, 140] width 37 height 37
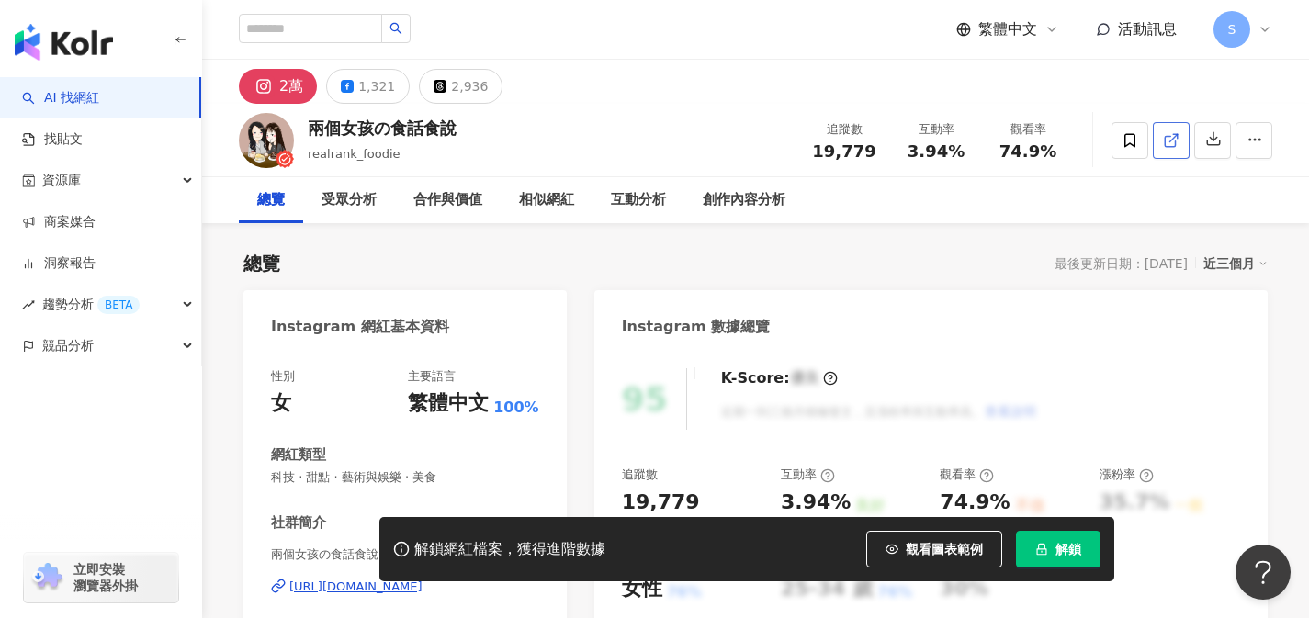
click at [1161, 145] on link at bounding box center [1171, 140] width 37 height 37
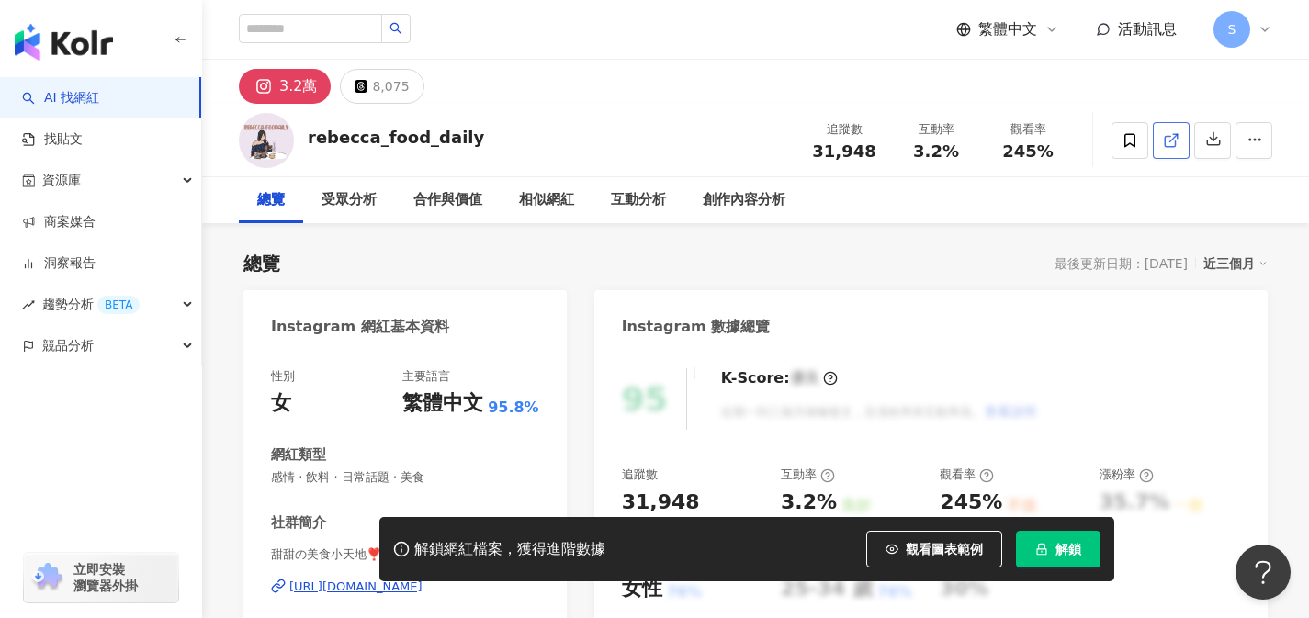
click at [1163, 139] on icon at bounding box center [1171, 140] width 17 height 17
click at [1165, 148] on icon at bounding box center [1171, 140] width 17 height 17
